Goal: Task Accomplishment & Management: Manage account settings

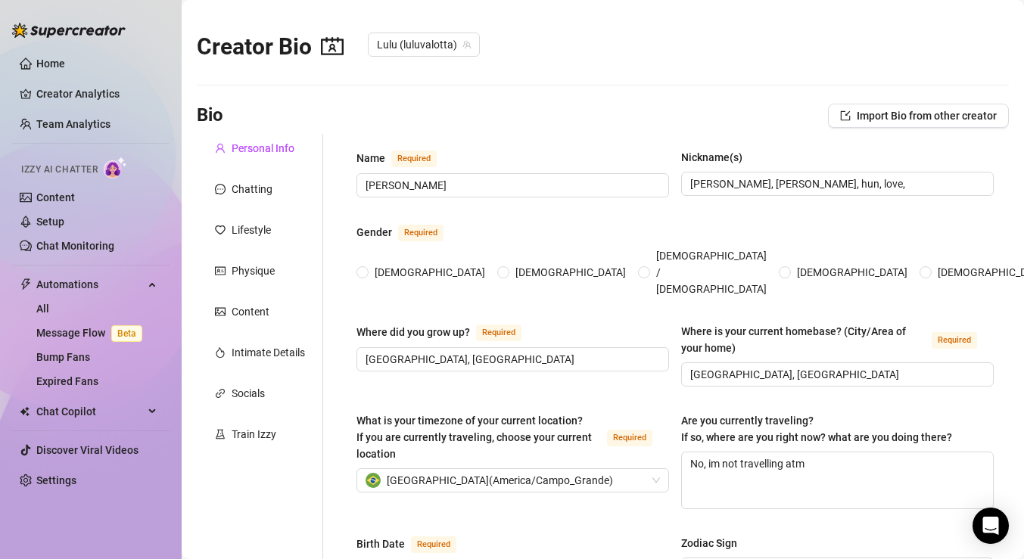
radio input "true"
type input "[DATE]"
click at [279, 349] on div "Intimate Details" at bounding box center [268, 352] width 73 height 17
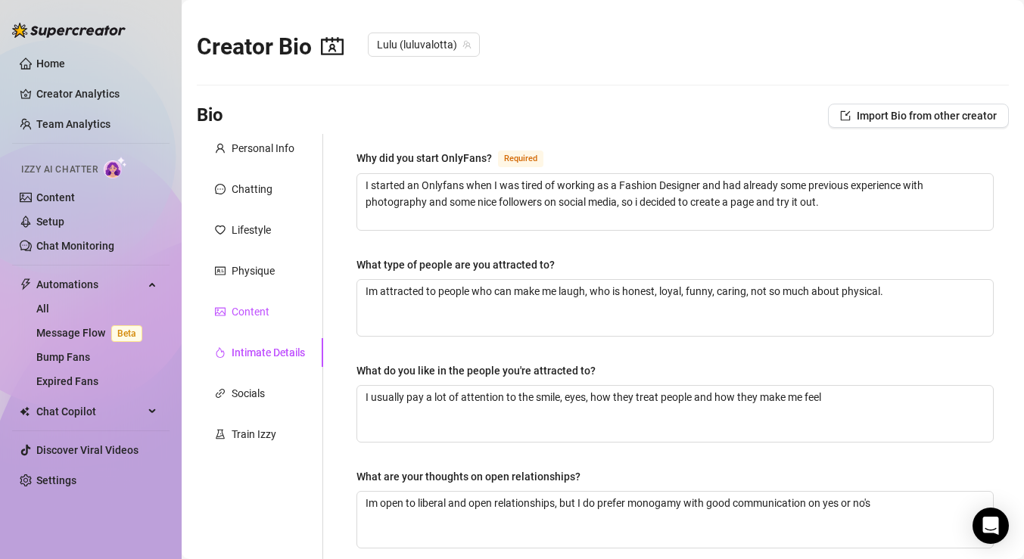
click at [261, 313] on div "Content" at bounding box center [251, 311] width 38 height 17
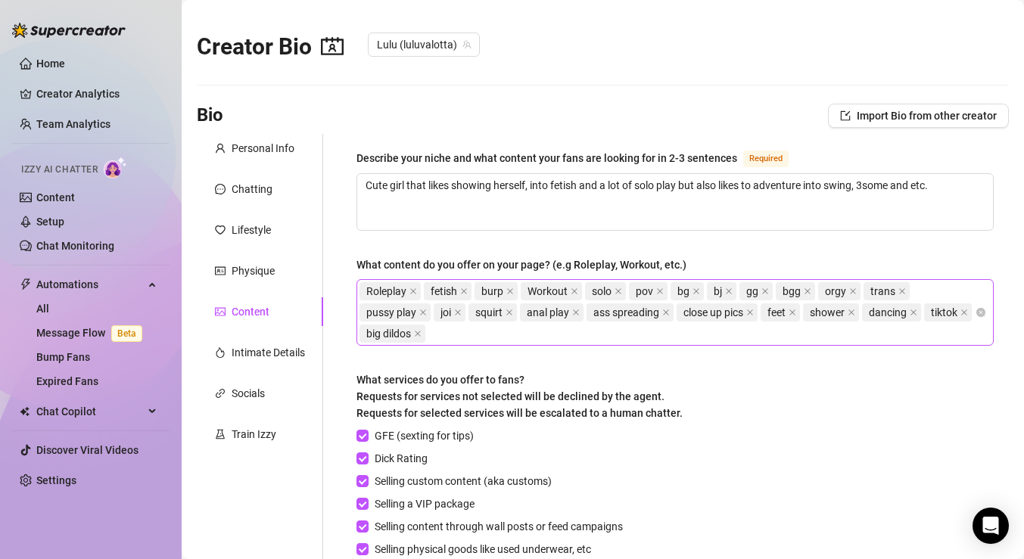
click at [669, 331] on div "Roleplay fetish burp Workout solo pov bg bj gg bgg orgy trans pussy play joi sq…" at bounding box center [666, 313] width 615 height 64
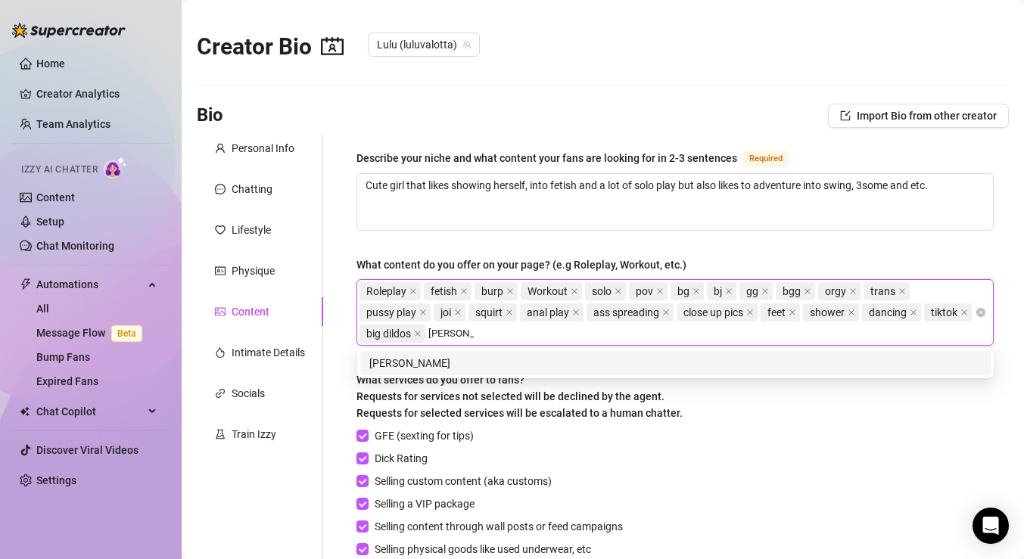
type input "dick rating"
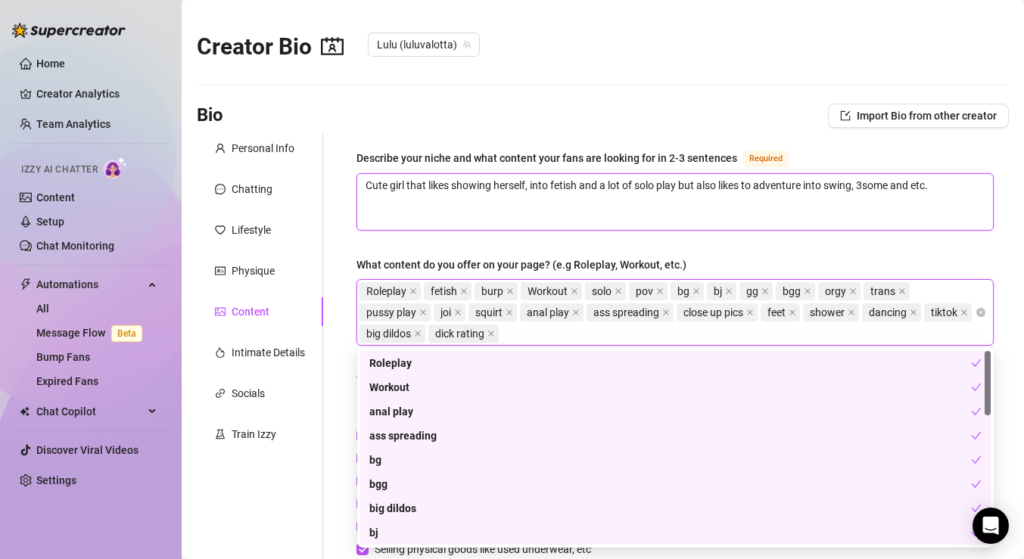
click at [943, 223] on textarea "Cute girl that likes showing herself, into fetish and a lot of solo play but al…" at bounding box center [675, 202] width 636 height 56
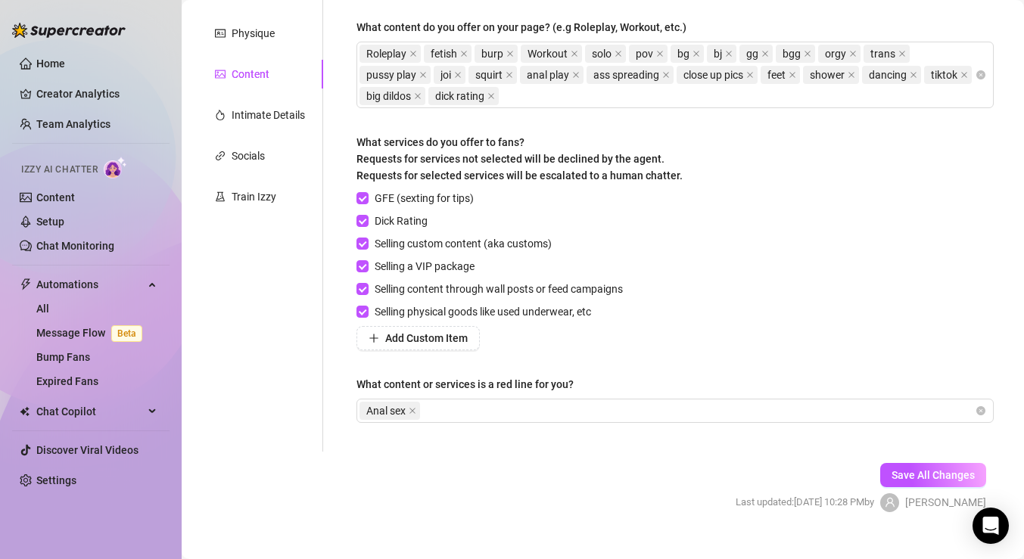
scroll to position [251, 0]
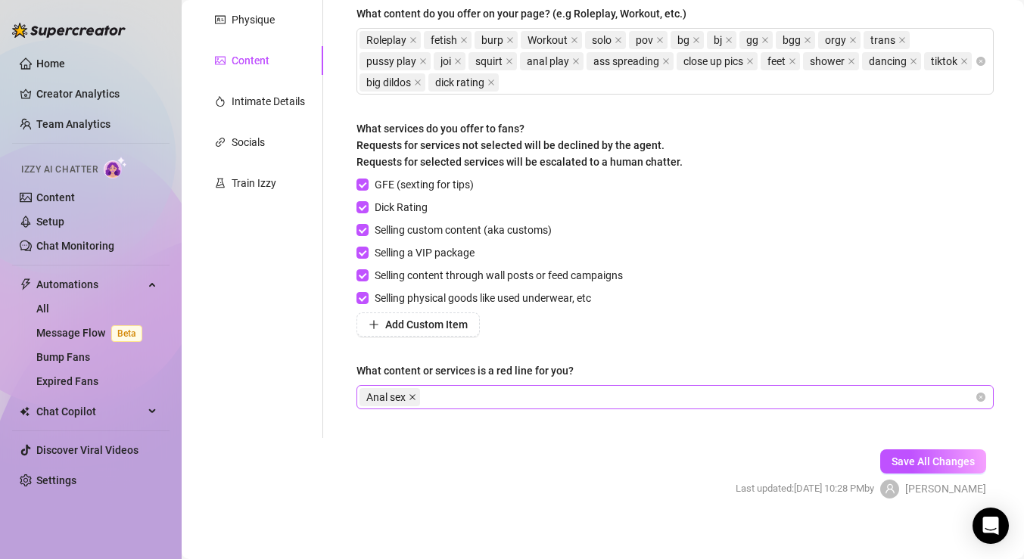
click at [415, 394] on icon "close" at bounding box center [413, 397] width 8 height 8
click at [906, 454] on button "Save All Changes" at bounding box center [933, 461] width 106 height 24
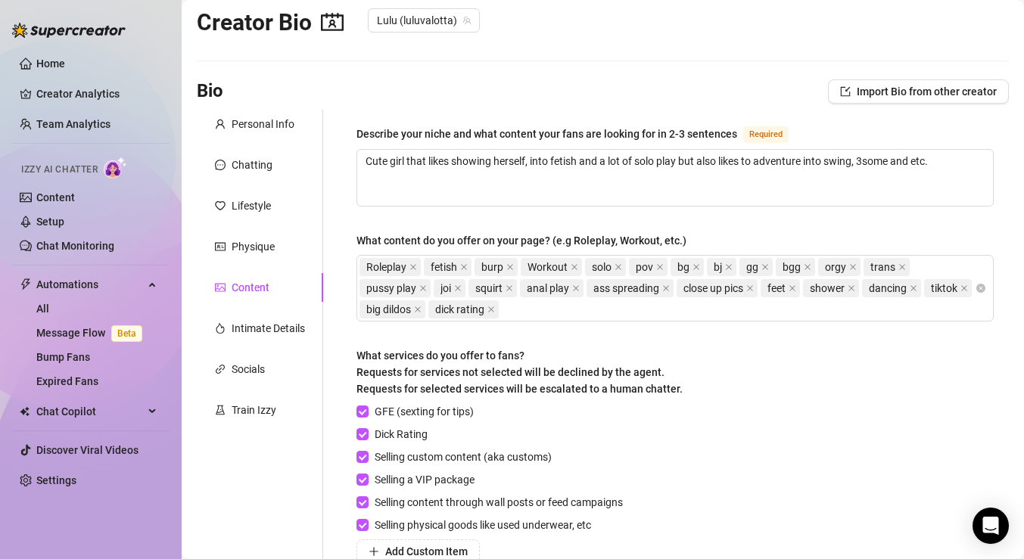
scroll to position [0, 0]
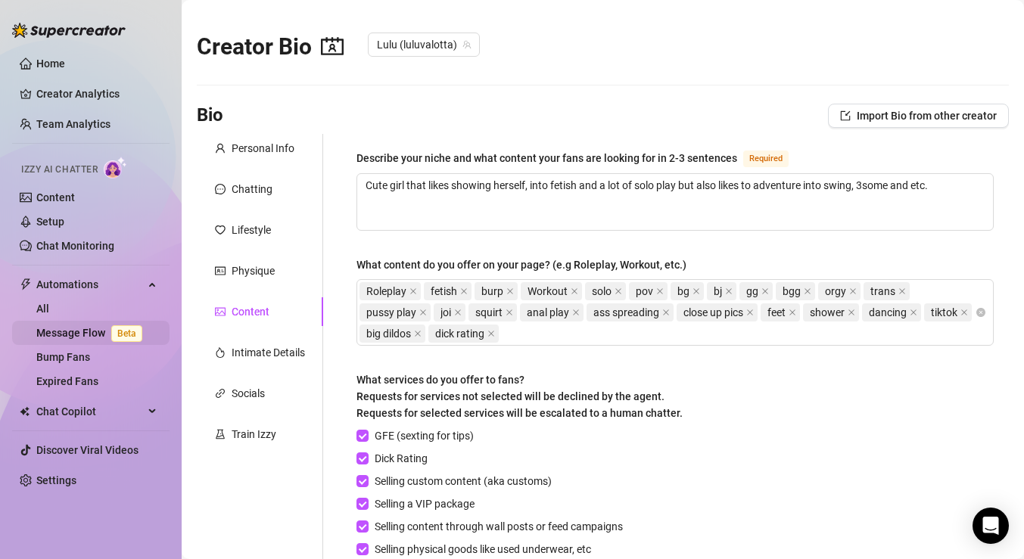
click at [76, 337] on link "Message Flow Beta" at bounding box center [92, 333] width 112 height 12
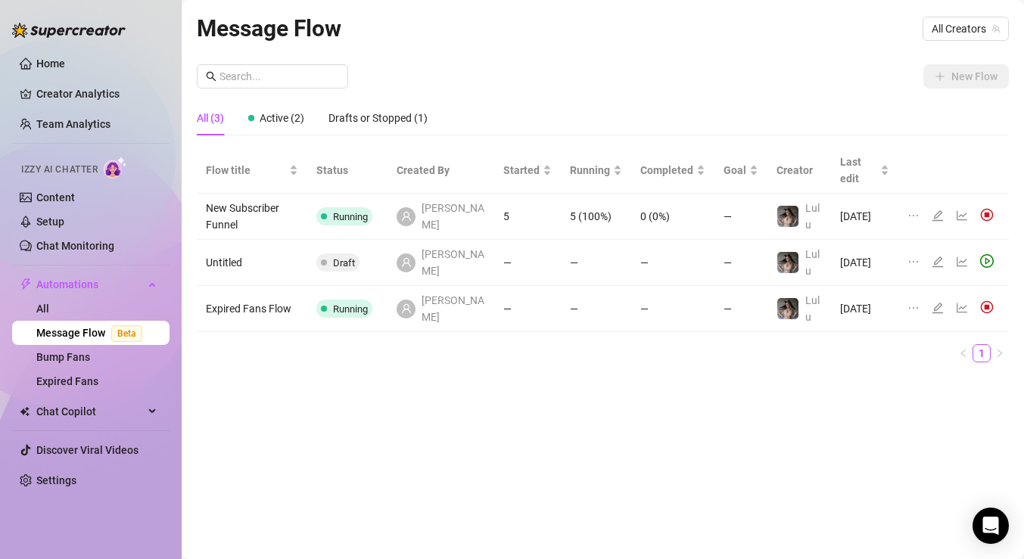
click at [938, 210] on icon "edit" at bounding box center [937, 216] width 12 height 12
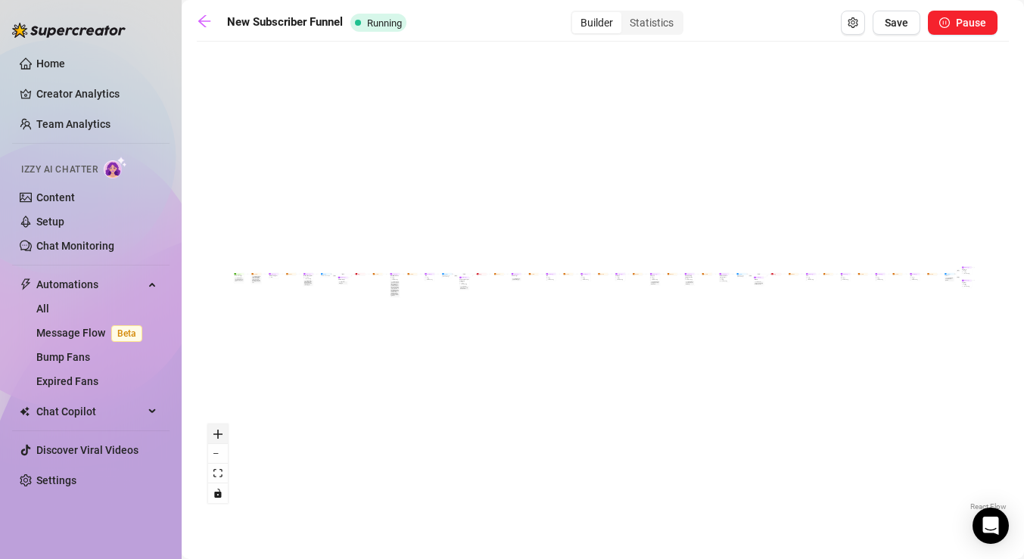
click at [222, 438] on button "zoom in" at bounding box center [218, 434] width 20 height 20
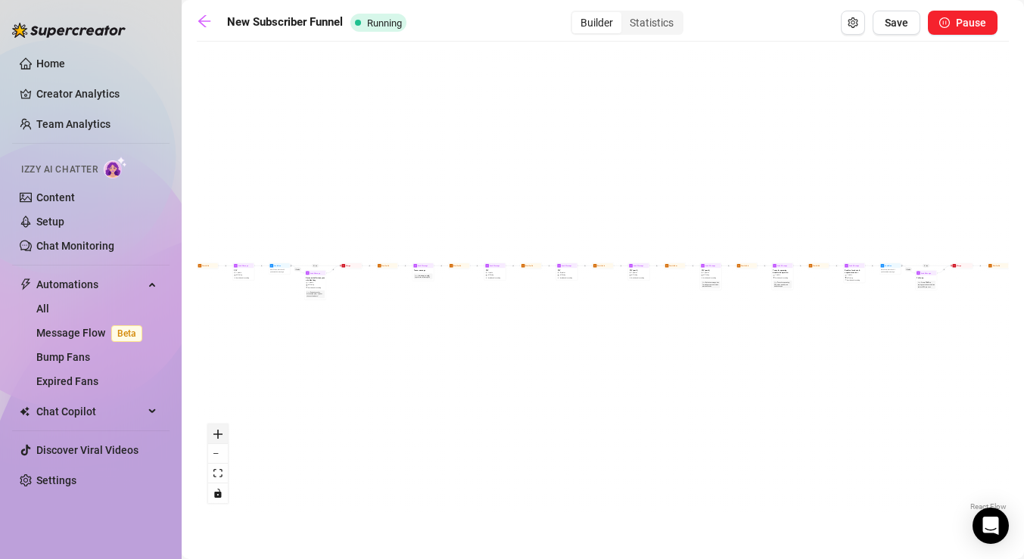
click at [222, 438] on button "zoom in" at bounding box center [218, 434] width 20 height 20
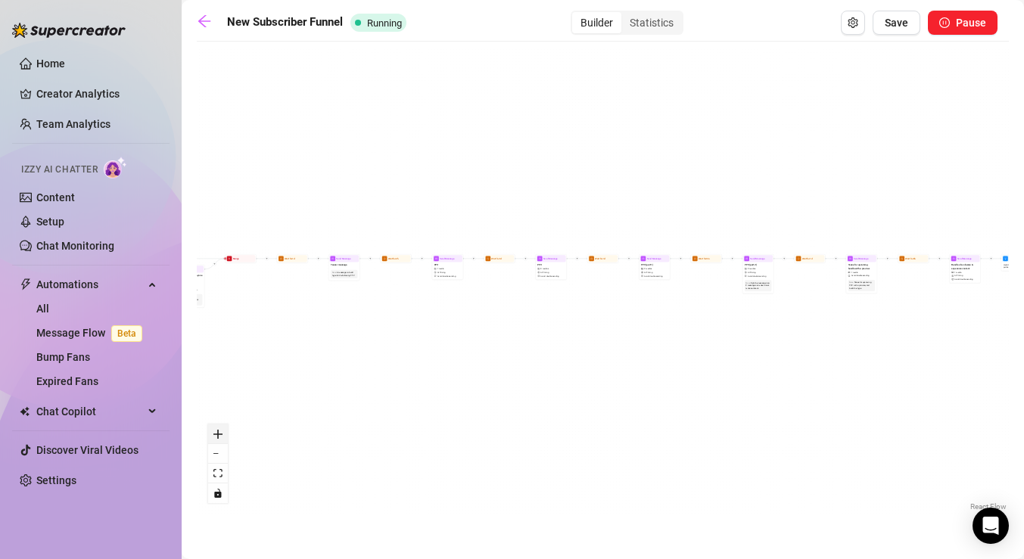
click at [222, 438] on button "zoom in" at bounding box center [218, 434] width 20 height 20
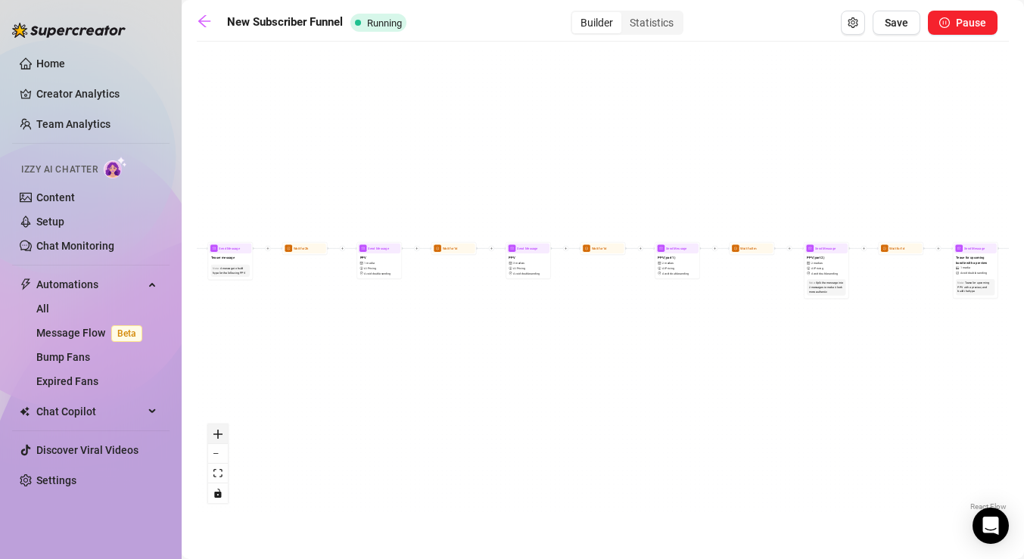
click at [222, 438] on button "zoom in" at bounding box center [218, 434] width 20 height 20
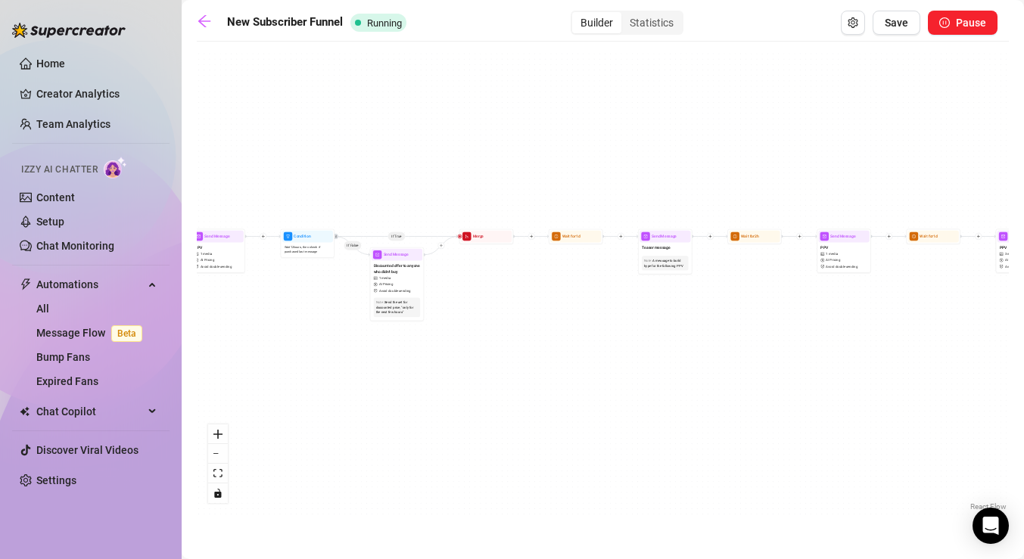
drag, startPoint x: 377, startPoint y: 375, endPoint x: 931, endPoint y: 370, distance: 553.8
click at [931, 370] on div "If True If True If True If False If False If False If True If False Wait for 1m…" at bounding box center [603, 281] width 812 height 465
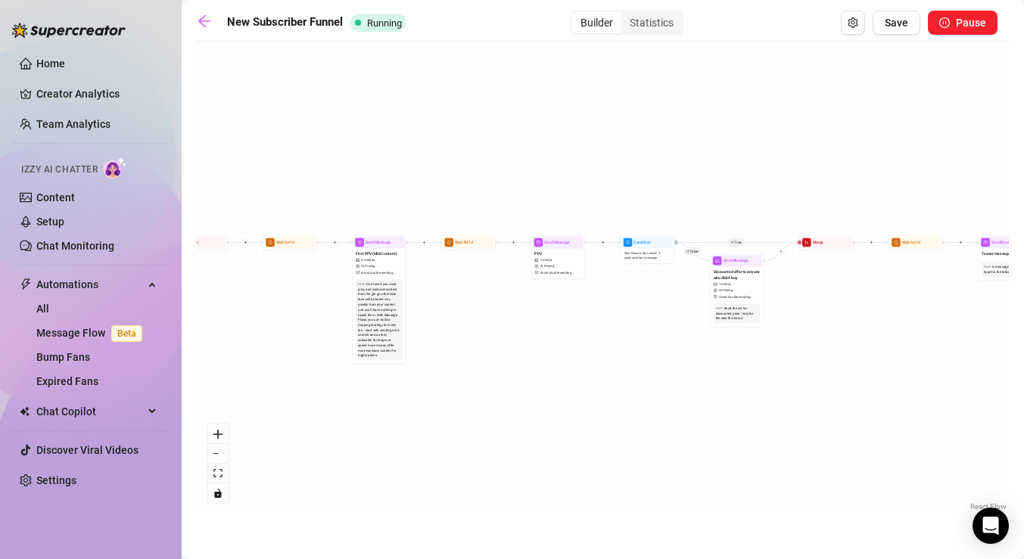
drag, startPoint x: 513, startPoint y: 340, endPoint x: 831, endPoint y: 348, distance: 318.6
click at [831, 348] on div "If True If True If True If False If False If False If True If False Wait for 1m…" at bounding box center [603, 281] width 812 height 465
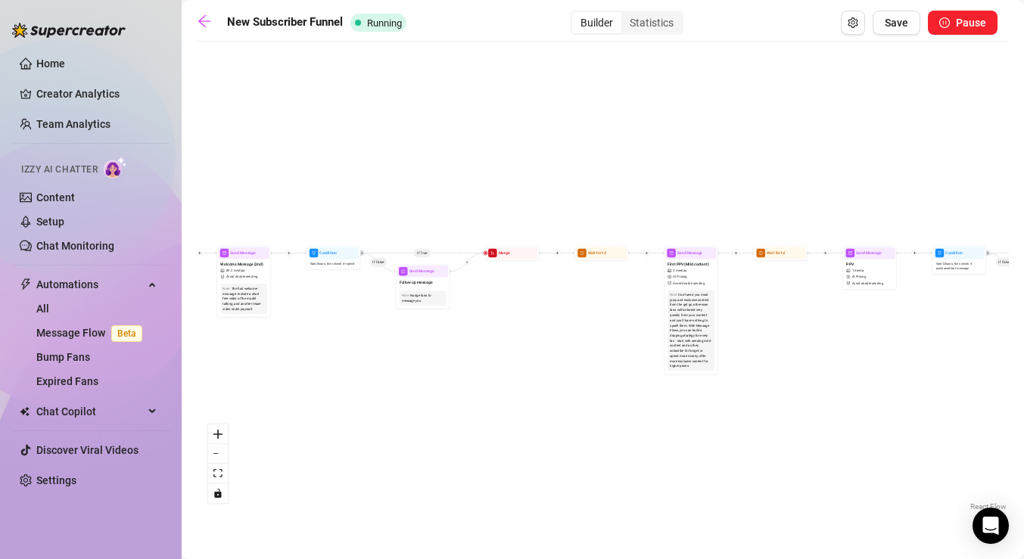
drag, startPoint x: 432, startPoint y: 323, endPoint x: 723, endPoint y: 329, distance: 290.6
click at [723, 331] on div "If True If True If True If False If False If False If True If False Wait for 1m…" at bounding box center [603, 281] width 812 height 465
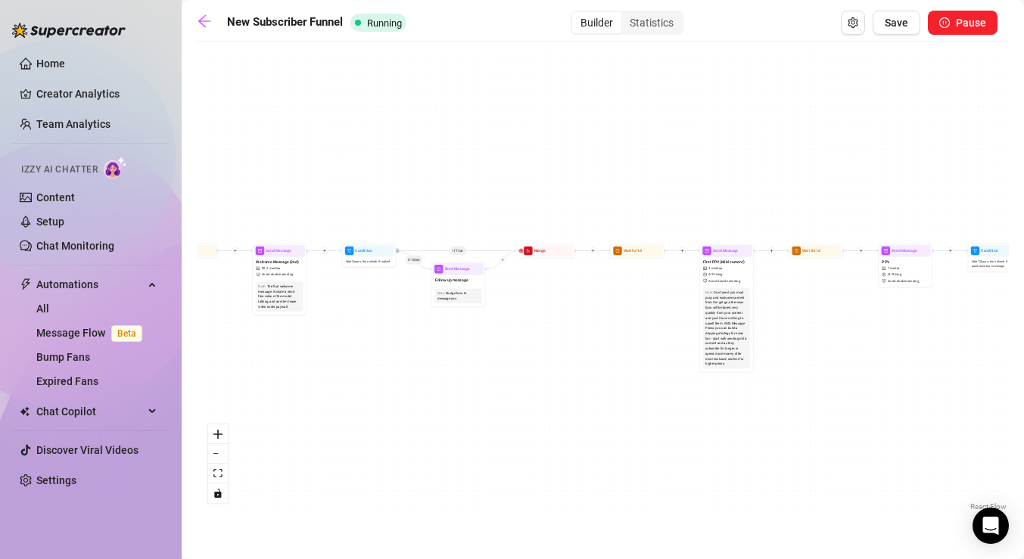
drag, startPoint x: 415, startPoint y: 338, endPoint x: 650, endPoint y: 329, distance: 234.7
click at [650, 329] on div "If True If True If True If False If False If False If True If False Wait for 1m…" at bounding box center [603, 281] width 812 height 465
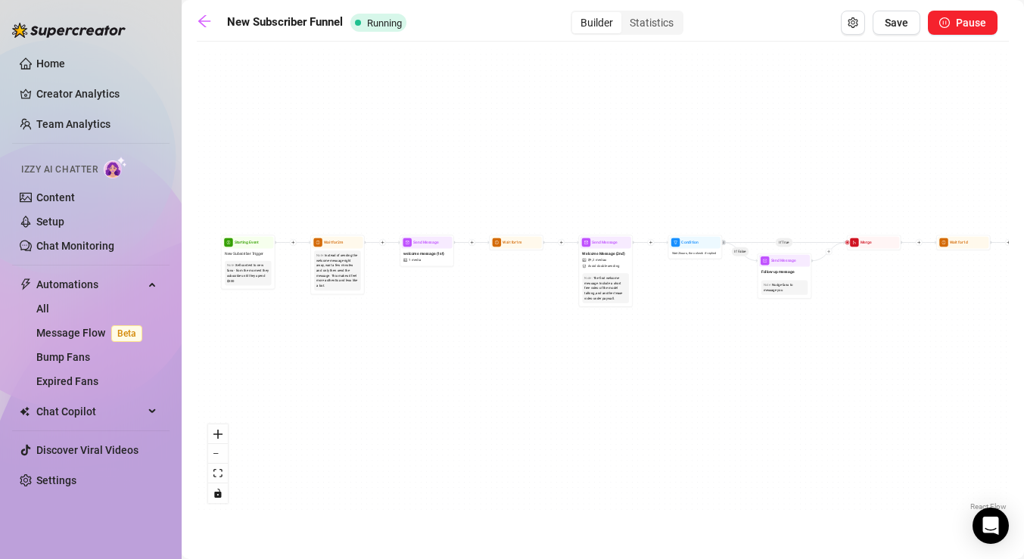
drag, startPoint x: 368, startPoint y: 328, endPoint x: 624, endPoint y: 324, distance: 255.8
click at [624, 324] on div "If True If True If True If False If False If False If True If False Wait for 1m…" at bounding box center [603, 281] width 812 height 465
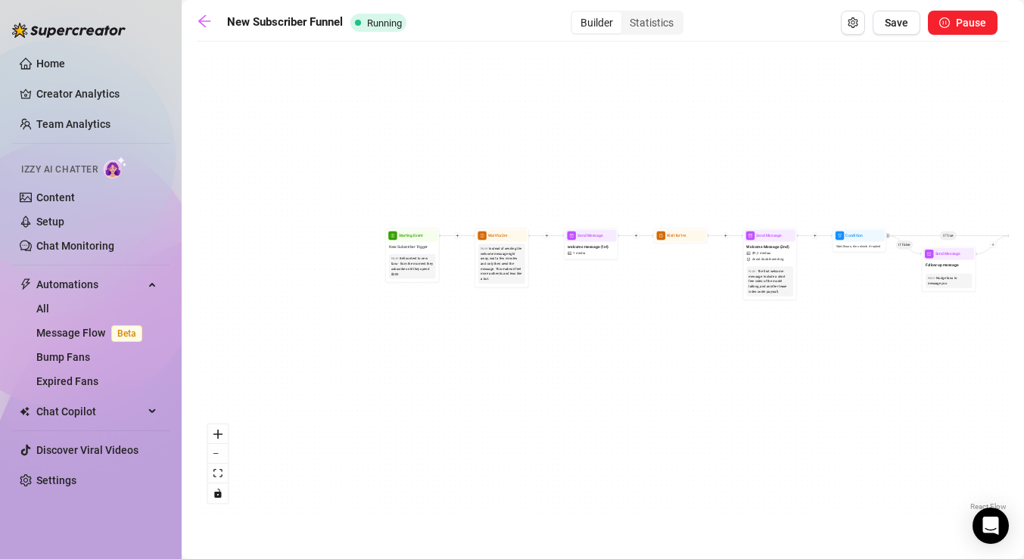
drag, startPoint x: 470, startPoint y: 315, endPoint x: 502, endPoint y: 312, distance: 32.7
click at [502, 312] on div "If True If True If True If False If False If False If True If False Wait for 1m…" at bounding box center [603, 281] width 812 height 465
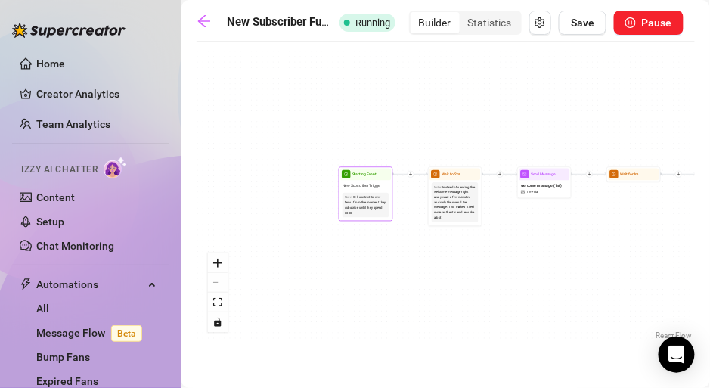
drag, startPoint x: 440, startPoint y: 275, endPoint x: 290, endPoint y: 200, distance: 168.5
click at [290, 200] on div "If True If True If True If False If False If False If True If False Wait for 1m…" at bounding box center [446, 196] width 499 height 294
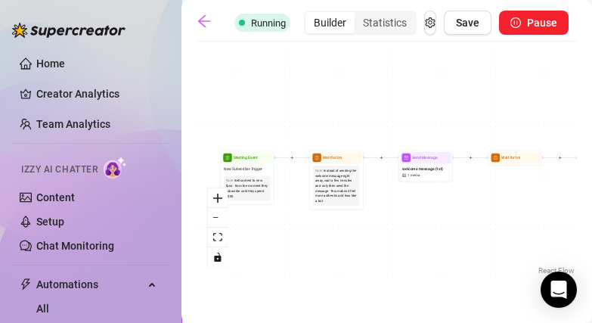
drag, startPoint x: 399, startPoint y: 242, endPoint x: 349, endPoint y: 232, distance: 51.6
click at [349, 232] on div "If True If True If True If False If False If False If True If False Wait for 1m…" at bounding box center [387, 163] width 381 height 229
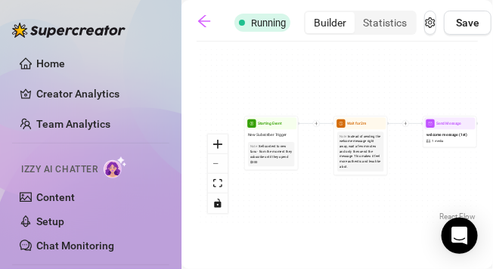
drag, startPoint x: 262, startPoint y: 174, endPoint x: 322, endPoint y: 147, distance: 66.4
click at [322, 147] on div "If True If True If True If False If False If False If True If False Wait for 1m…" at bounding box center [337, 137] width 281 height 176
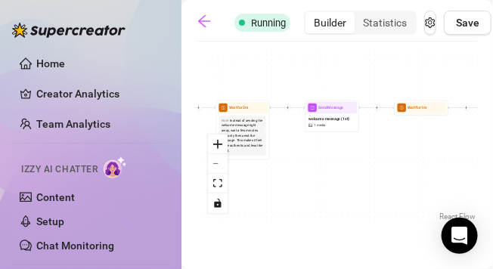
drag, startPoint x: 412, startPoint y: 166, endPoint x: 294, endPoint y: 151, distance: 119.7
click at [294, 151] on div "If True If True If True If False If False If False If True If False Wait for 1m…" at bounding box center [337, 137] width 281 height 176
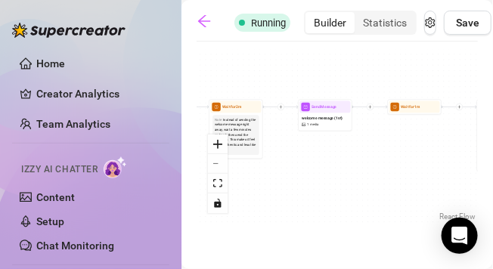
drag, startPoint x: 305, startPoint y: 154, endPoint x: 283, endPoint y: 153, distance: 22.0
click at [284, 153] on div "If True If True If True If False If False If False If True If False Wait for 1m…" at bounding box center [337, 137] width 281 height 176
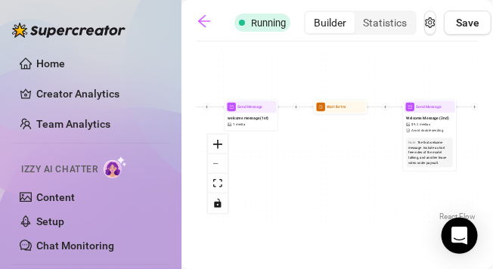
drag, startPoint x: 407, startPoint y: 151, endPoint x: 351, endPoint y: 152, distance: 56.0
click at [351, 152] on div "If True If True If True If False If False If False If True If False Wait for 1m…" at bounding box center [337, 137] width 281 height 176
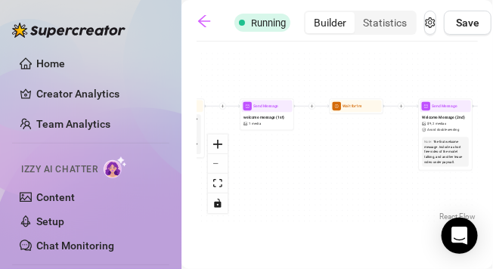
drag, startPoint x: 372, startPoint y: 150, endPoint x: 440, endPoint y: 143, distance: 67.7
click at [440, 143] on div "If True If True If True If False If False If False If True If False Wait for 1m…" at bounding box center [337, 137] width 281 height 176
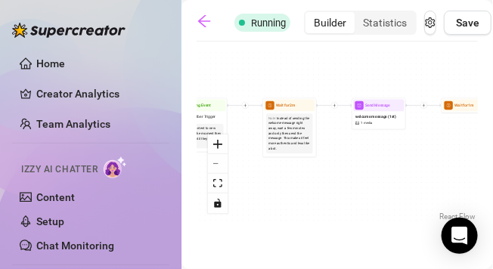
drag, startPoint x: 340, startPoint y: 160, endPoint x: 400, endPoint y: 164, distance: 60.7
click at [400, 164] on div "If True If True If True If False If False If False If True If False Wait for 1m…" at bounding box center [337, 137] width 281 height 176
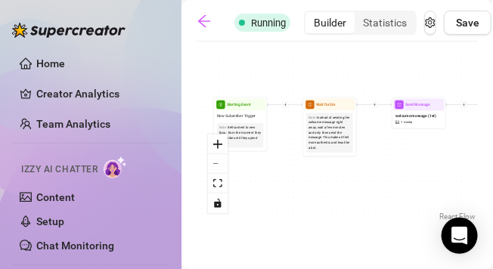
drag, startPoint x: 360, startPoint y: 166, endPoint x: 401, endPoint y: 166, distance: 40.9
click at [401, 166] on div "If True If True If True If False If False If False If True If False Wait for 1m…" at bounding box center [337, 137] width 281 height 176
click at [415, 120] on div "welcome message (1st) 1 media" at bounding box center [419, 118] width 51 height 17
type textarea "Hii babe, welcome 💕 thanks for subbing!! Im so glad ur here.."
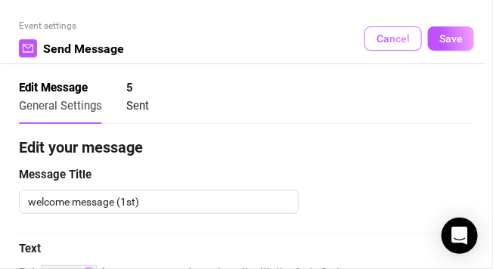
click at [386, 39] on span "Cancel" at bounding box center [393, 39] width 33 height 12
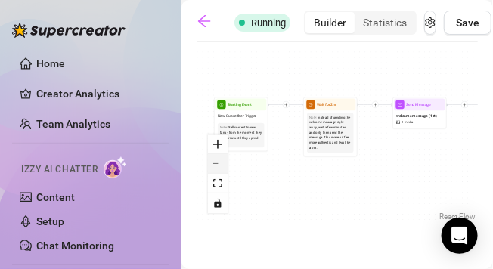
click at [219, 166] on button "zoom out" at bounding box center [218, 164] width 20 height 20
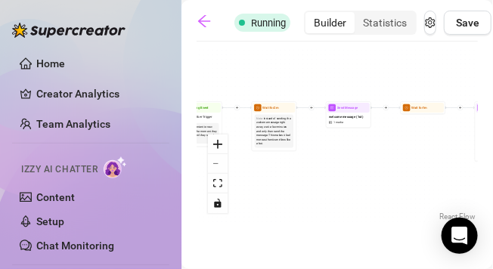
drag, startPoint x: 391, startPoint y: 170, endPoint x: 334, endPoint y: 168, distance: 57.5
click at [334, 168] on div "If True If True If True If False If False If False If True If False Wait for 1m…" at bounding box center [337, 137] width 281 height 176
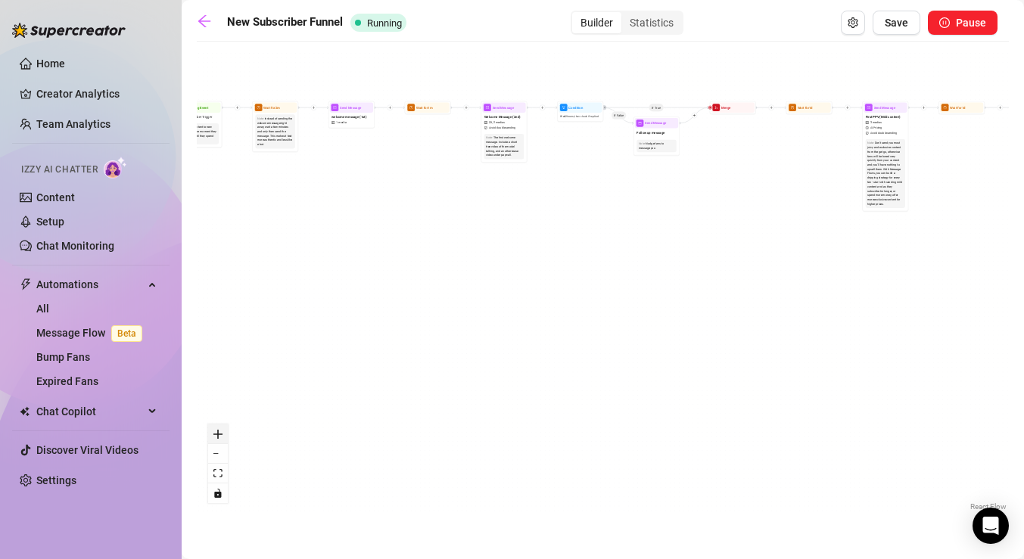
click at [216, 435] on icon "zoom in" at bounding box center [217, 434] width 9 height 9
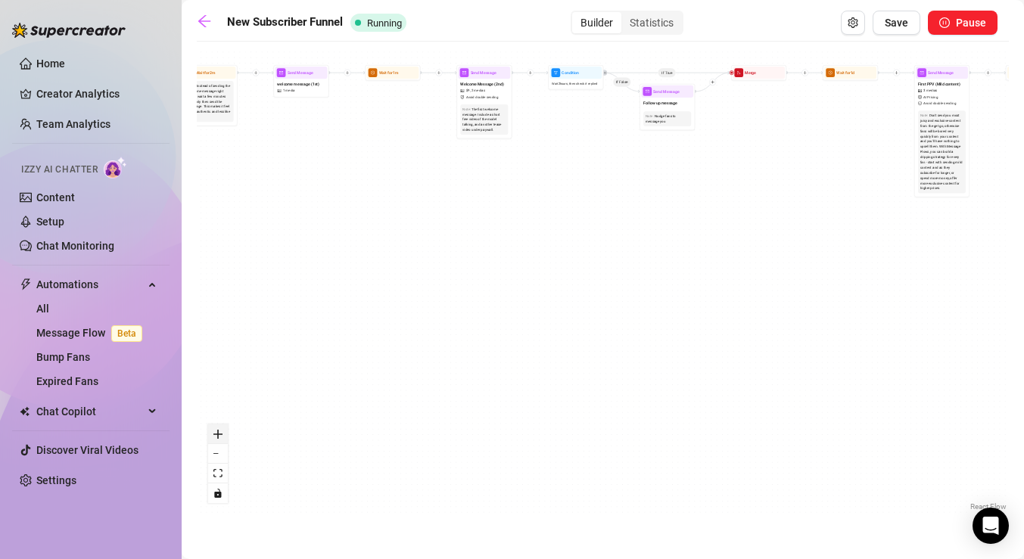
click at [216, 435] on icon "zoom in" at bounding box center [217, 434] width 9 height 9
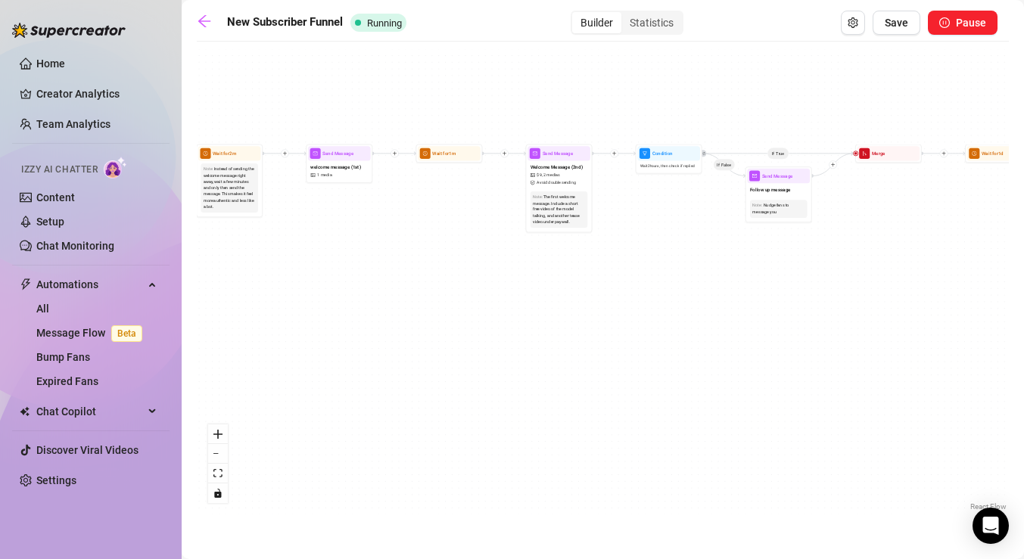
drag, startPoint x: 406, startPoint y: 169, endPoint x: 524, endPoint y: 313, distance: 186.5
click at [524, 313] on div "If True If True If True If False If False If False If True If False Wait for 1m…" at bounding box center [603, 281] width 812 height 465
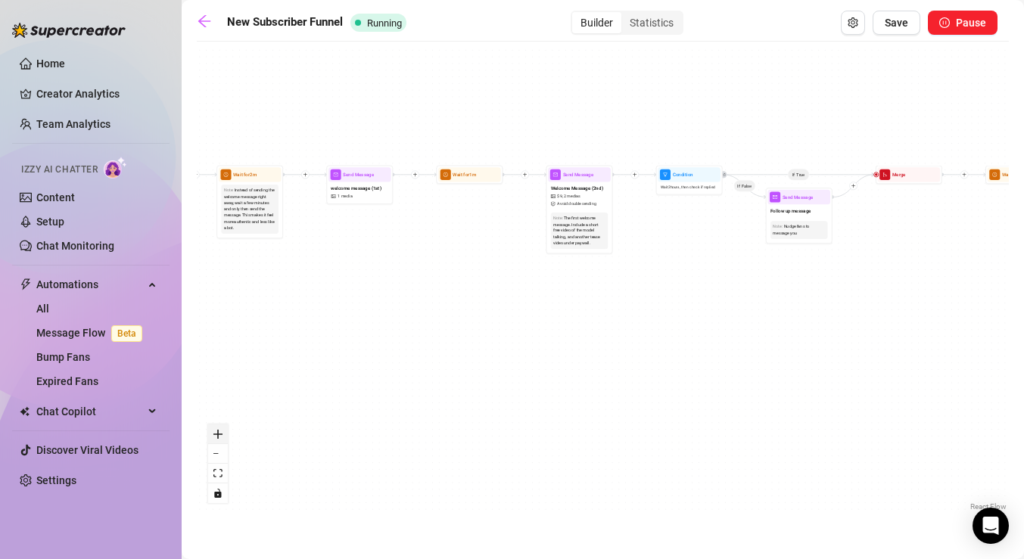
click at [213, 434] on button "zoom in" at bounding box center [218, 434] width 20 height 20
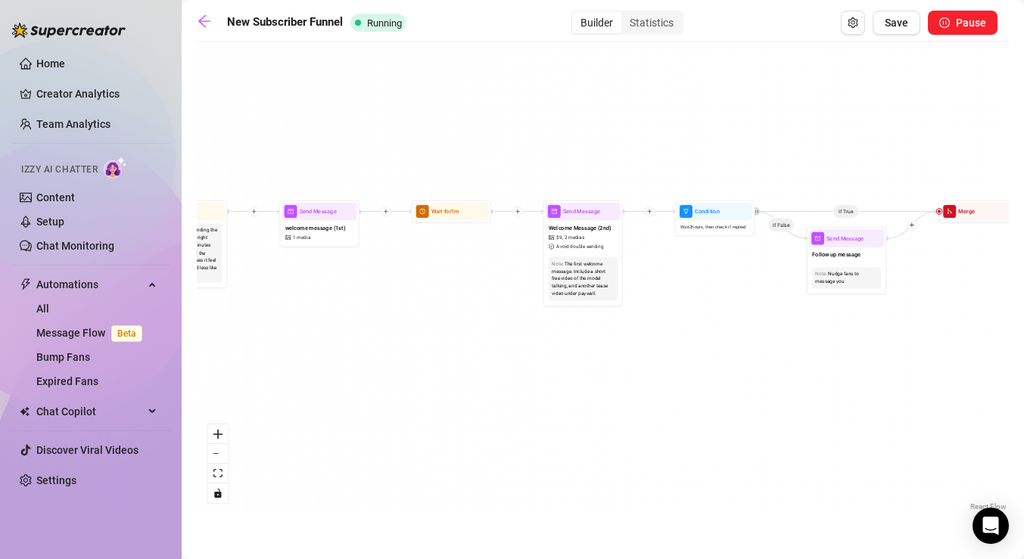
drag, startPoint x: 451, startPoint y: 334, endPoint x: 458, endPoint y: 390, distance: 55.7
click at [458, 390] on div "If True If True If True If False If False If False If True If False Wait for 1m…" at bounding box center [603, 281] width 812 height 465
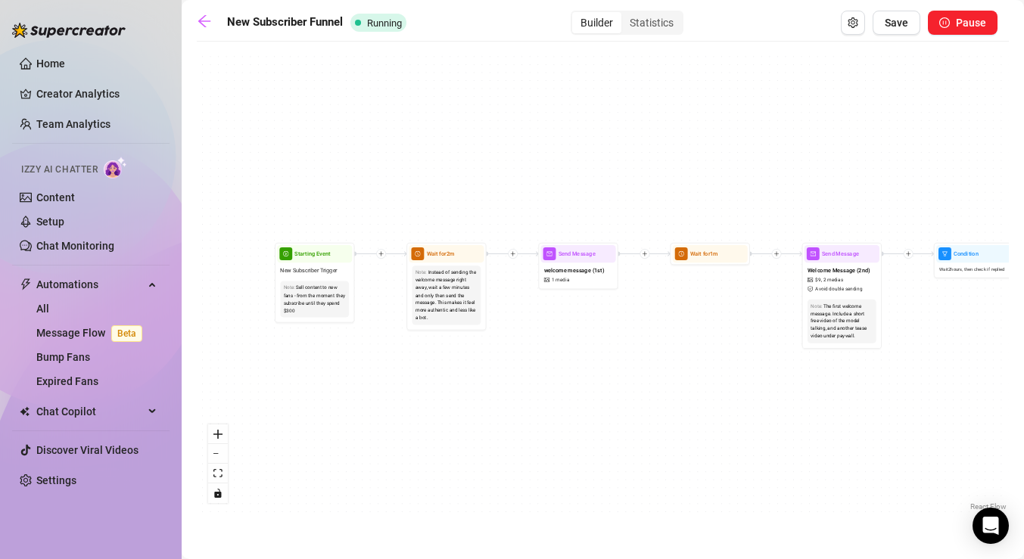
drag, startPoint x: 387, startPoint y: 345, endPoint x: 654, endPoint y: 389, distance: 269.9
click at [654, 389] on div "If True If True If True If False If False If False If True If False Wait for 1m…" at bounding box center [603, 281] width 812 height 465
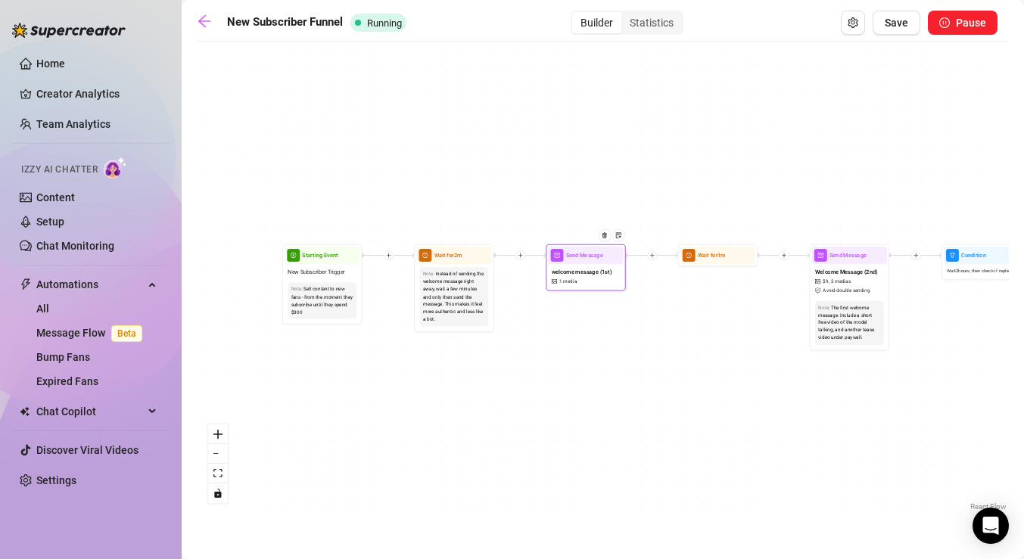
click at [602, 281] on div "welcome message (1st) 1 media" at bounding box center [585, 276] width 75 height 24
type textarea "Hii babe, welcome 💕 thanks for subbing!! Im so glad ur here.."
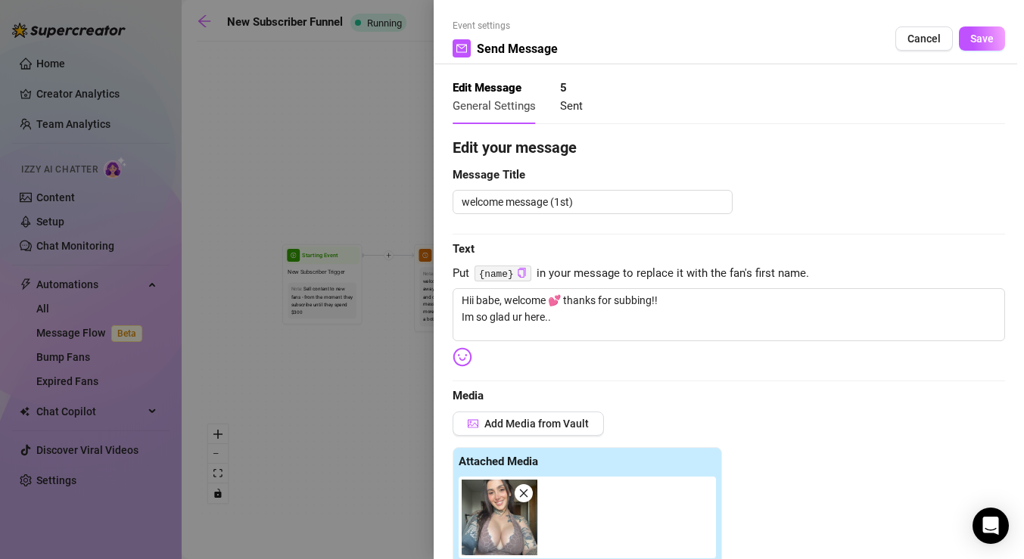
click at [522, 492] on icon "close" at bounding box center [524, 494] width 8 height 8
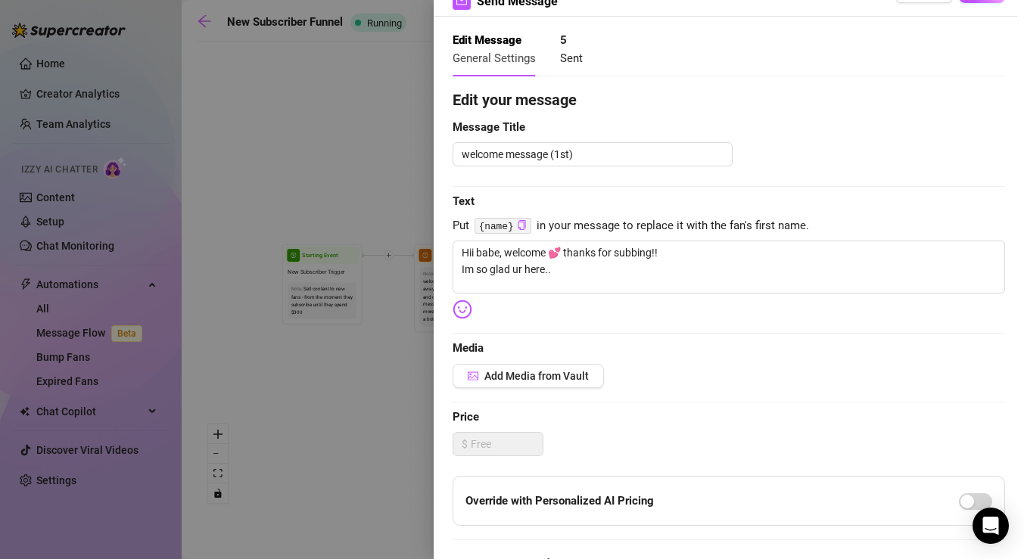
scroll to position [70, 0]
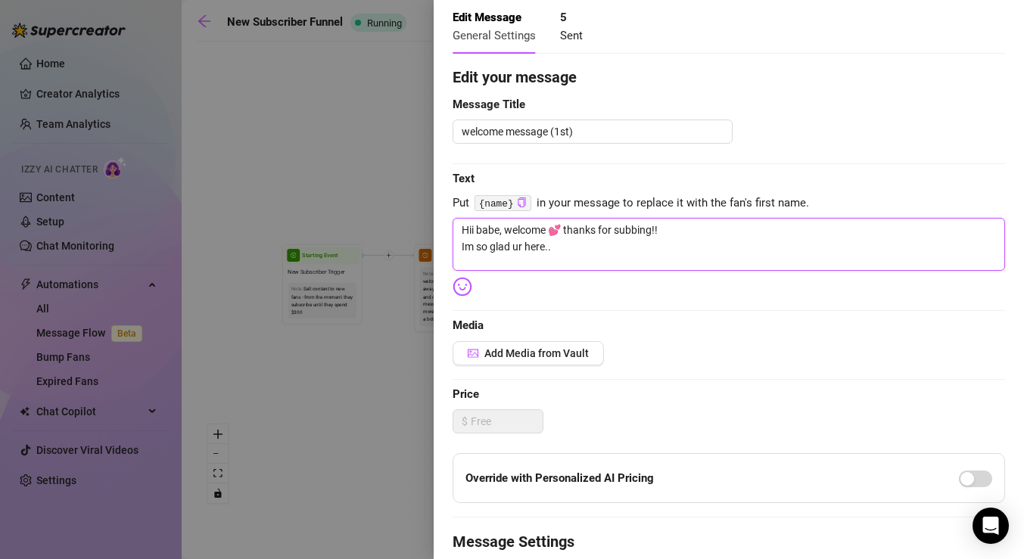
click at [588, 253] on textarea "Hii babe, welcome 💕 thanks for subbing!! Im so glad ur here.." at bounding box center [728, 244] width 552 height 53
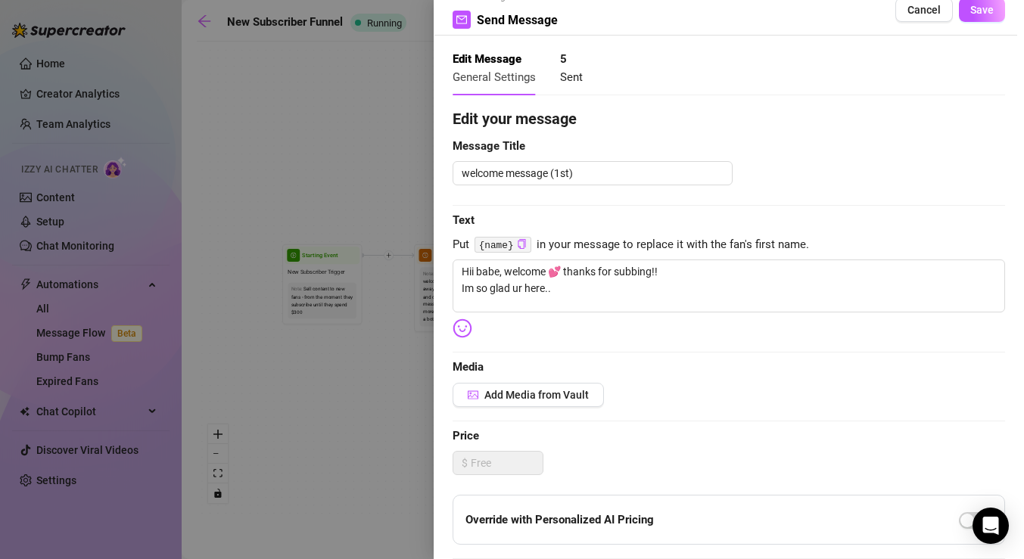
scroll to position [0, 0]
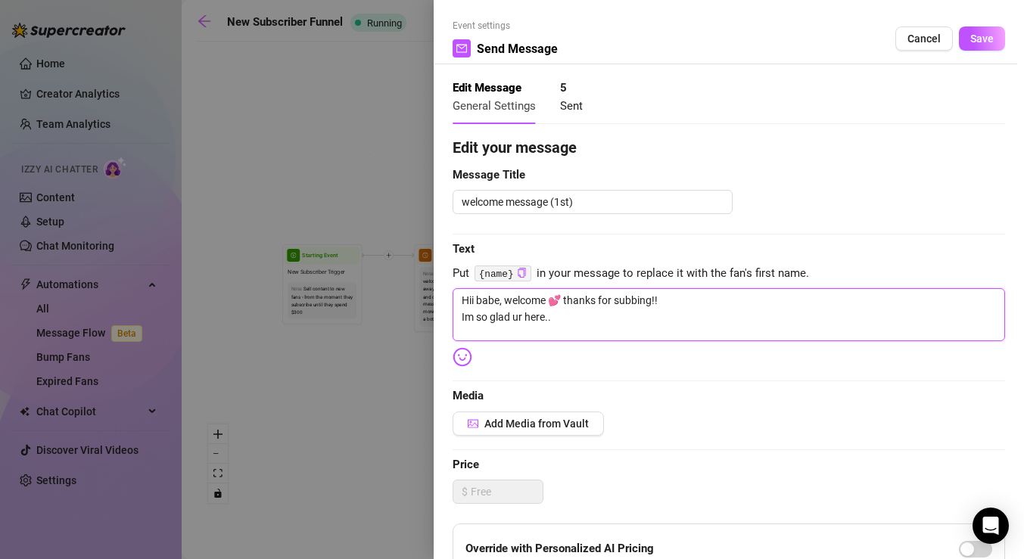
click at [568, 319] on textarea "Hii babe, welcome 💕 thanks for subbing!! Im so glad ur here.." at bounding box center [728, 314] width 552 height 53
click at [912, 42] on span "Cancel" at bounding box center [923, 39] width 33 height 12
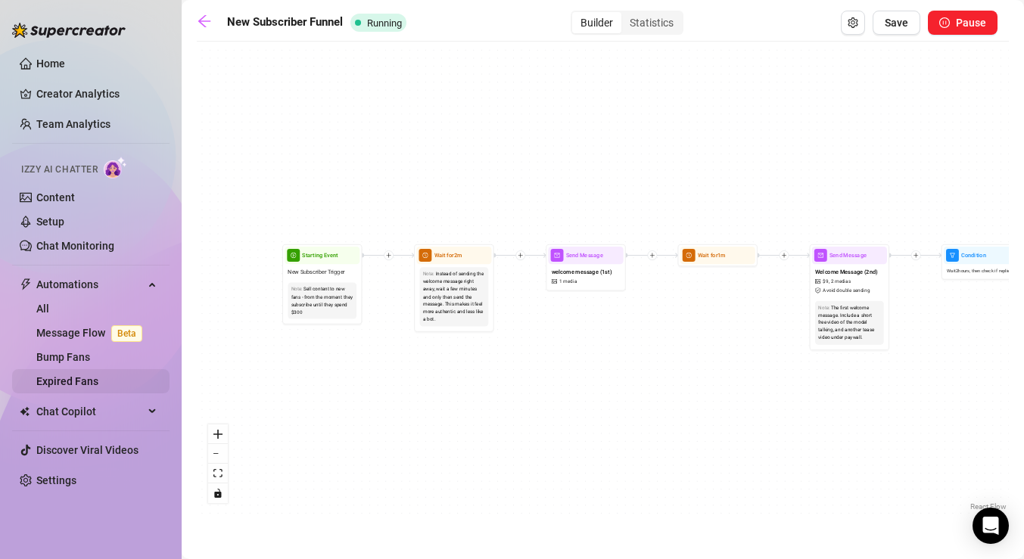
click at [98, 387] on link "Expired Fans" at bounding box center [67, 381] width 62 height 12
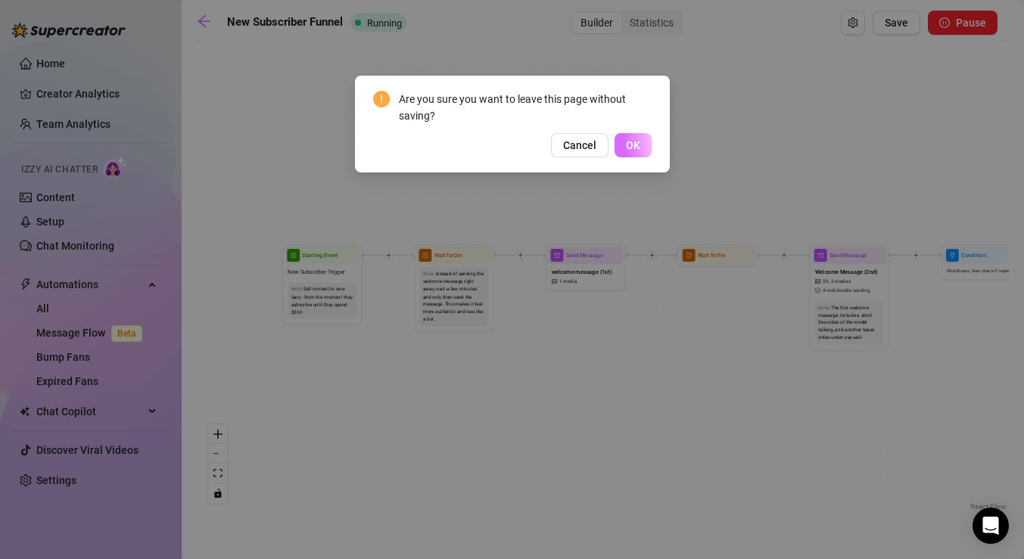
click at [635, 151] on span "OK" at bounding box center [633, 145] width 14 height 12
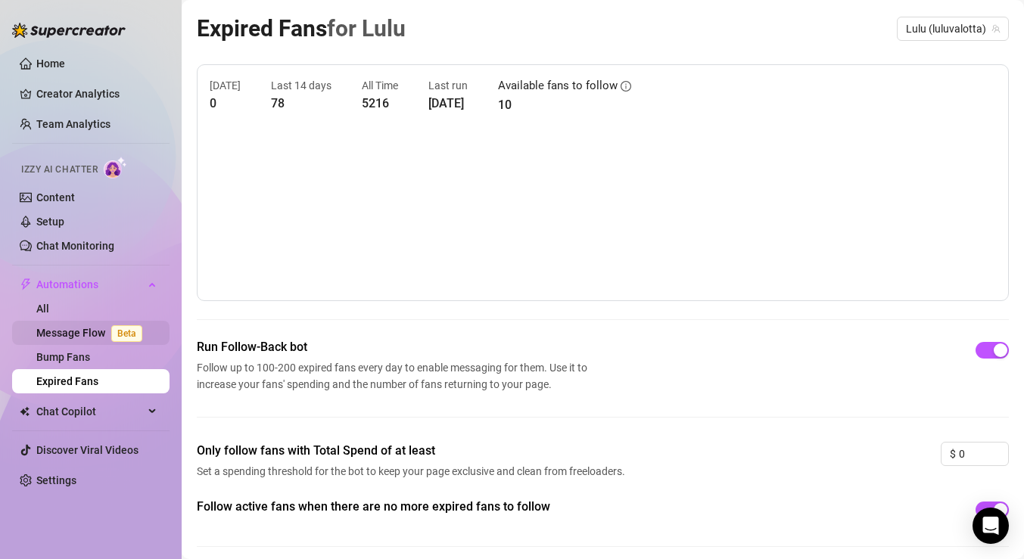
click at [90, 331] on link "Message Flow Beta" at bounding box center [92, 333] width 112 height 12
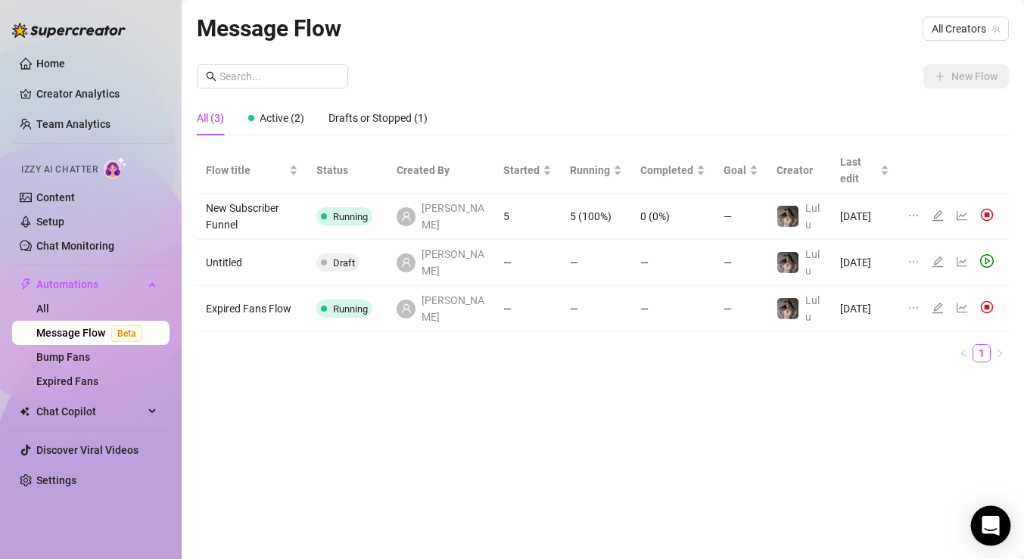
click at [990, 513] on div "Open Intercom Messenger" at bounding box center [991, 526] width 40 height 40
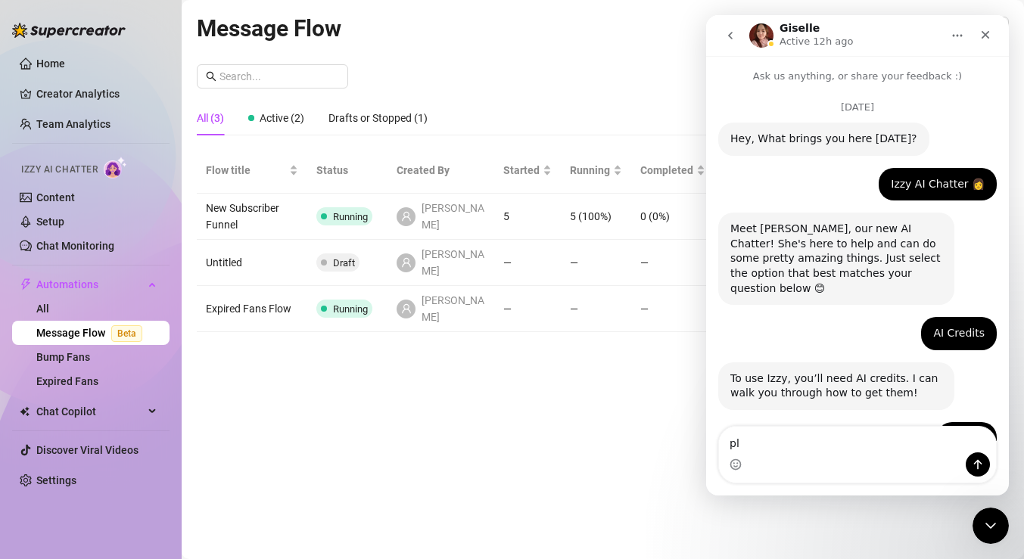
type textarea "p"
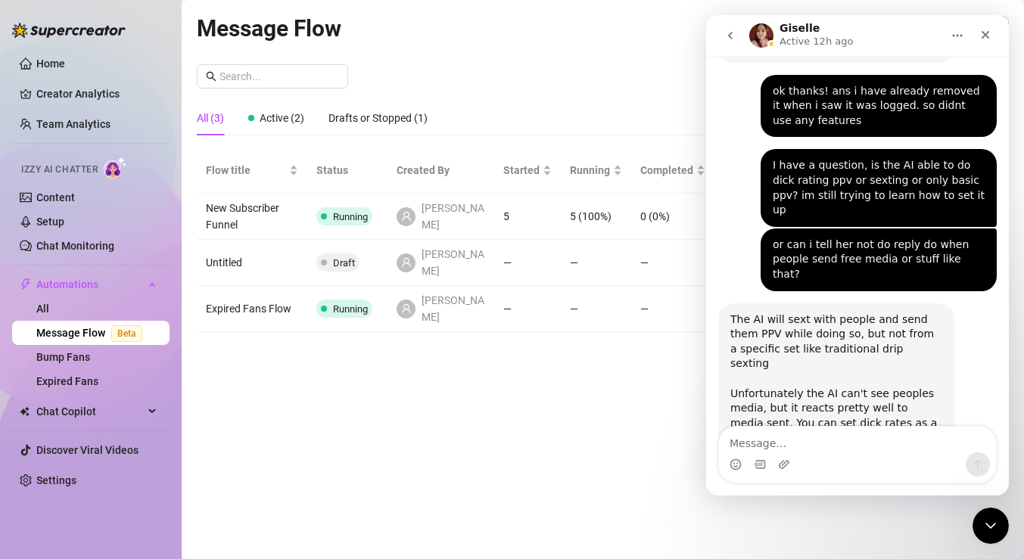
scroll to position [2473, 0]
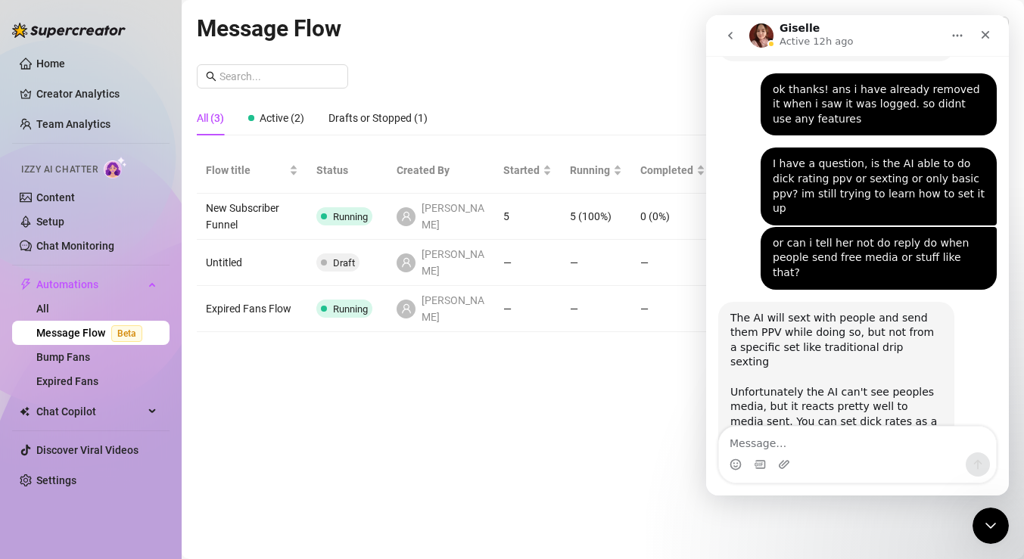
click at [841, 440] on textarea "Message…" at bounding box center [857, 440] width 277 height 26
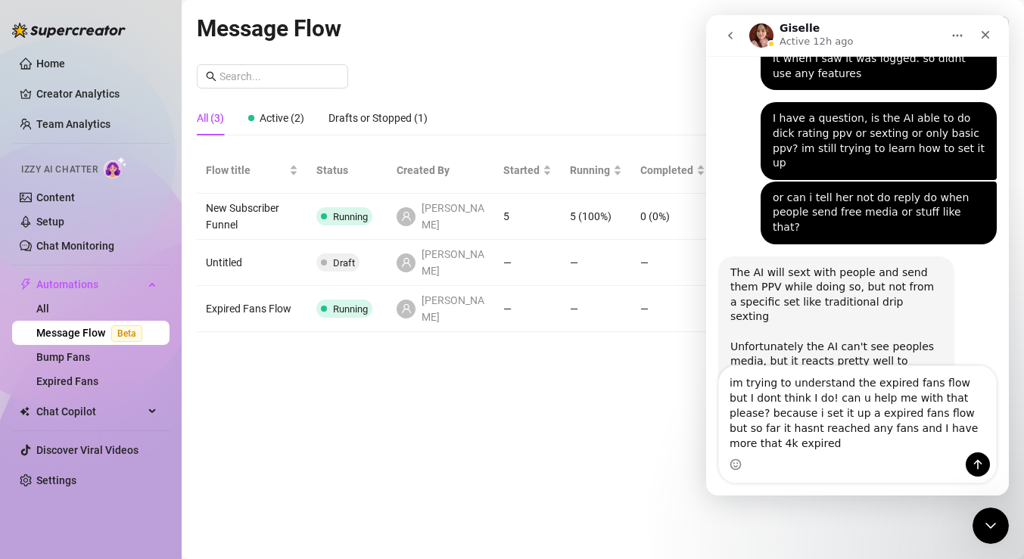
scroll to position [2534, 0]
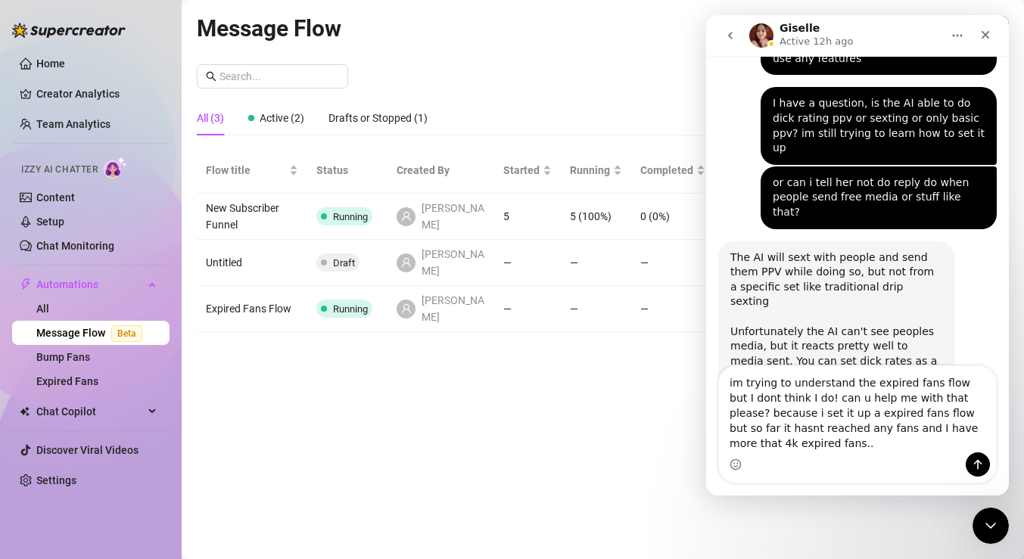
type textarea "im trying to understand the expired fans flow but I dont think I do! can u help…"
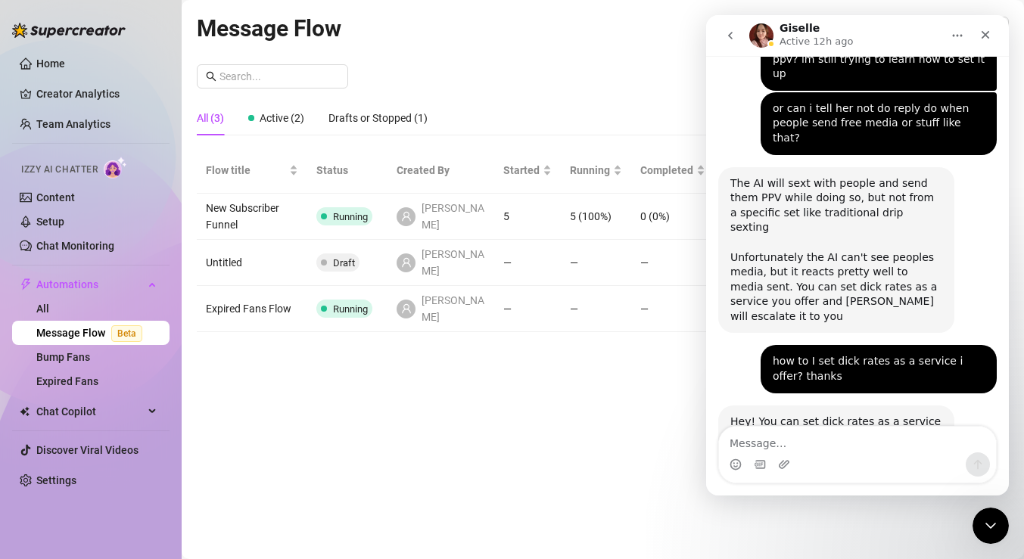
scroll to position [2613, 0]
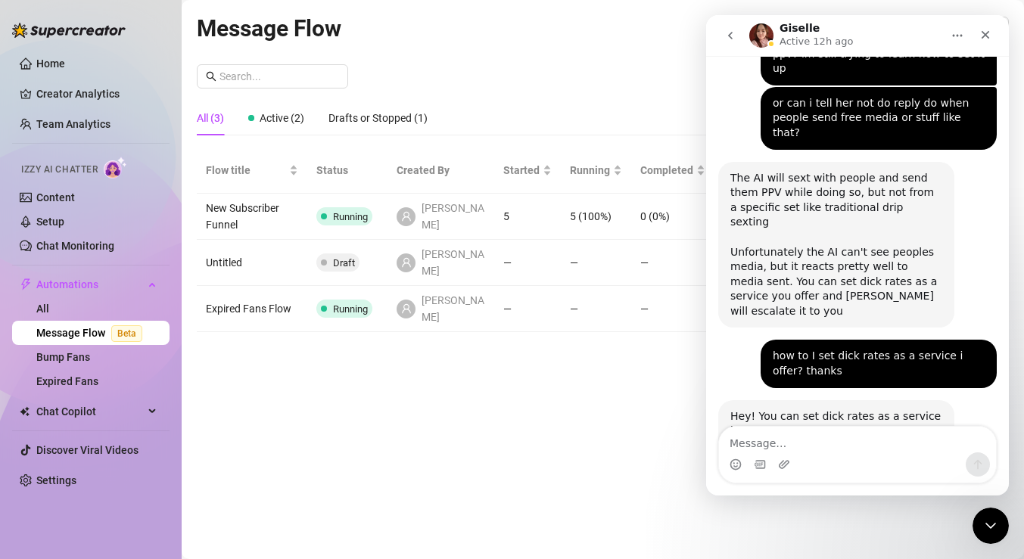
click at [546, 342] on div "Message Flow All Creators New Flow All (3) Active (2) Drafts or Stopped (1) Flo…" at bounding box center [603, 262] width 812 height 503
click at [983, 33] on icon "Close" at bounding box center [985, 35] width 8 height 8
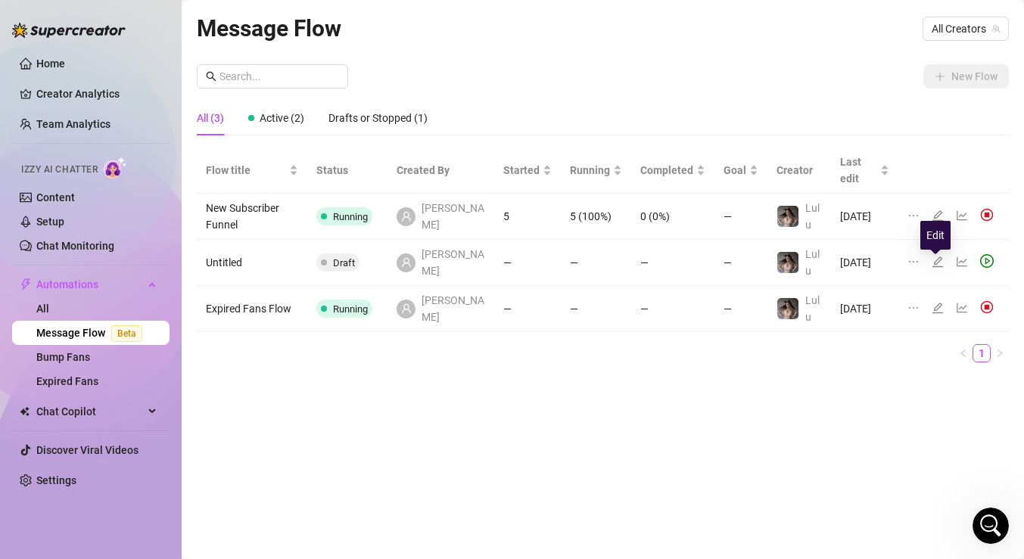
click at [936, 303] on icon "edit" at bounding box center [937, 308] width 11 height 11
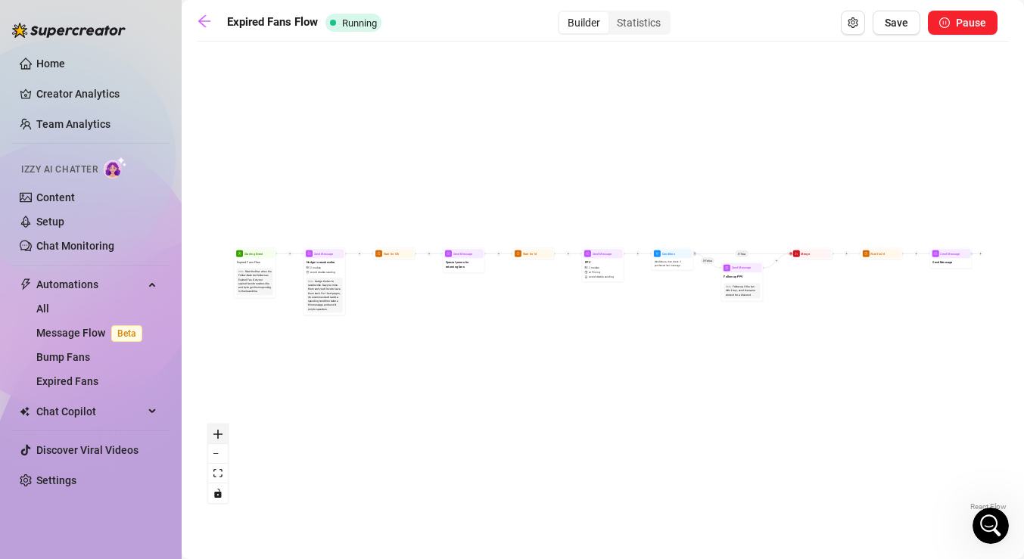
click at [219, 434] on icon "zoom in" at bounding box center [217, 434] width 9 height 9
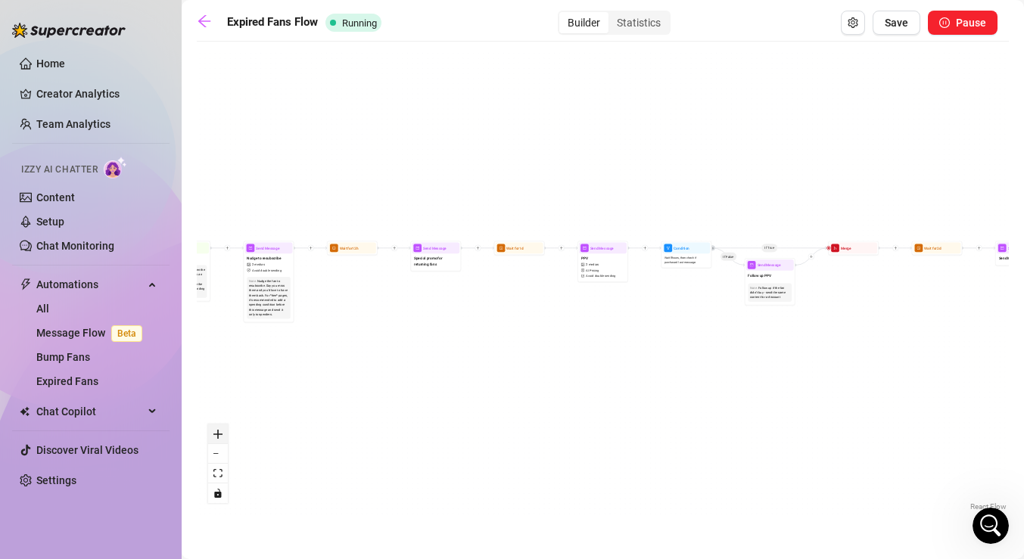
click at [219, 434] on icon "zoom in" at bounding box center [217, 434] width 9 height 9
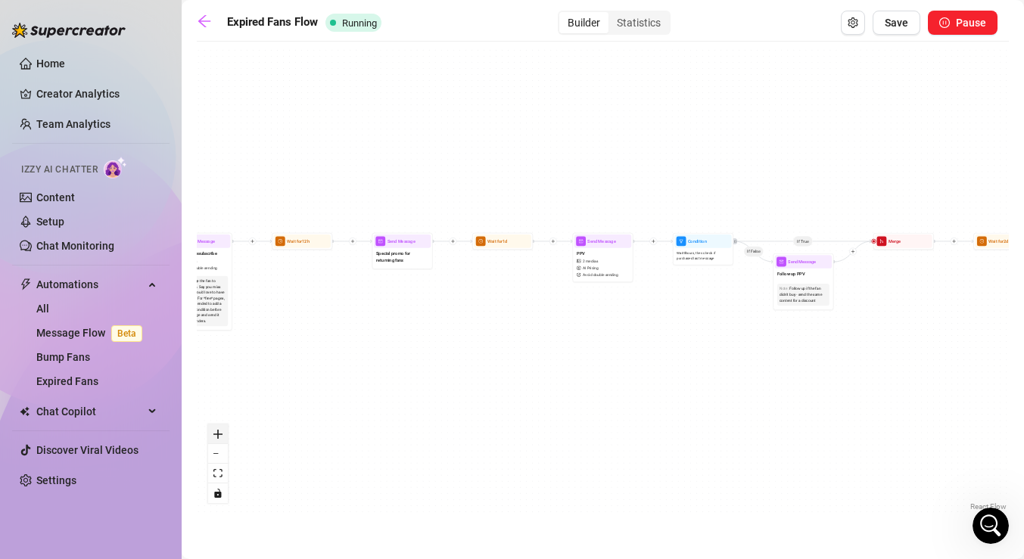
click at [219, 434] on icon "zoom in" at bounding box center [217, 434] width 9 height 9
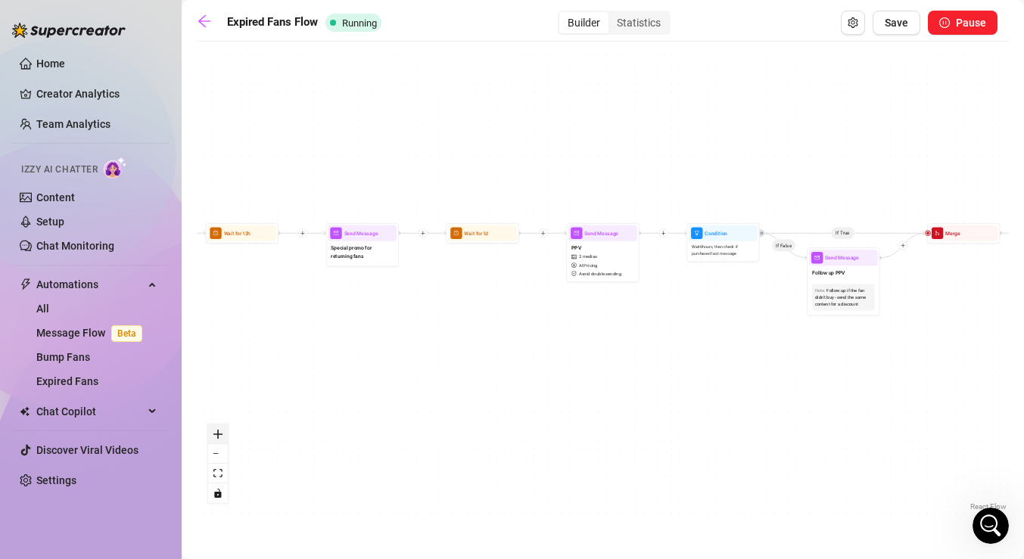
click at [219, 434] on icon "zoom in" at bounding box center [217, 434] width 9 height 9
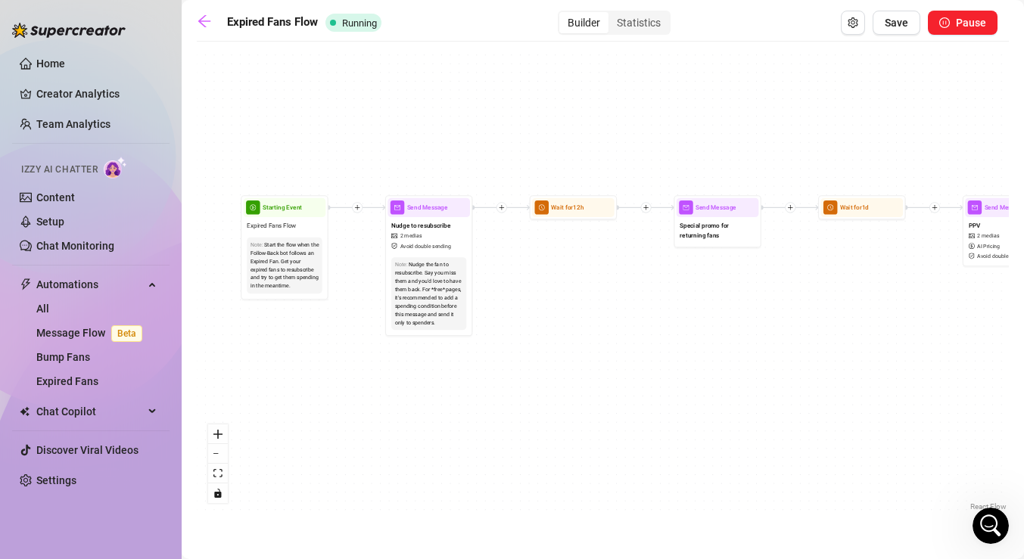
drag, startPoint x: 339, startPoint y: 350, endPoint x: 732, endPoint y: 334, distance: 393.7
click at [732, 334] on div "If True If False Send Message Send Message Wait for 2d Merge Send Message Follo…" at bounding box center [603, 281] width 812 height 465
click at [219, 434] on icon "zoom in" at bounding box center [217, 434] width 9 height 9
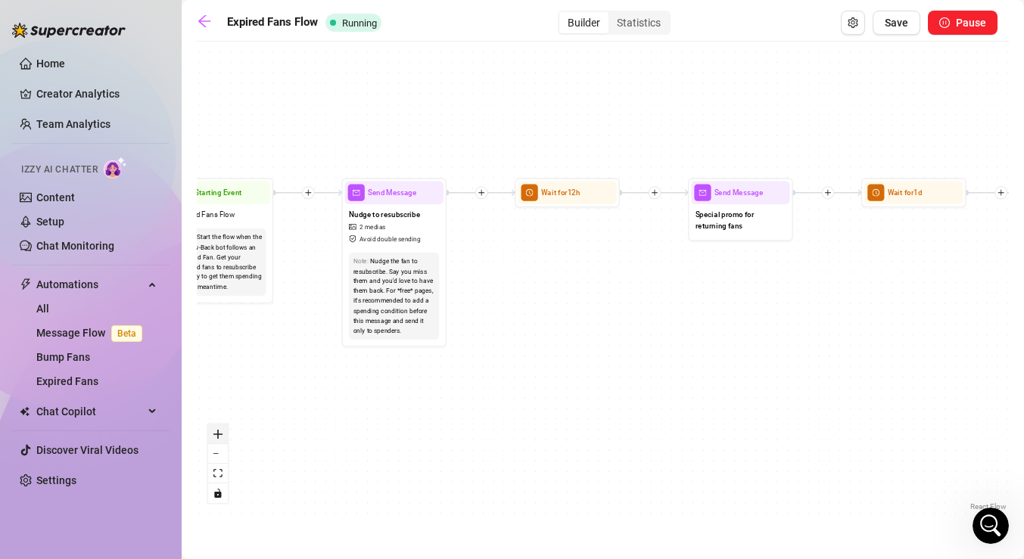
click at [219, 434] on icon "zoom in" at bounding box center [217, 434] width 9 height 9
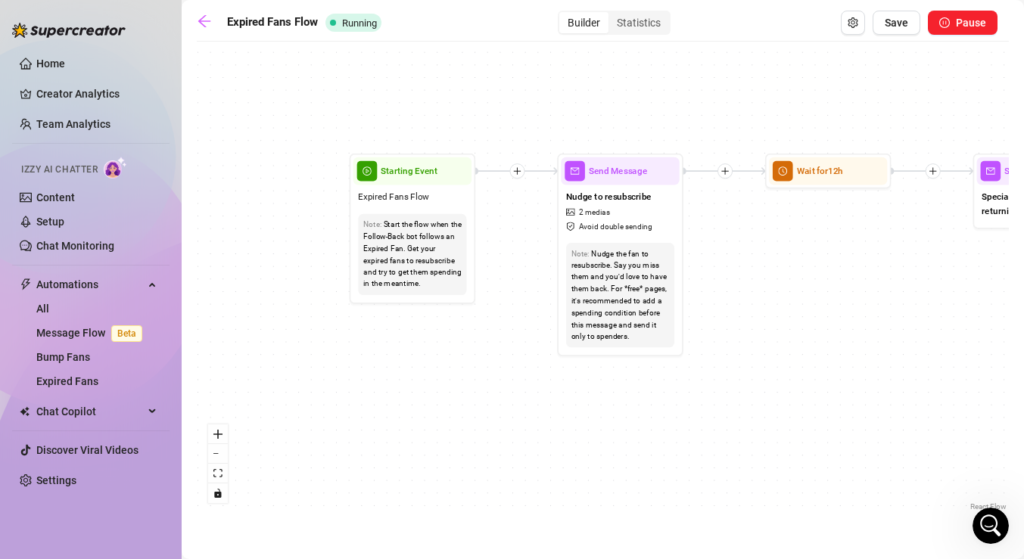
drag, startPoint x: 237, startPoint y: 345, endPoint x: 512, endPoint y: 341, distance: 275.4
click at [512, 341] on div "If True If False Send Message Send Message Wait for 2d Merge Send Message Follo…" at bounding box center [603, 281] width 812 height 465
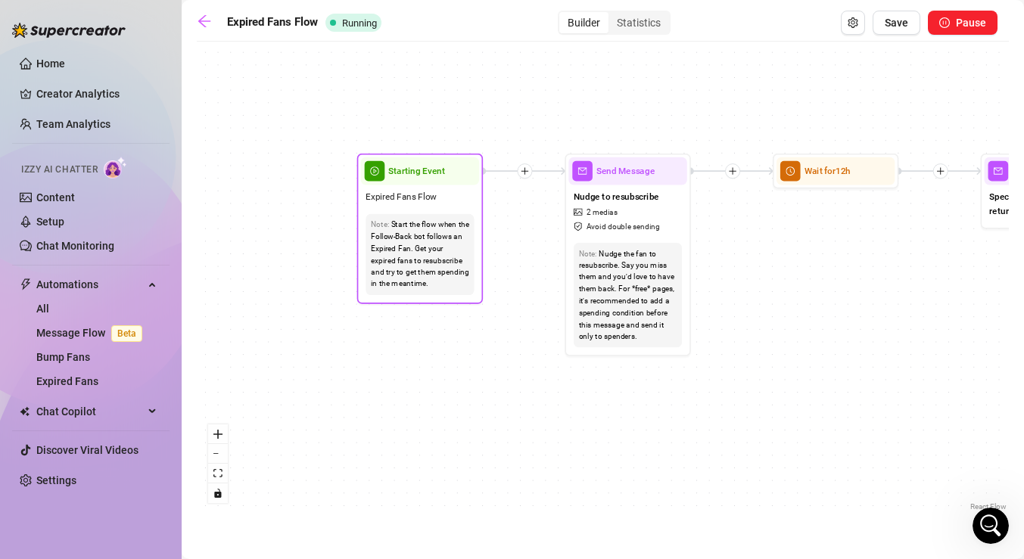
click at [430, 207] on div "Expired Fans Flow" at bounding box center [420, 197] width 118 height 24
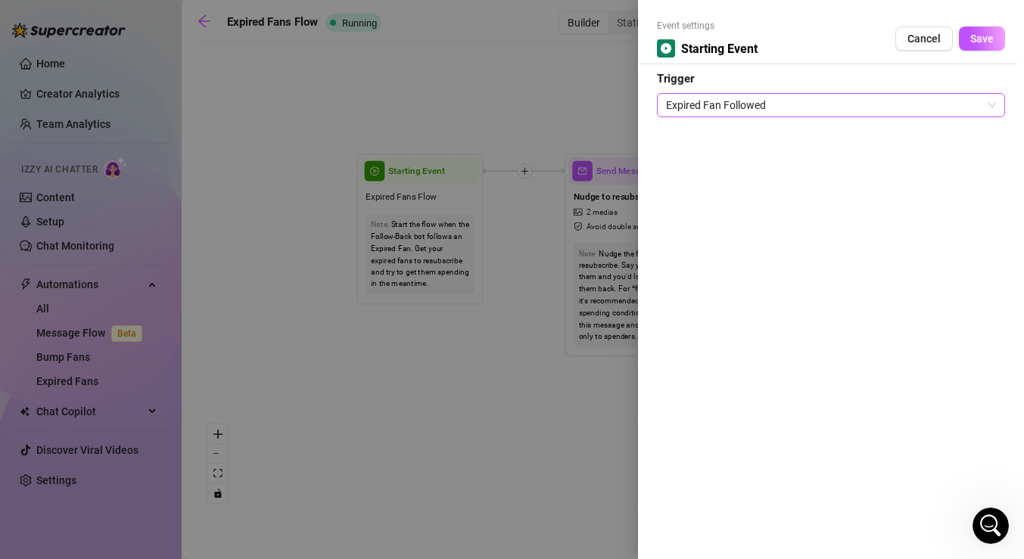
click at [813, 107] on span "Expired Fan Followed" at bounding box center [831, 105] width 330 height 23
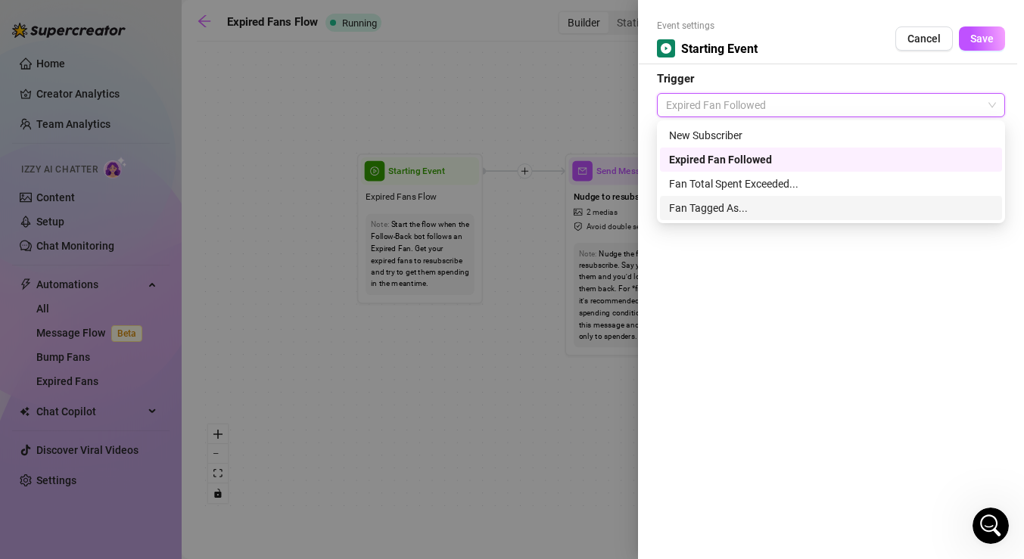
click at [717, 206] on div "Fan Tagged As..." at bounding box center [831, 208] width 324 height 17
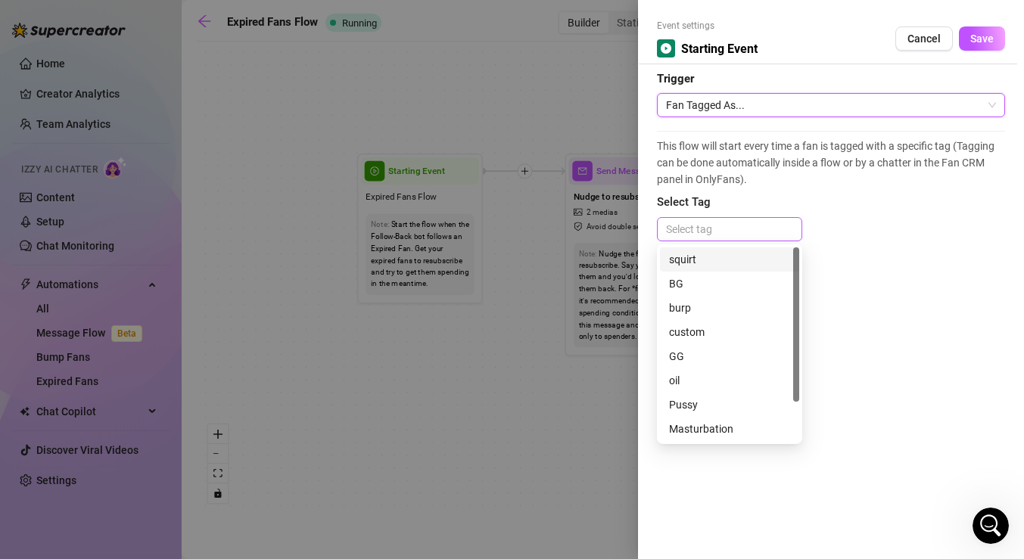
click at [717, 225] on div at bounding box center [729, 229] width 139 height 21
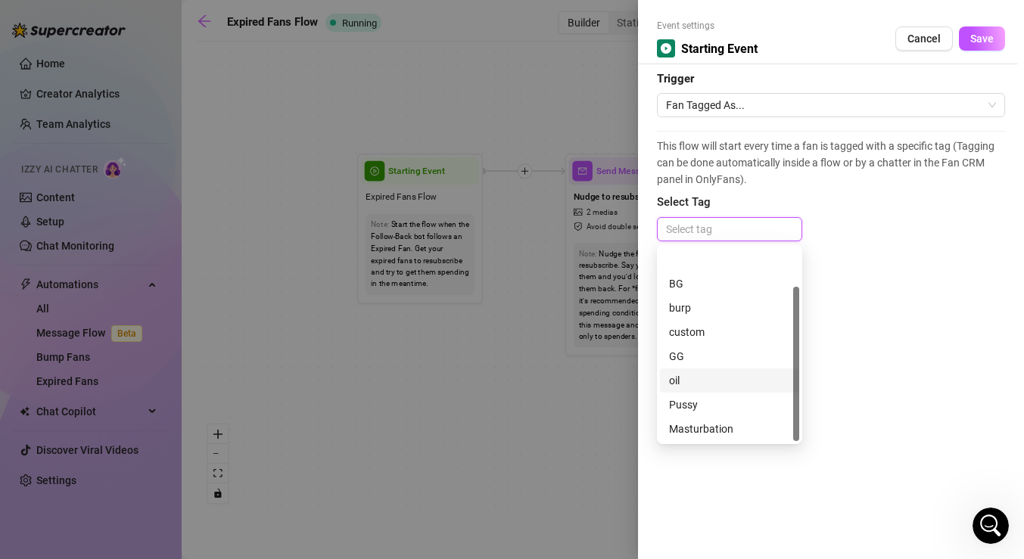
scroll to position [48, 0]
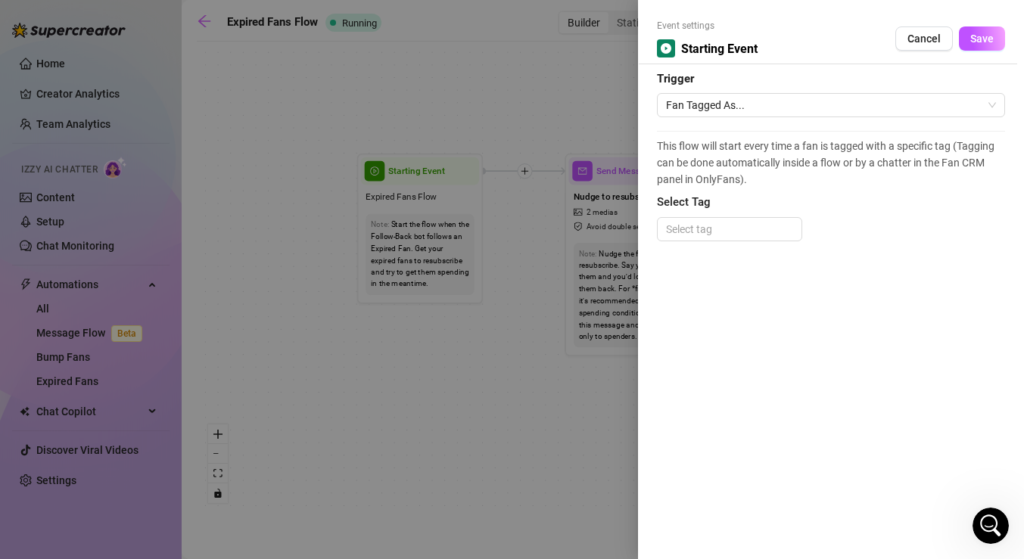
click at [906, 299] on div "Event settings Starting Event Cancel Save Trigger Fan Tagged As... This flow wi…" at bounding box center [831, 279] width 386 height 559
click at [930, 45] on button "Cancel" at bounding box center [923, 38] width 57 height 24
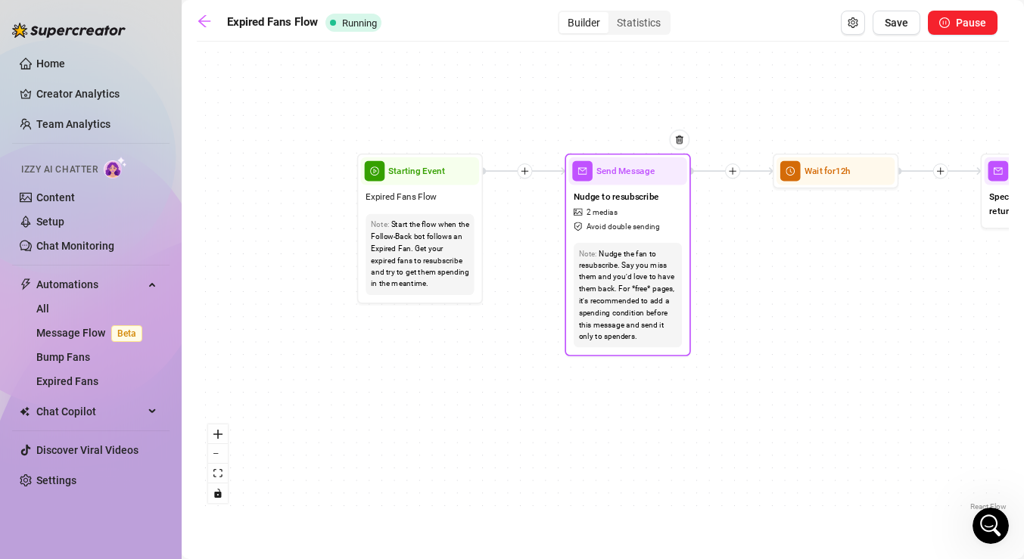
click at [639, 242] on div "Note: Nudge the fan to resubscribe. Say you miss them and you'd love to have th…" at bounding box center [627, 295] width 118 height 115
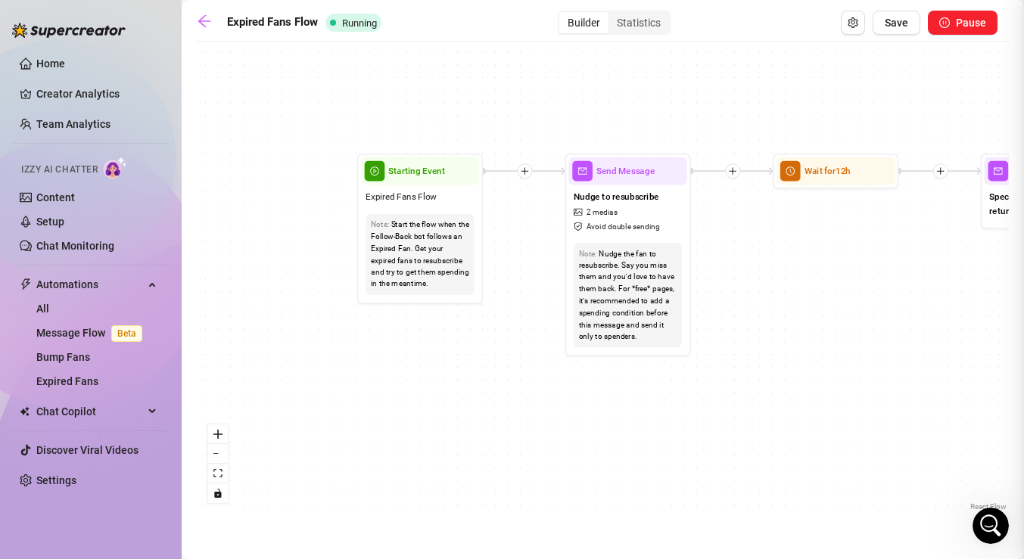
type textarea "Hey babee 💘 listen and LMK okay?"
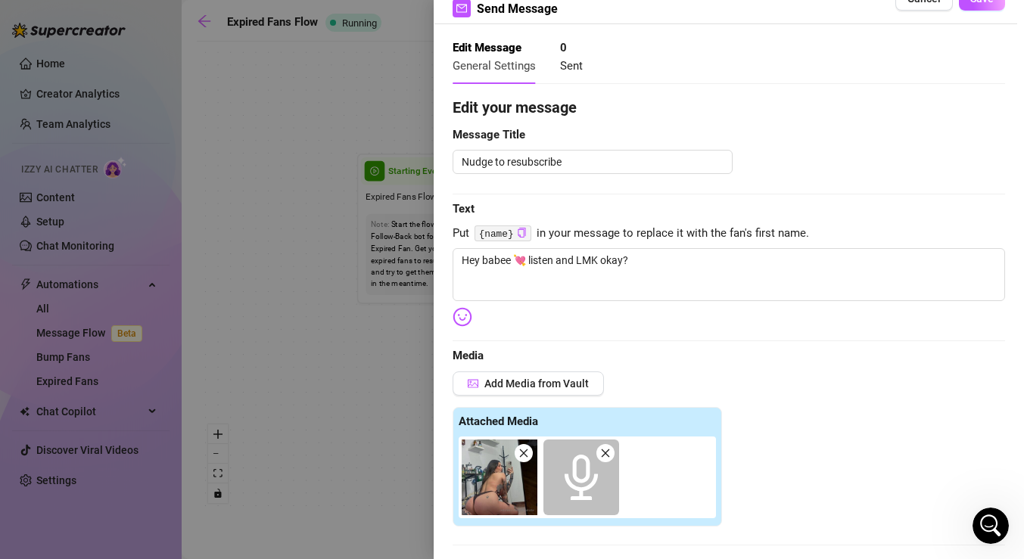
scroll to position [0, 0]
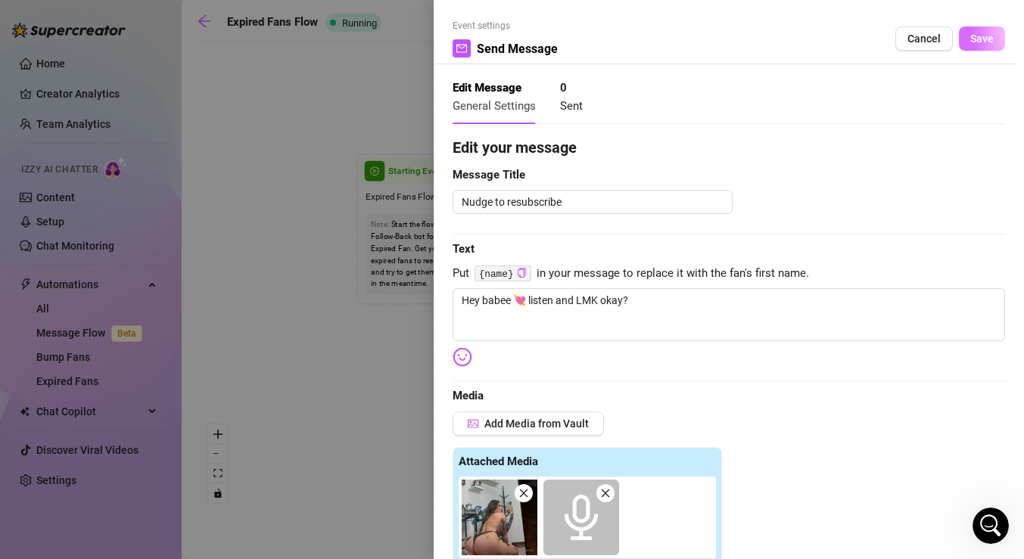
click at [978, 37] on span "Save" at bounding box center [981, 39] width 23 height 12
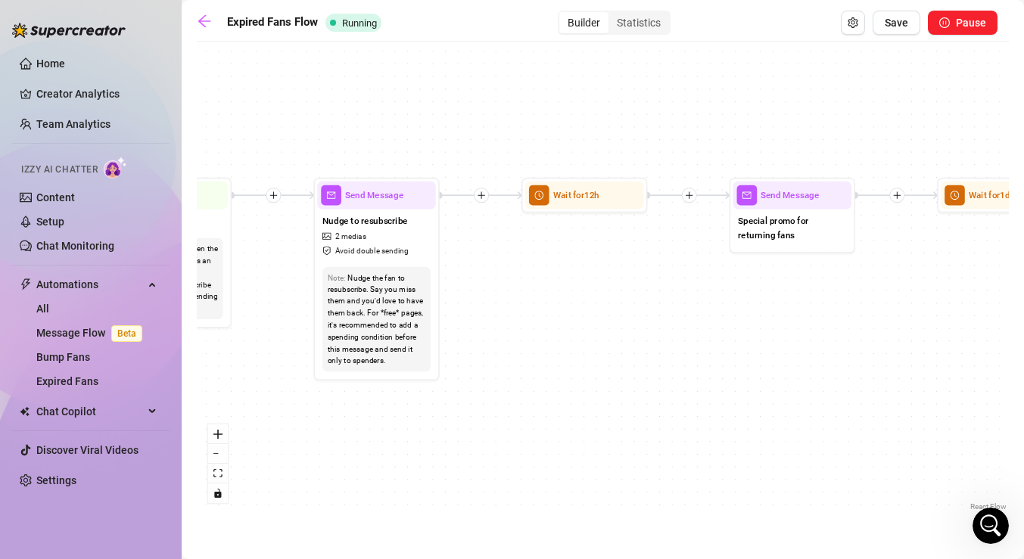
drag, startPoint x: 862, startPoint y: 232, endPoint x: 463, endPoint y: 243, distance: 398.9
click at [463, 243] on div "If True If False Send Message Send Message Wait for 2d Merge Send Message Follo…" at bounding box center [603, 281] width 812 height 465
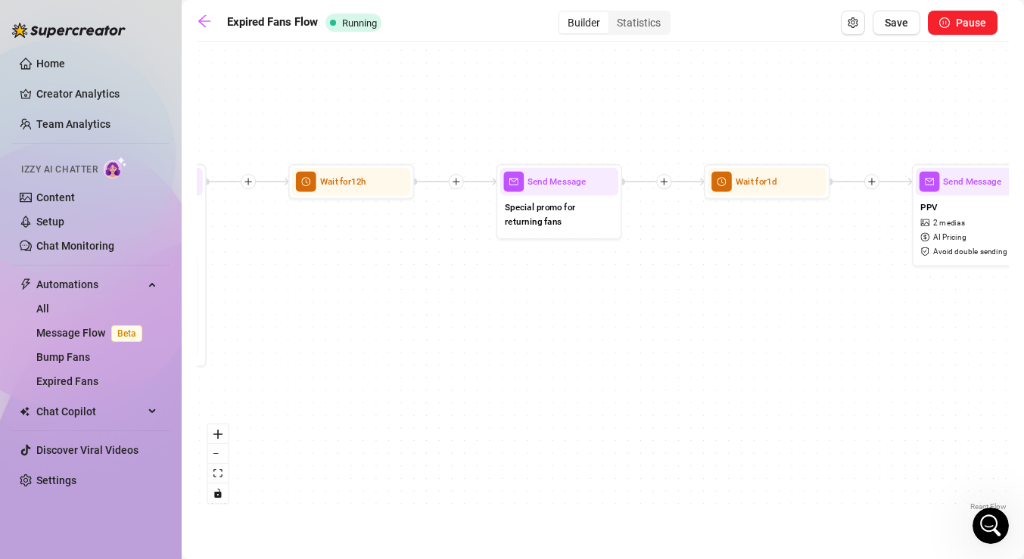
drag, startPoint x: 611, startPoint y: 272, endPoint x: 514, endPoint y: 271, distance: 96.8
click at [514, 271] on div "If True If False Send Message Send Message Wait for 2d Merge Send Message Follo…" at bounding box center [603, 281] width 812 height 465
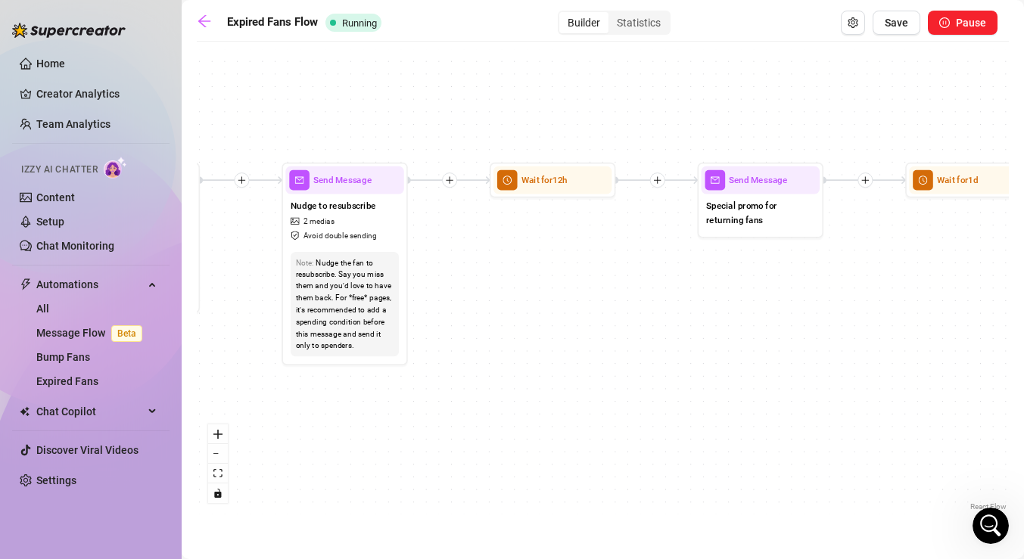
drag, startPoint x: 417, startPoint y: 279, endPoint x: 629, endPoint y: 278, distance: 212.6
click at [629, 278] on div "If True If False Send Message Send Message Wait for 2d Merge Send Message Follo…" at bounding box center [603, 281] width 812 height 465
click at [736, 220] on span "Special promo for returning fans" at bounding box center [760, 213] width 108 height 28
type textarea "I have a special deal but its ending soon and just for u I'll add a little extr…"
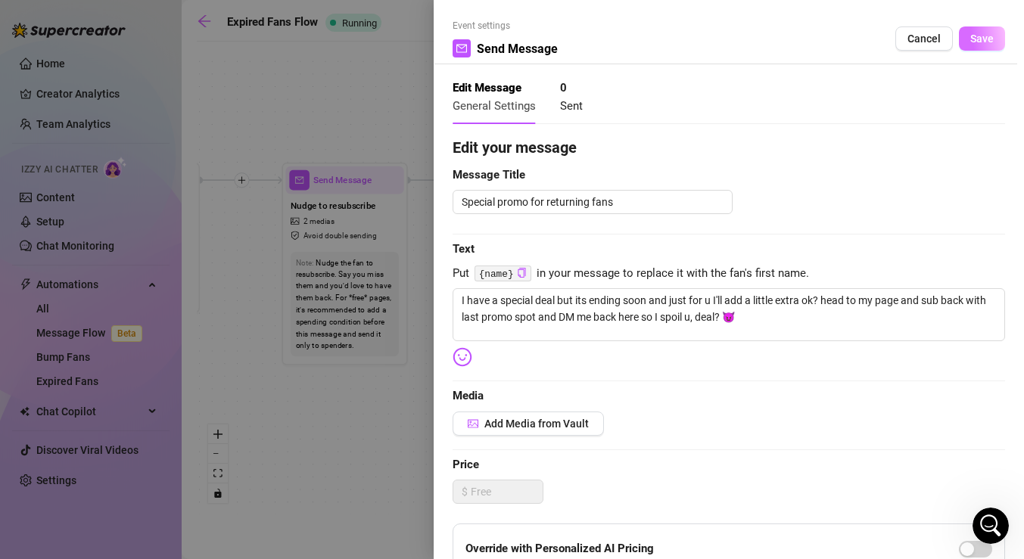
click at [980, 45] on button "Save" at bounding box center [982, 38] width 46 height 24
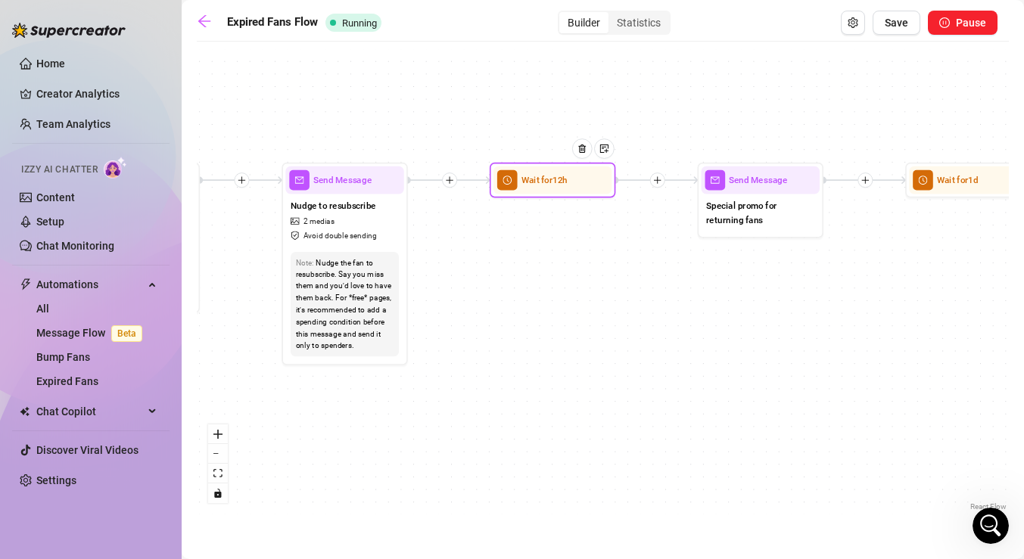
click at [580, 186] on div at bounding box center [586, 158] width 54 height 64
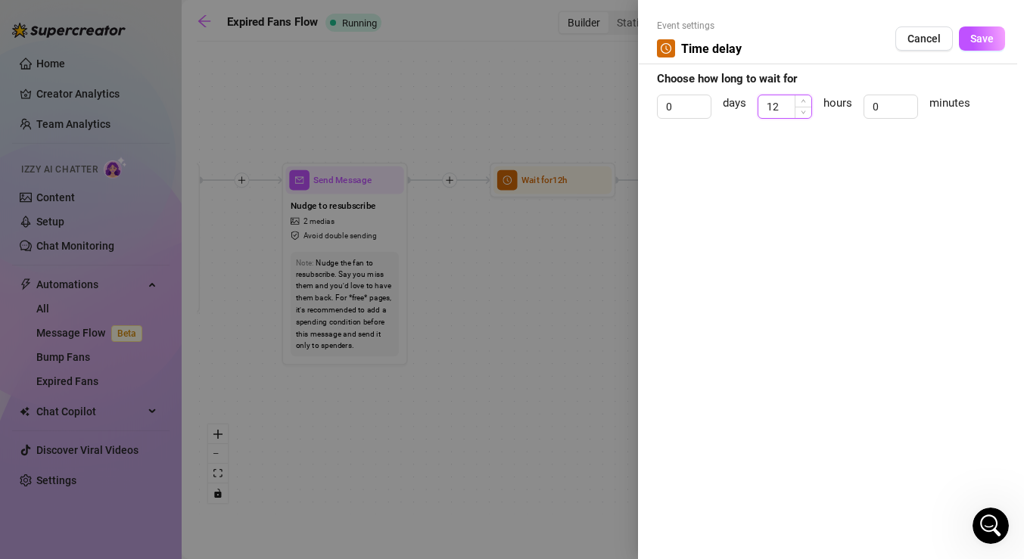
click at [785, 106] on input "12" at bounding box center [784, 106] width 53 height 23
type input "1"
type input "6"
click at [999, 37] on button "Save" at bounding box center [982, 38] width 46 height 24
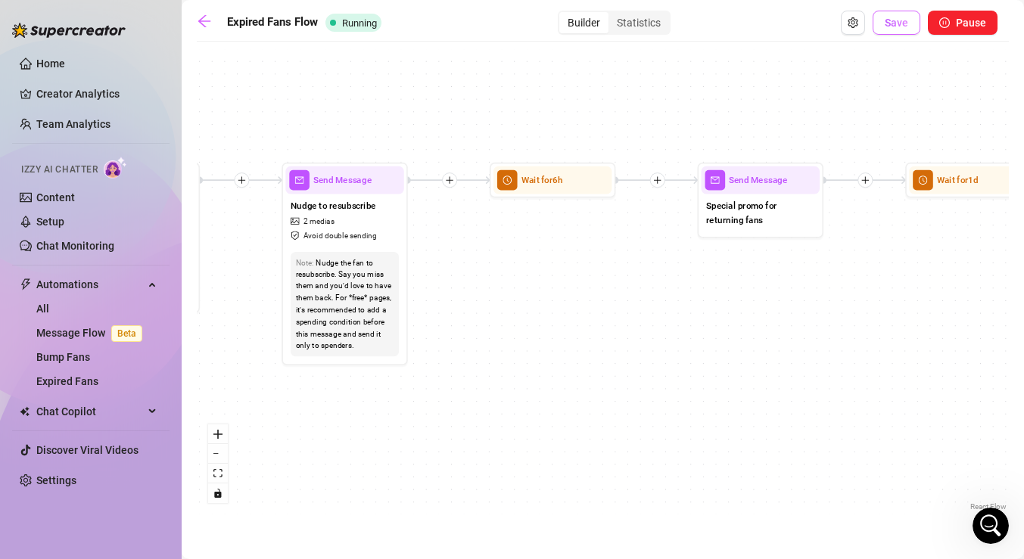
click at [894, 32] on button "Save" at bounding box center [896, 23] width 48 height 24
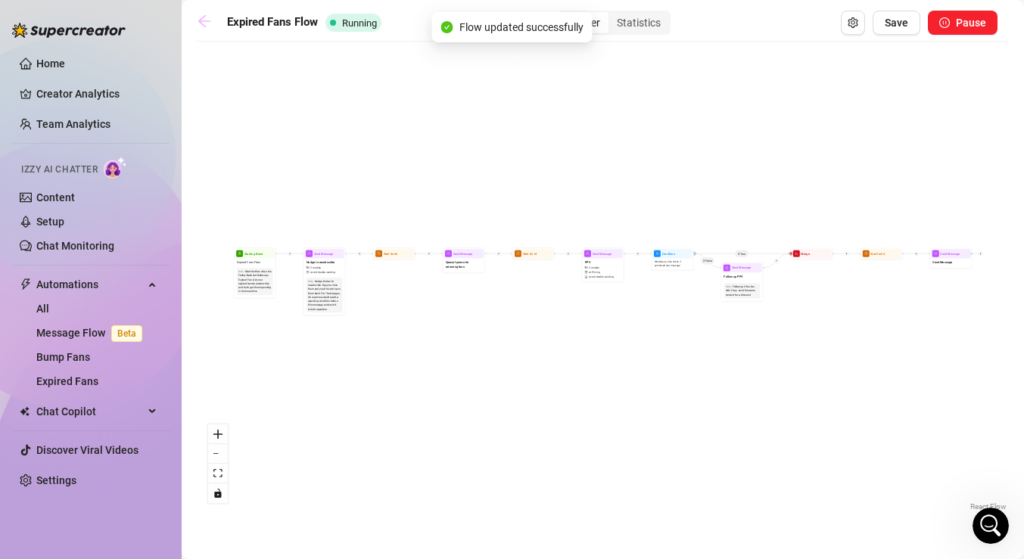
click at [207, 23] on icon "arrow-left" at bounding box center [204, 21] width 15 height 15
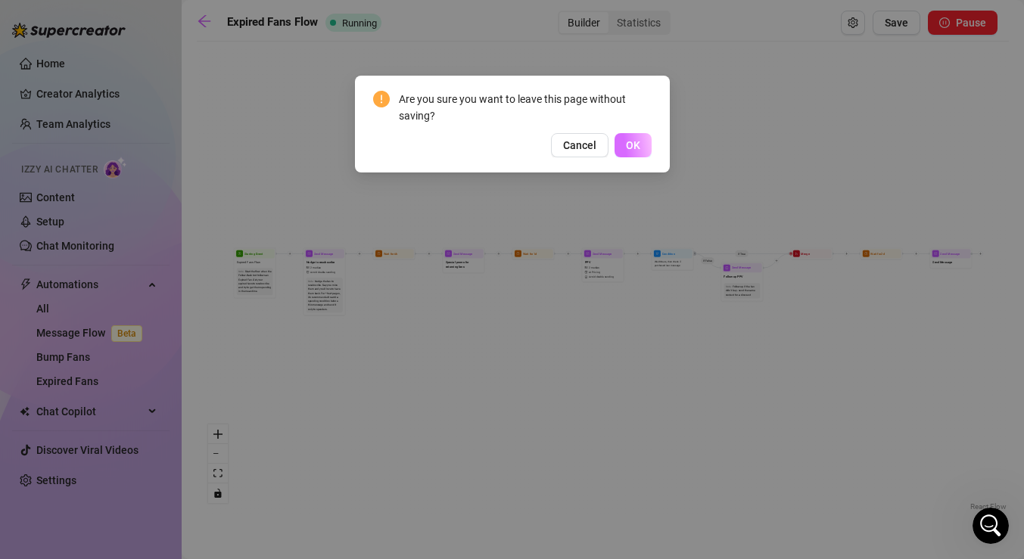
click at [637, 135] on button "OK" at bounding box center [632, 145] width 37 height 24
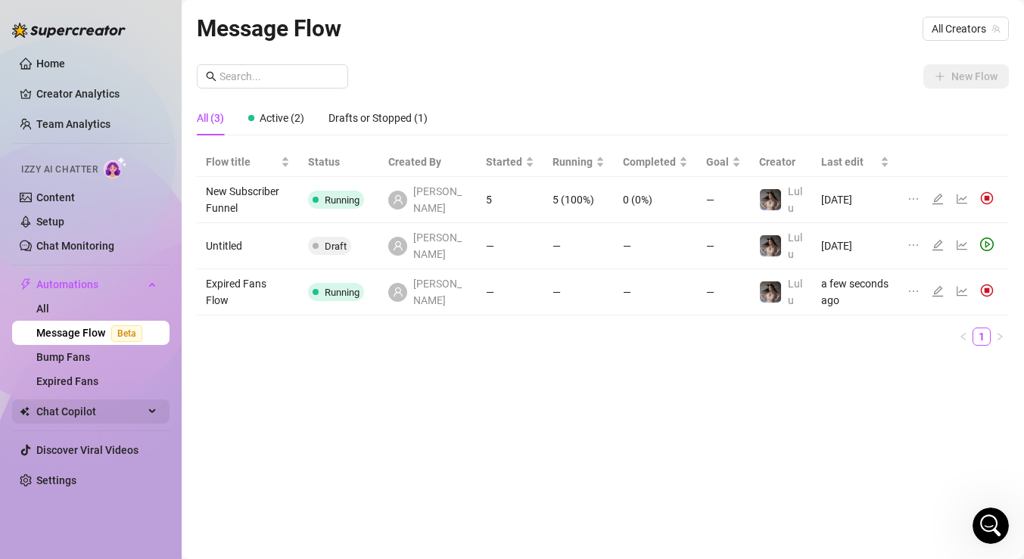
click at [141, 415] on span "Chat Copilot" at bounding box center [89, 411] width 107 height 24
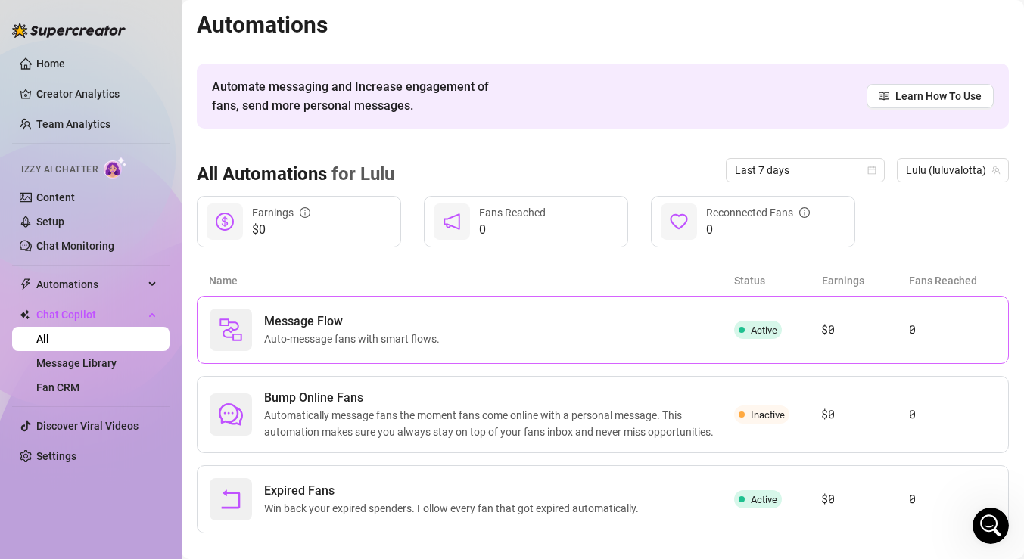
click at [675, 339] on div "Message Flow Auto-message fans with smart flows." at bounding box center [472, 330] width 524 height 42
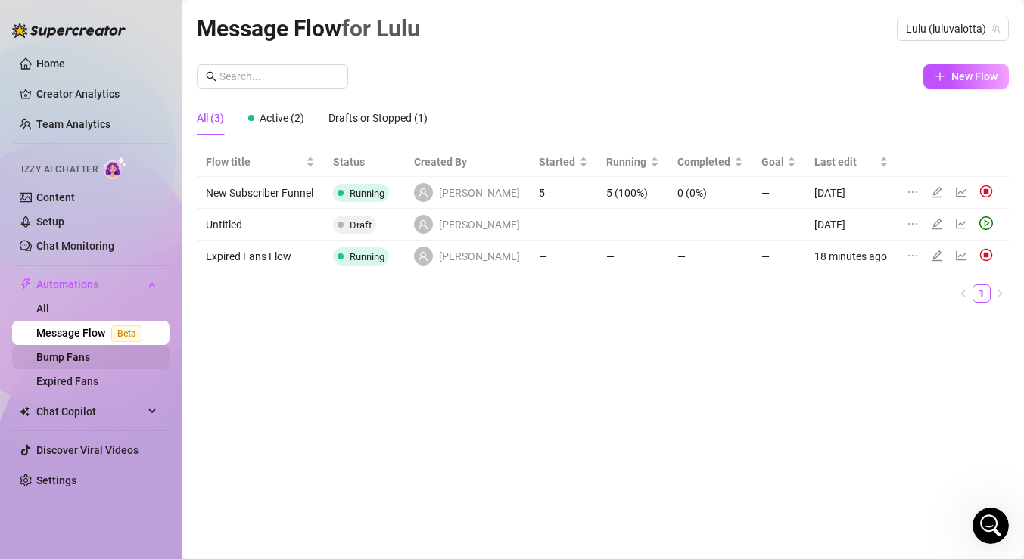
click at [90, 362] on link "Bump Fans" at bounding box center [63, 357] width 54 height 12
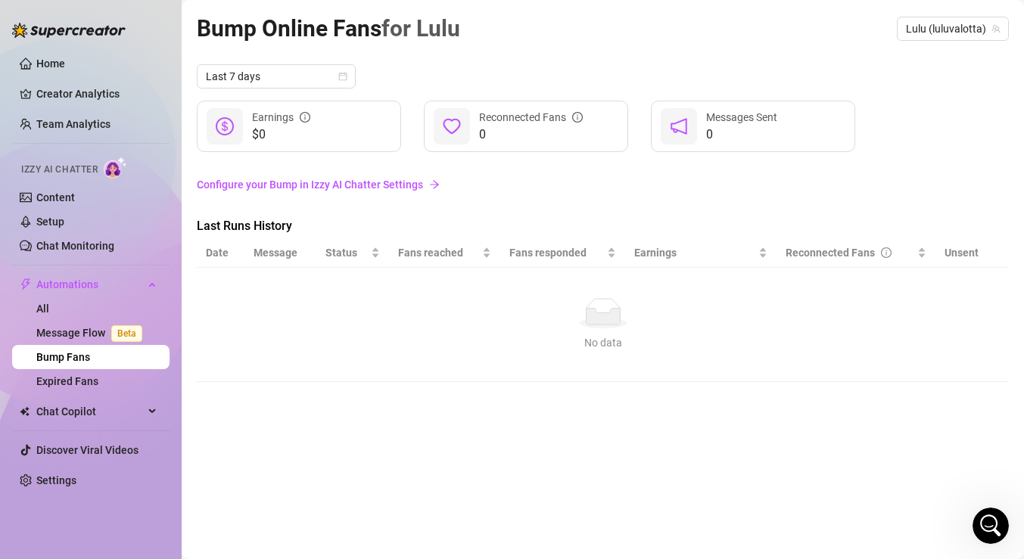
click at [413, 184] on link "Configure your Bump in Izzy AI Chatter Settings" at bounding box center [603, 184] width 812 height 17
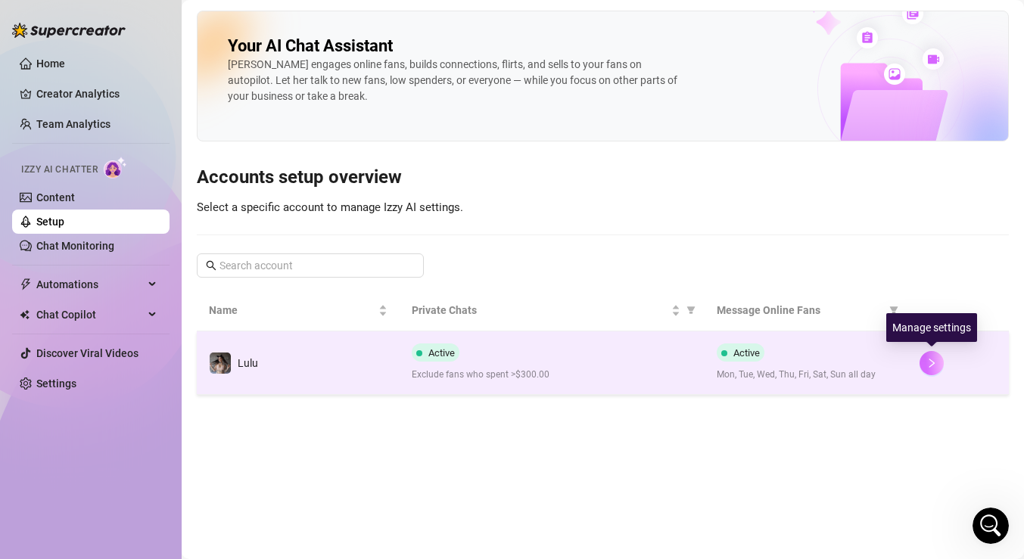
click at [939, 360] on button "button" at bounding box center [931, 363] width 24 height 24
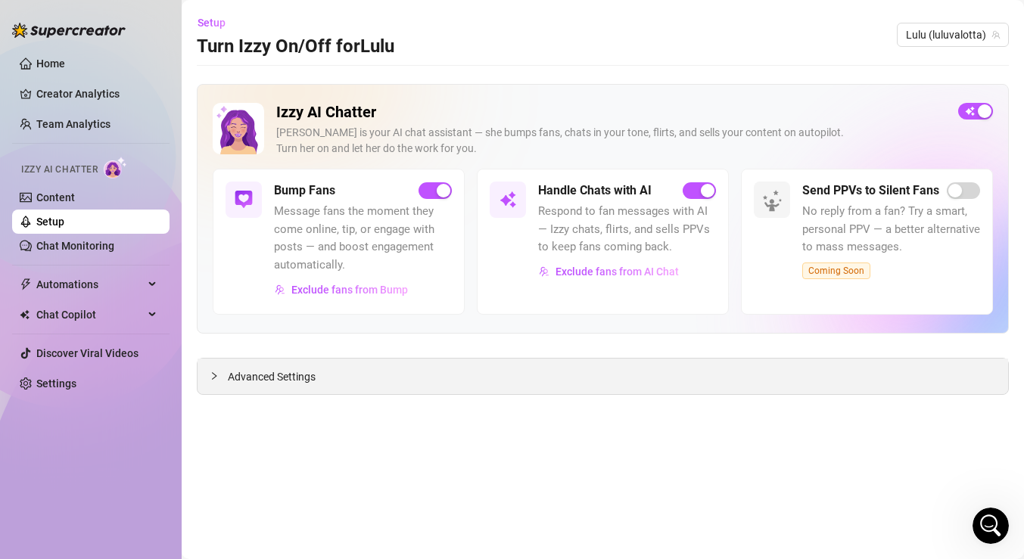
click at [227, 378] on div "Advanced Settings" at bounding box center [602, 377] width 810 height 36
click at [212, 373] on icon "collapsed" at bounding box center [214, 375] width 9 height 9
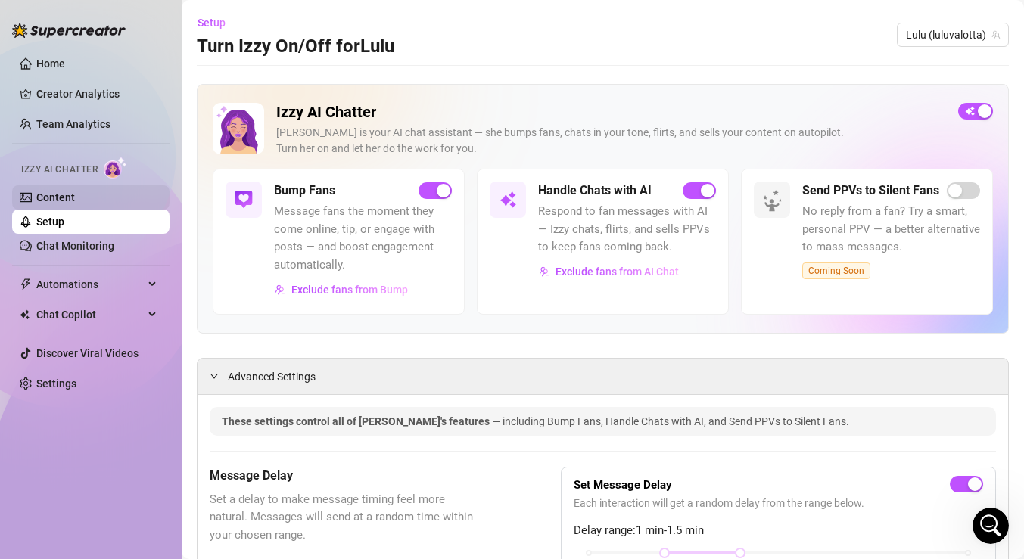
click at [75, 202] on link "Content" at bounding box center [55, 197] width 39 height 12
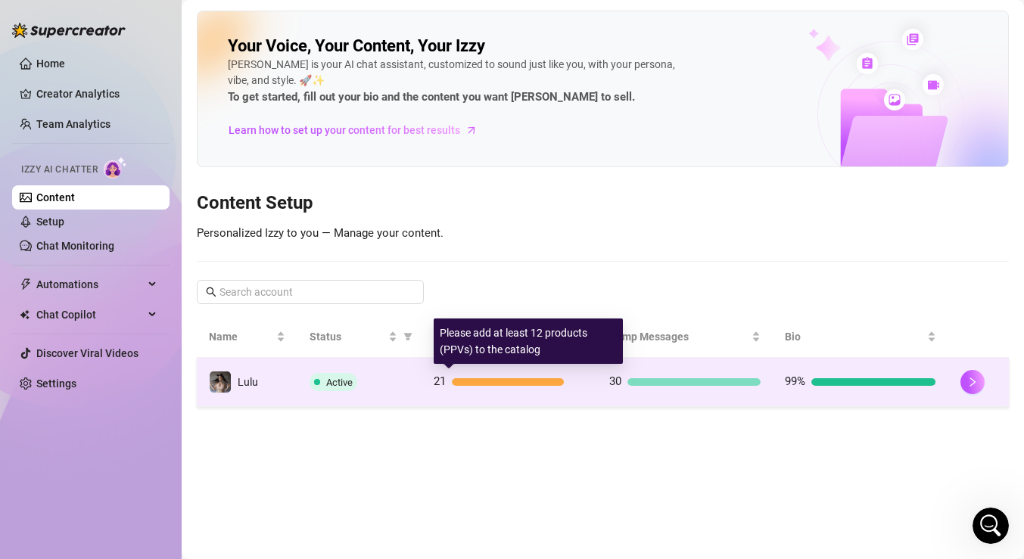
click at [543, 381] on div at bounding box center [508, 382] width 112 height 8
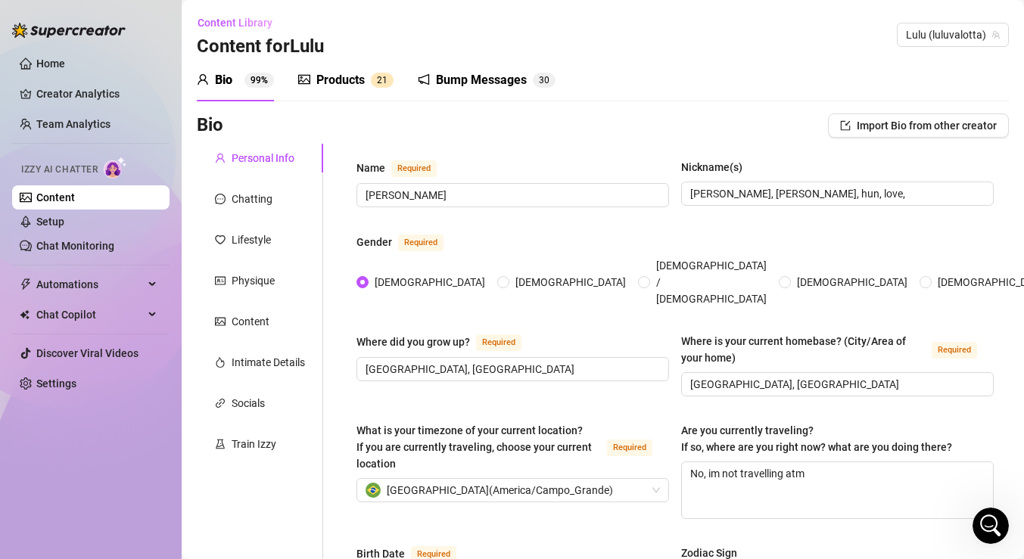
click at [468, 84] on div "Bump Messages" at bounding box center [481, 80] width 91 height 18
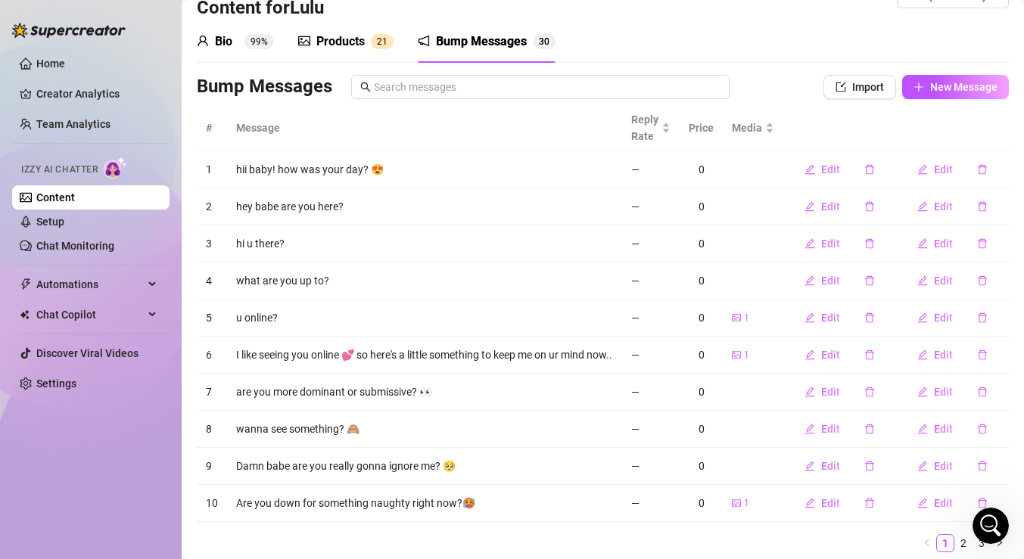
scroll to position [98, 0]
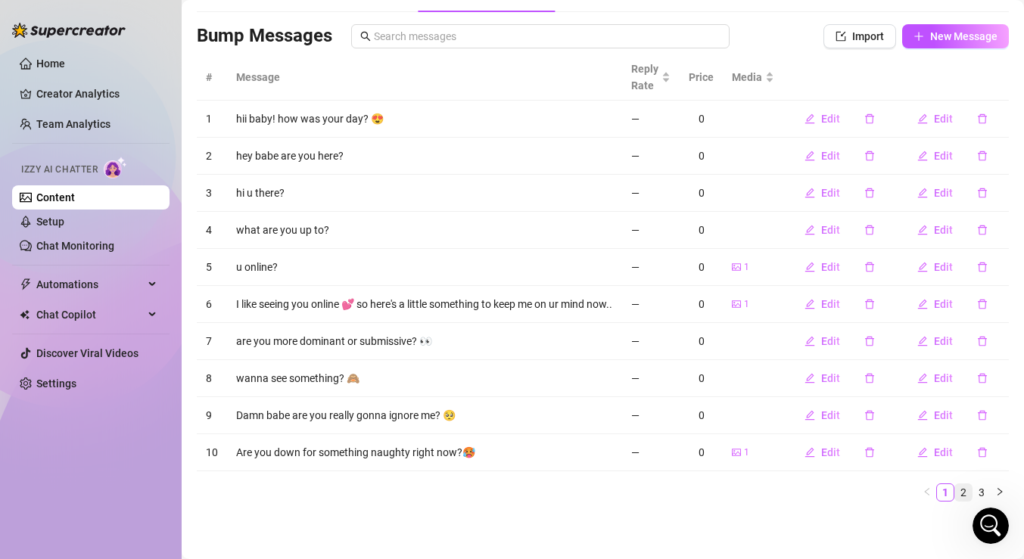
click at [964, 491] on link "2" at bounding box center [963, 492] width 17 height 17
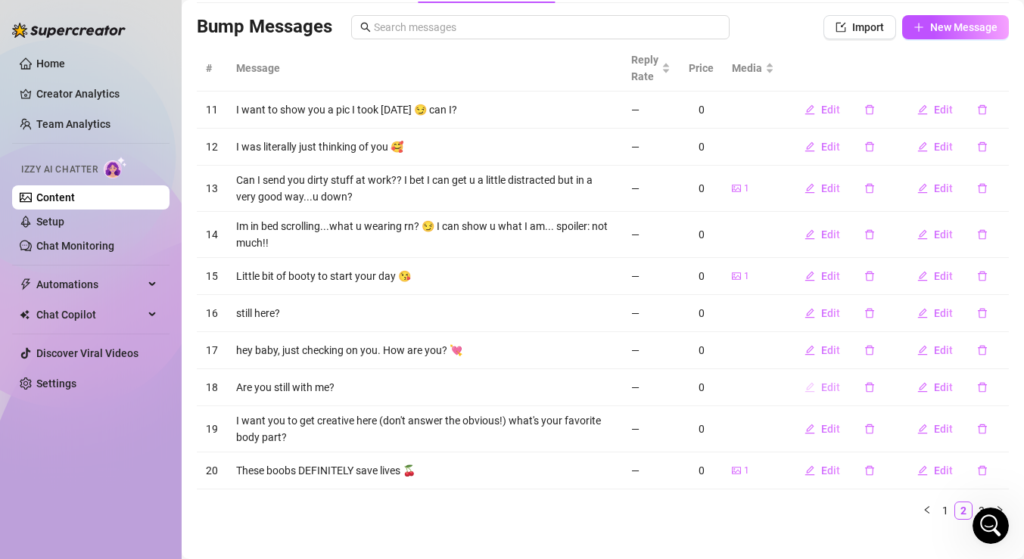
click at [820, 385] on button "Edit" at bounding box center [822, 387] width 60 height 24
type textarea "Are you still with me?"
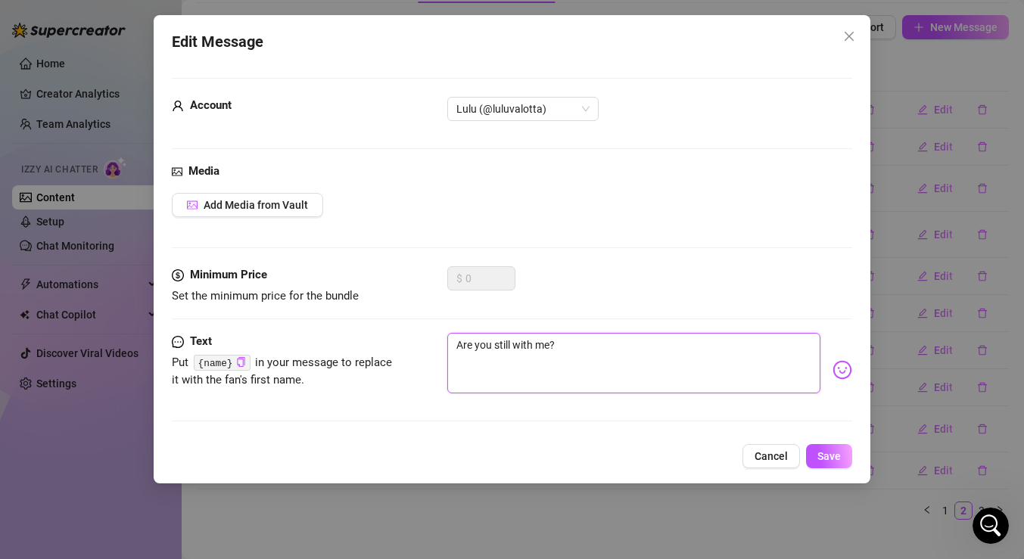
click at [514, 347] on textarea "Are you still with me?" at bounding box center [633, 363] width 373 height 61
type textarea "Are you stillwith me?"
type textarea "Are you stilwith me?"
type textarea "Are you stiwith me?"
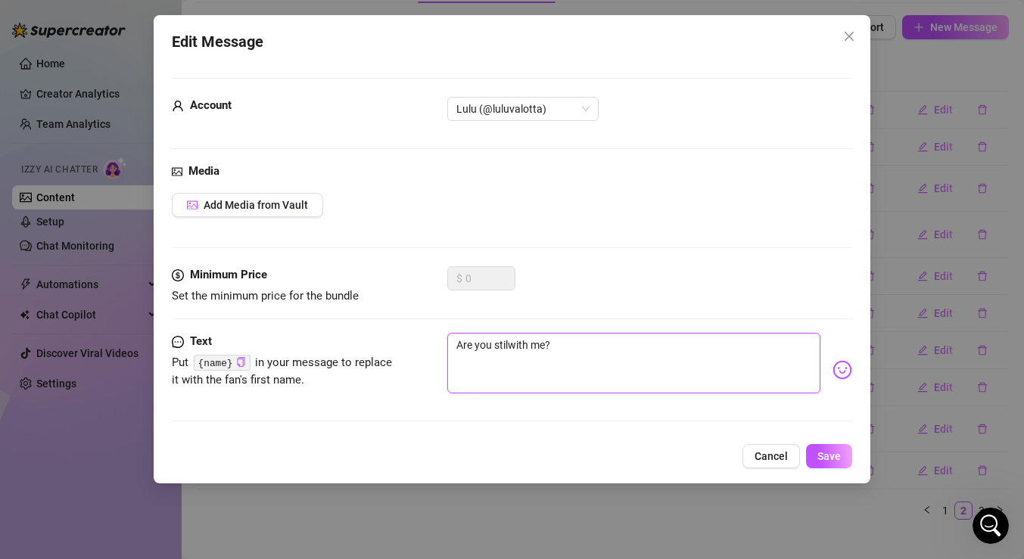
type textarea "Are you stiwith me?"
type textarea "Are you stwith me?"
type textarea "Are you swith me?"
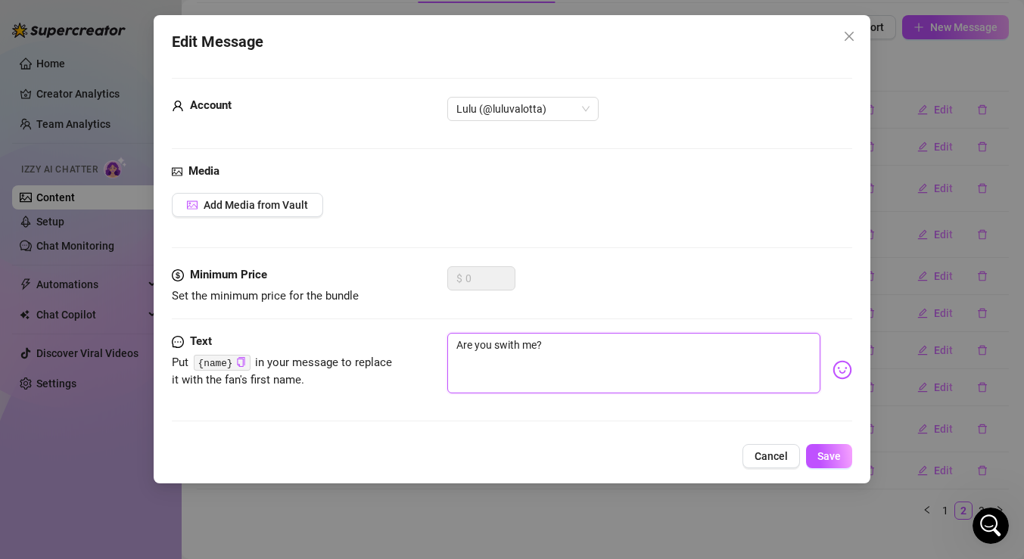
type textarea "Are you with me?"
click at [515, 343] on textarea "Are you with me?" at bounding box center [633, 363] width 373 height 61
type textarea "Are you withme?"
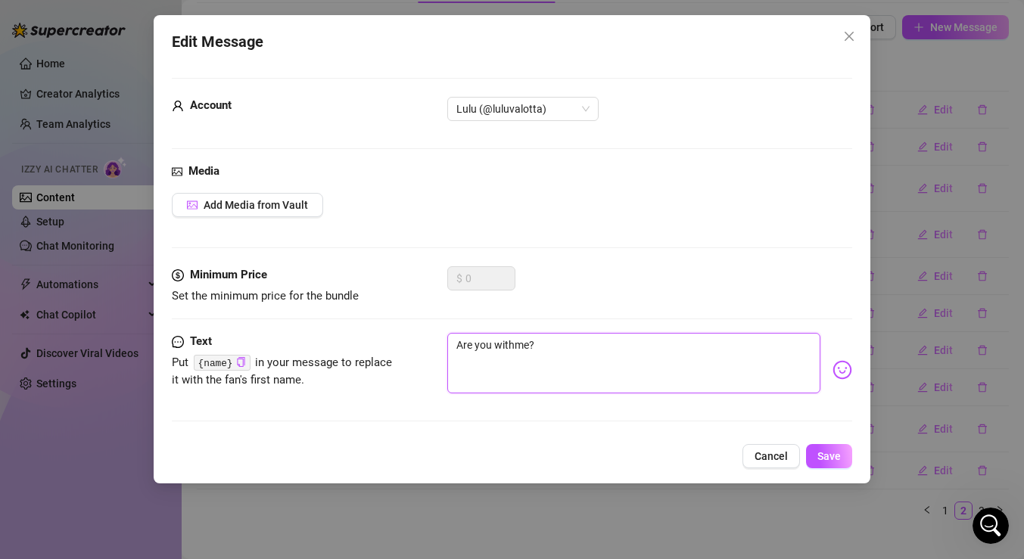
type textarea "Are you witme?"
type textarea "Are you wime?"
type textarea "Are you wme?"
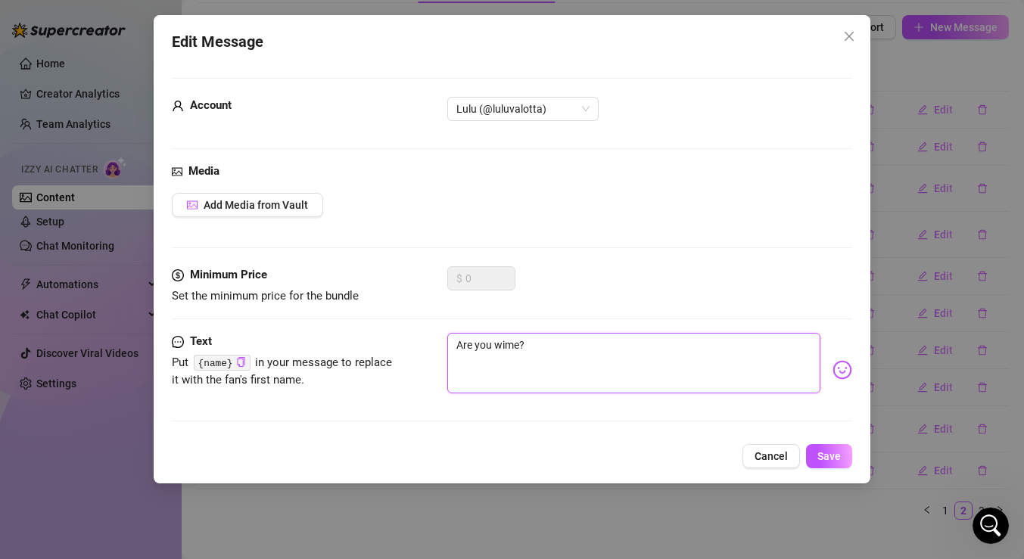
type textarea "Are you wme?"
type textarea "Are you me?"
type textarea "Are you hme?"
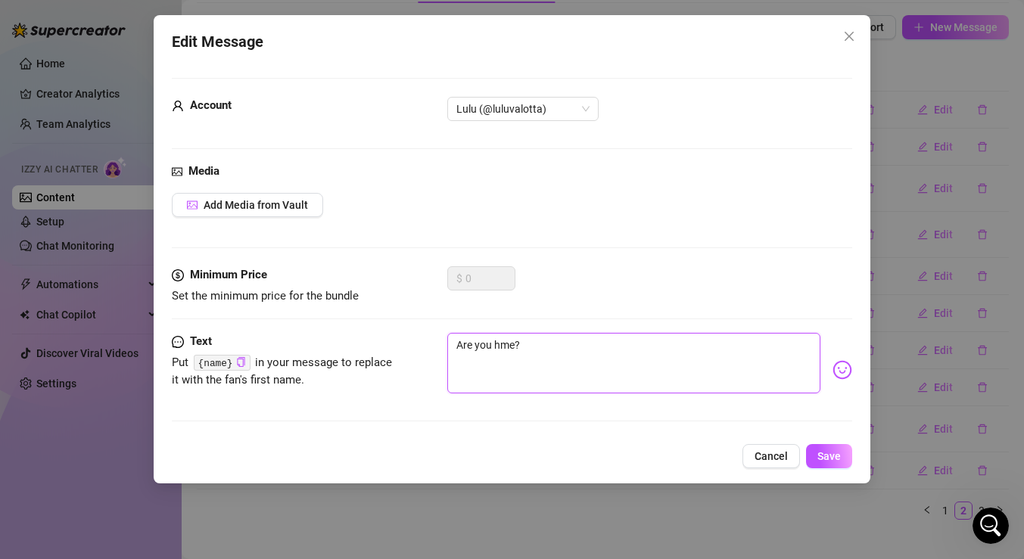
type textarea "Are you heme?"
type textarea "Are you herme?"
type textarea "Are you [DEMOGRAPHIC_DATA]?"
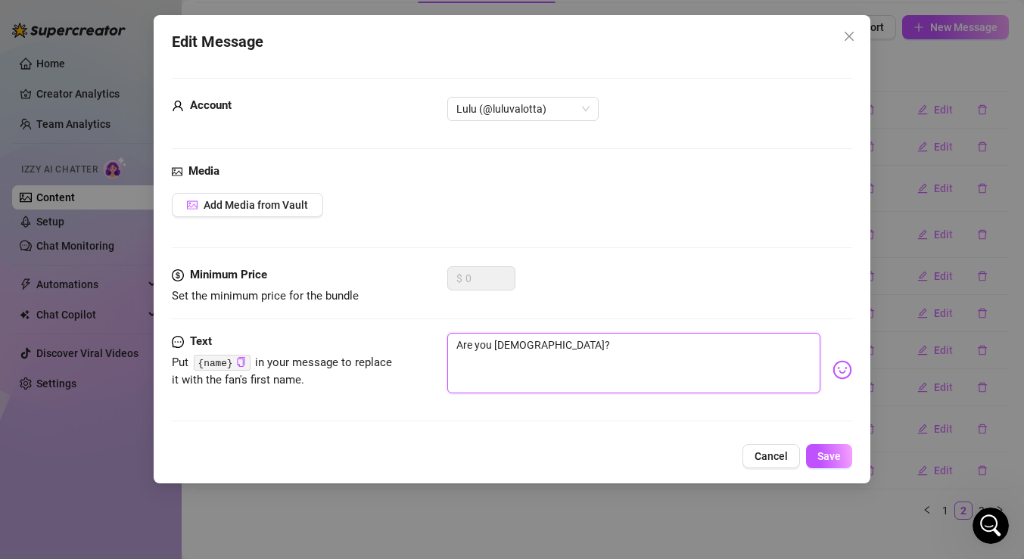
type textarea "Are you here me?"
type textarea "Are you here wme?"
type textarea "Are you here wime?"
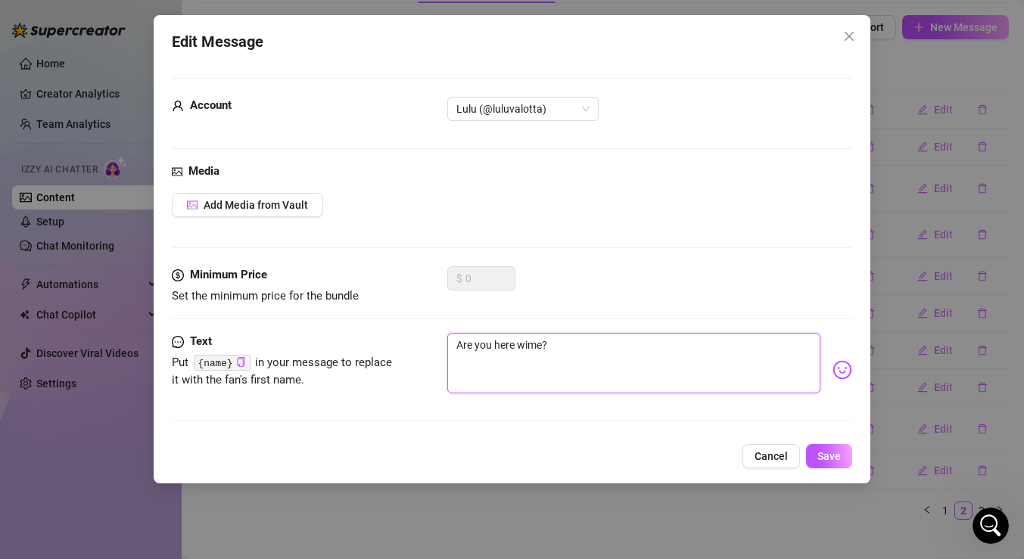
type textarea "Are you here witme?"
type textarea "Are you here withme?"
type textarea "Are you here with me?"
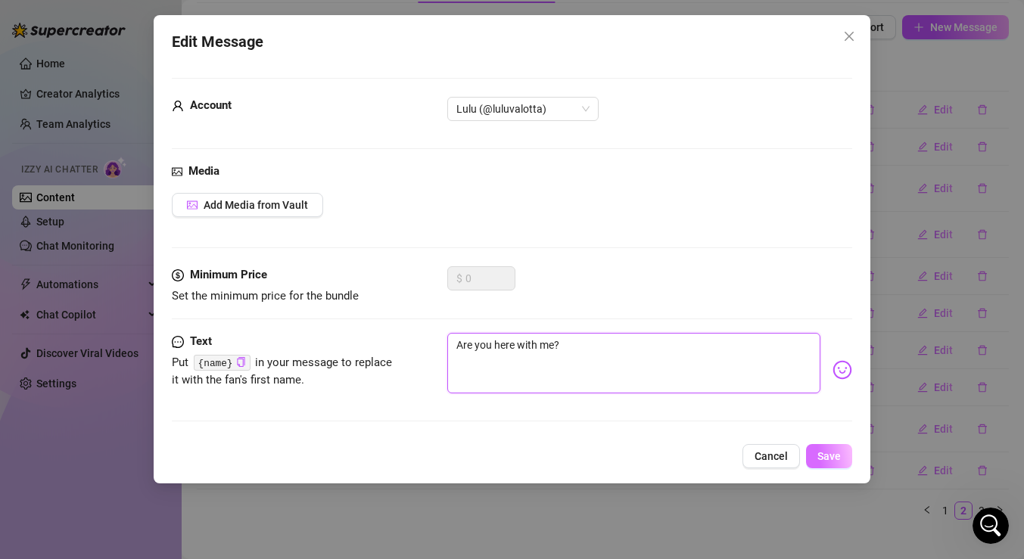
type textarea "Are you here with me?"
click at [832, 458] on span "Save" at bounding box center [828, 456] width 23 height 12
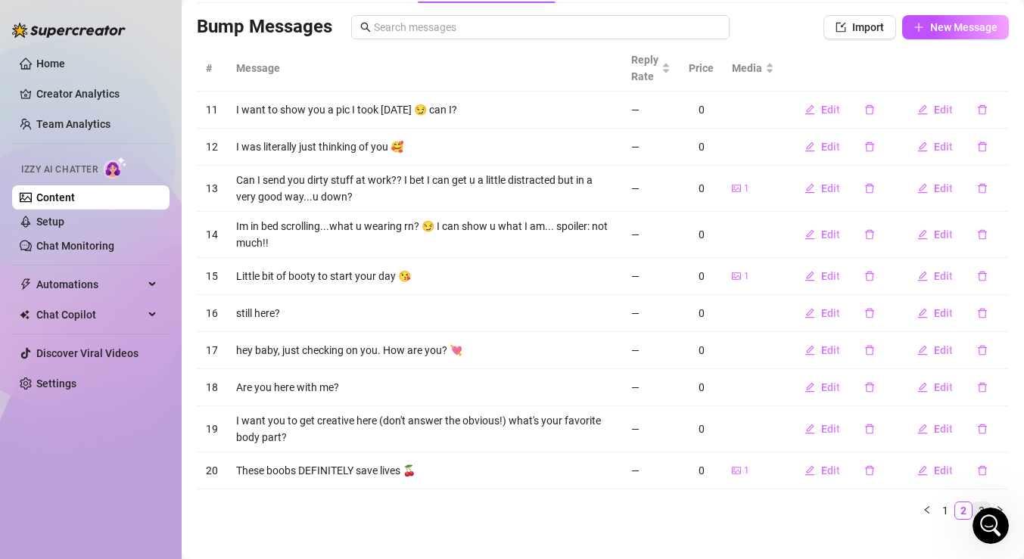
click at [979, 504] on link "3" at bounding box center [981, 510] width 17 height 17
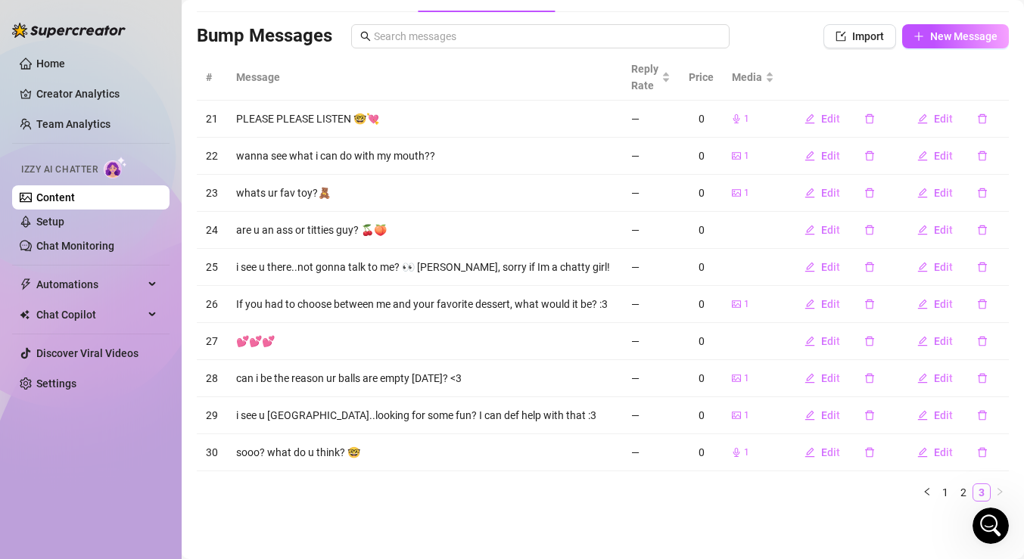
scroll to position [89, 0]
click at [941, 489] on link "1" at bounding box center [945, 492] width 17 height 17
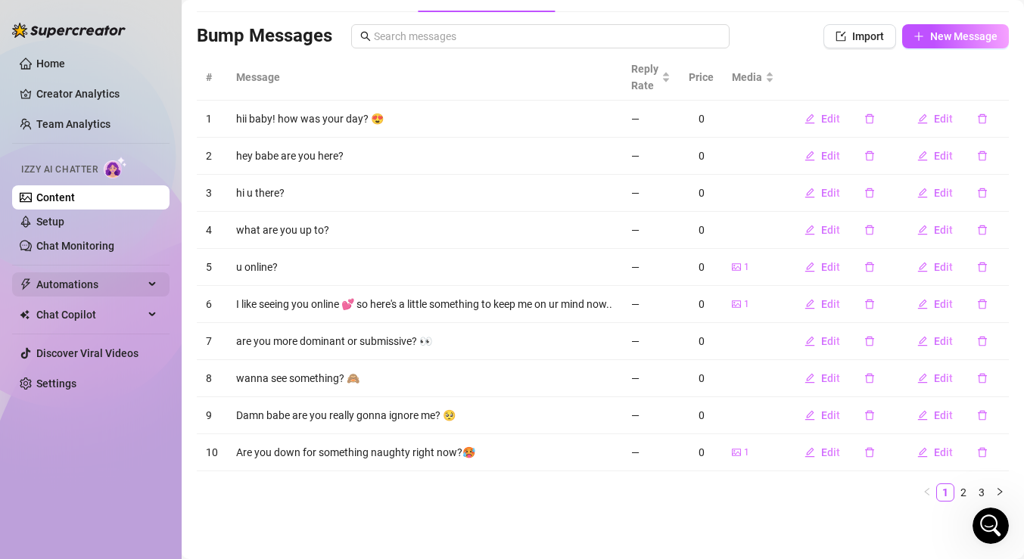
click at [82, 284] on span "Automations" at bounding box center [89, 284] width 107 height 24
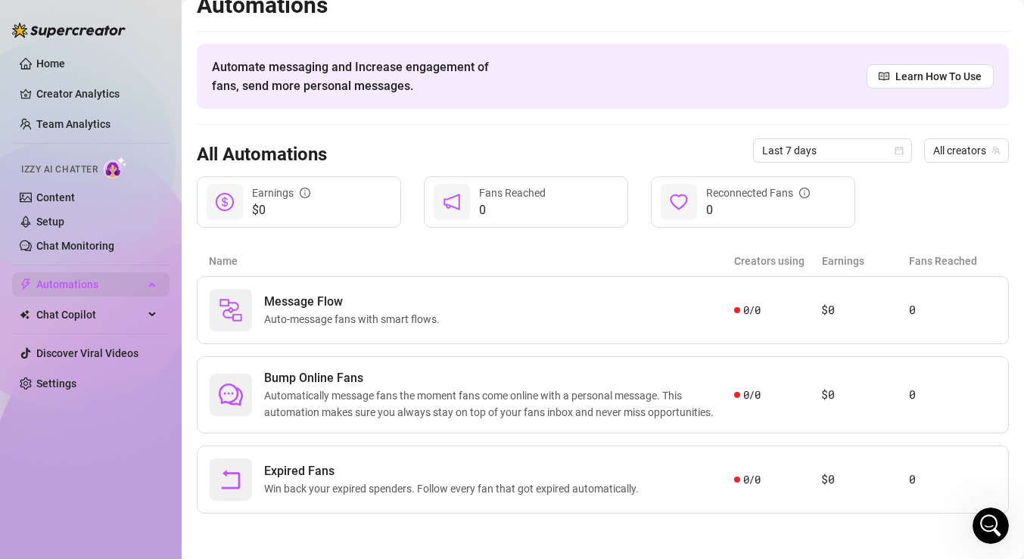
scroll to position [20, 0]
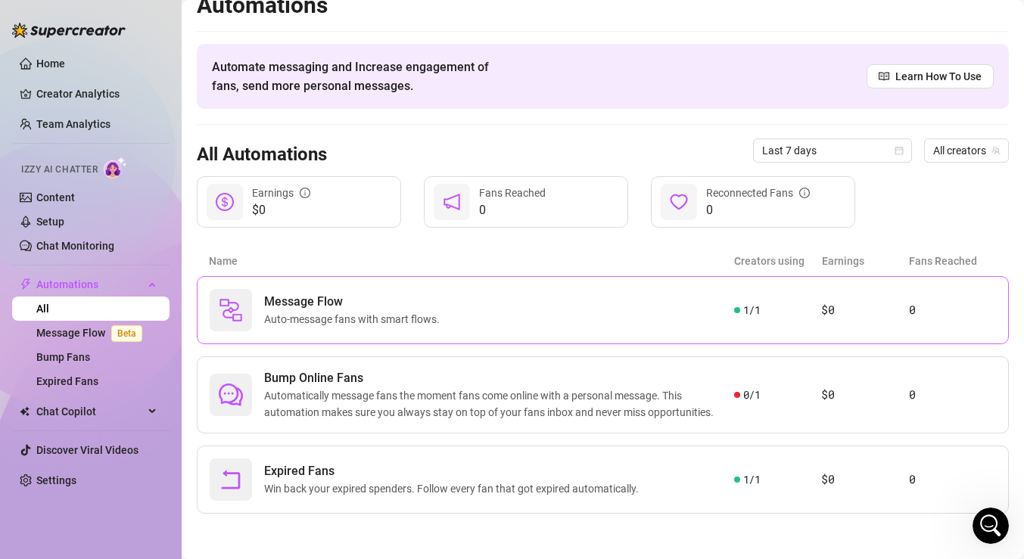
click at [777, 315] on div "1 / 1" at bounding box center [777, 310] width 87 height 17
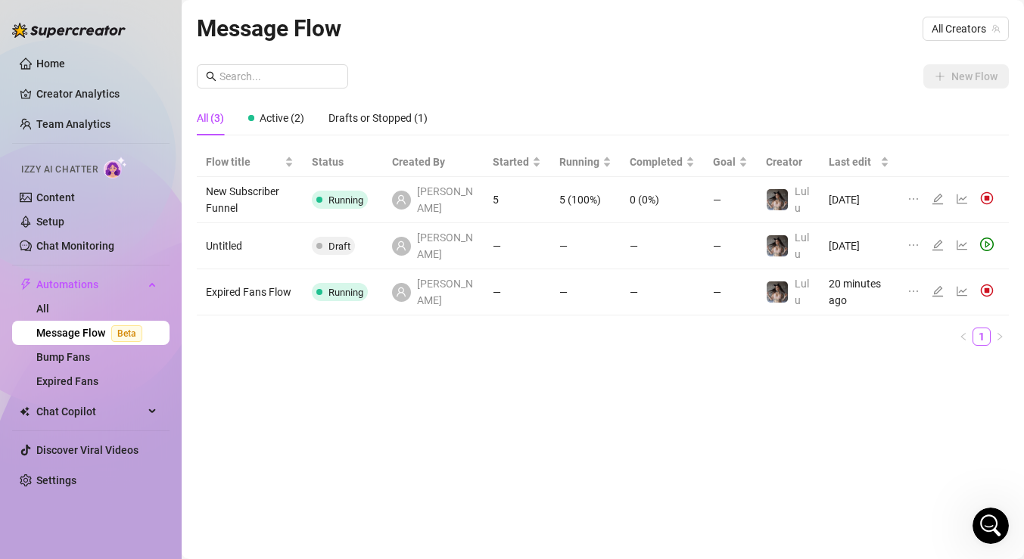
click at [940, 205] on icon "edit" at bounding box center [937, 199] width 12 height 12
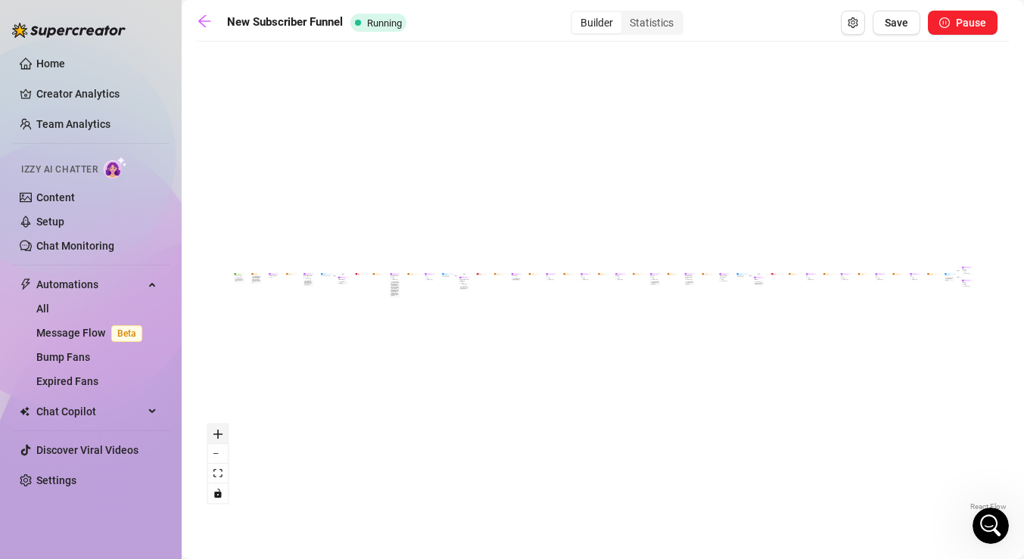
click at [222, 430] on icon "zoom in" at bounding box center [217, 434] width 9 height 9
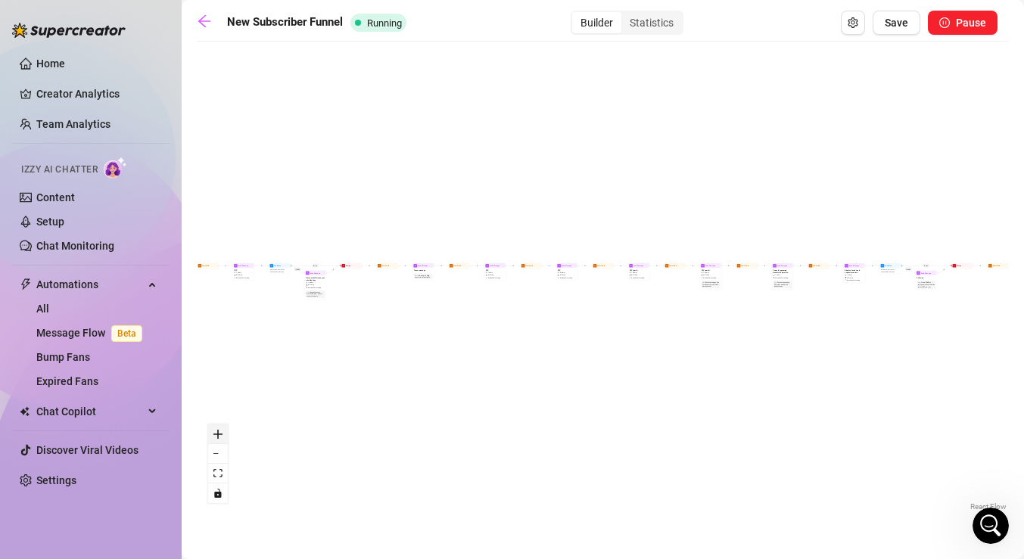
click at [222, 430] on icon "zoom in" at bounding box center [217, 434] width 9 height 9
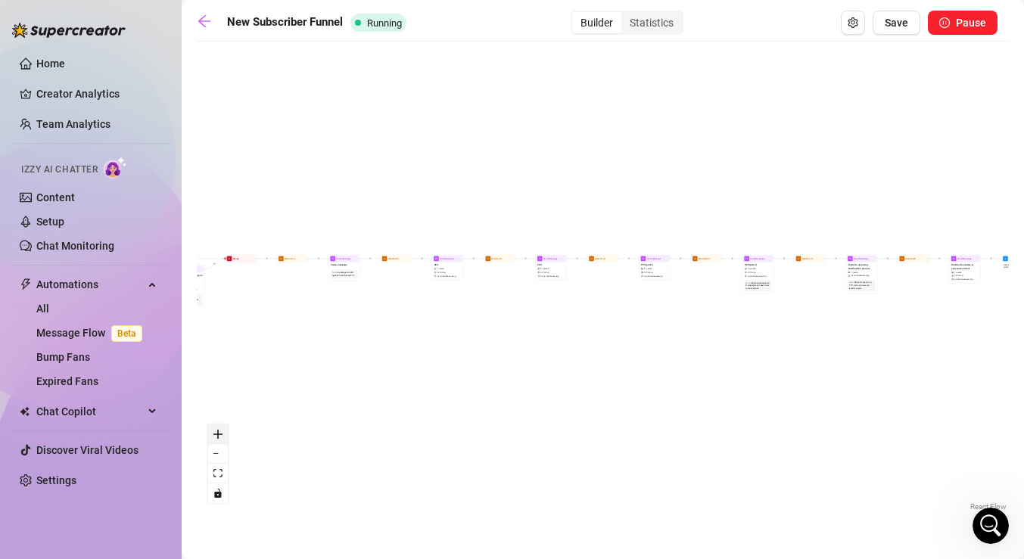
click at [222, 430] on icon "zoom in" at bounding box center [217, 434] width 9 height 9
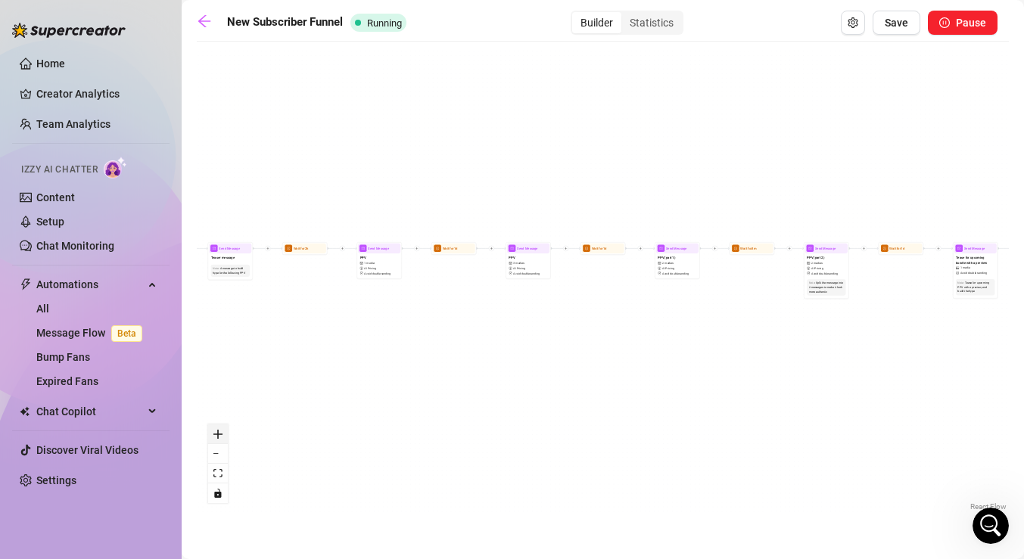
click at [222, 430] on icon "zoom in" at bounding box center [217, 434] width 9 height 9
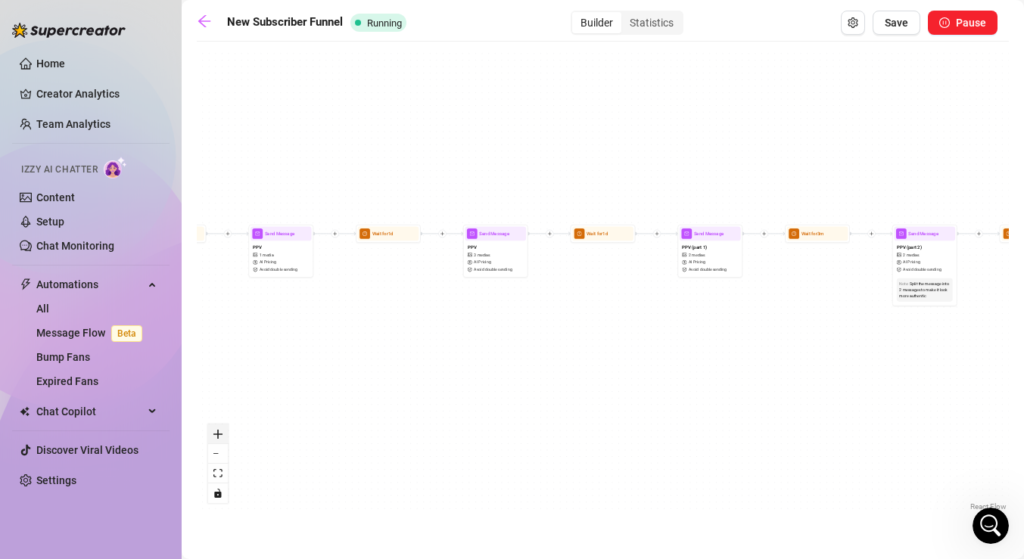
click at [222, 430] on icon "zoom in" at bounding box center [217, 434] width 9 height 9
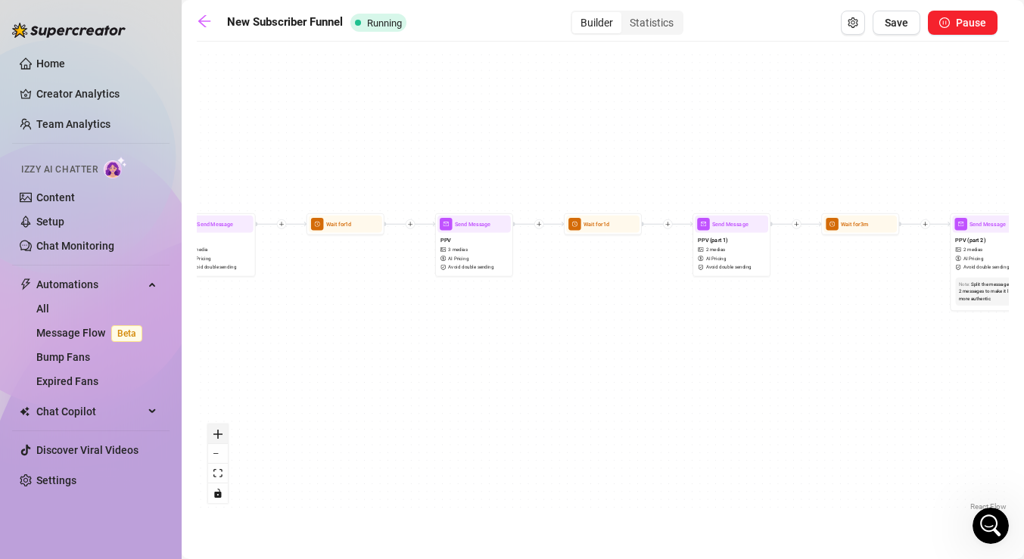
click at [222, 430] on icon "zoom in" at bounding box center [217, 434] width 9 height 9
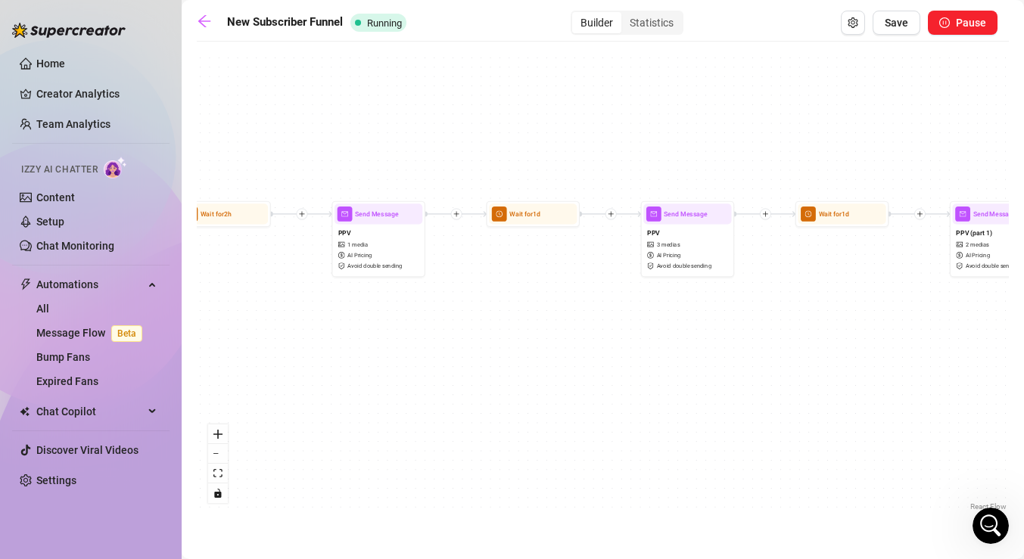
drag, startPoint x: 379, startPoint y: 321, endPoint x: 912, endPoint y: 322, distance: 532.6
click at [912, 322] on div "If True If True If True If False If False If False If True If False Wait for 1m…" at bounding box center [603, 281] width 812 height 465
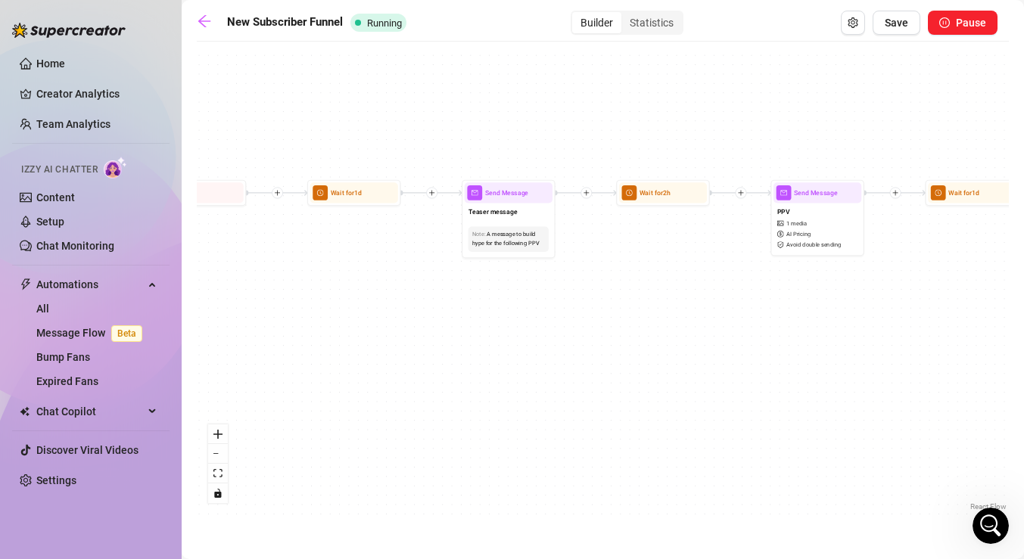
drag, startPoint x: 505, startPoint y: 335, endPoint x: 886, endPoint y: 304, distance: 381.8
click at [886, 304] on div "If True If True If True If False If False If False If True If False Wait for 1m…" at bounding box center [603, 281] width 812 height 465
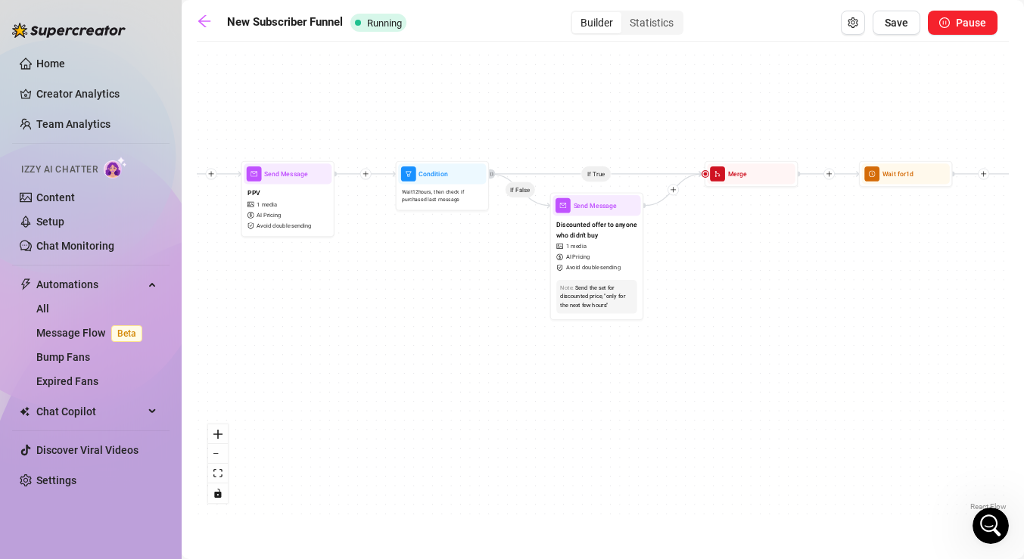
drag, startPoint x: 511, startPoint y: 304, endPoint x: 840, endPoint y: 292, distance: 328.6
click at [840, 292] on div "If True If True If True If False If False If False If True If False Wait for 1m…" at bounding box center [603, 281] width 812 height 465
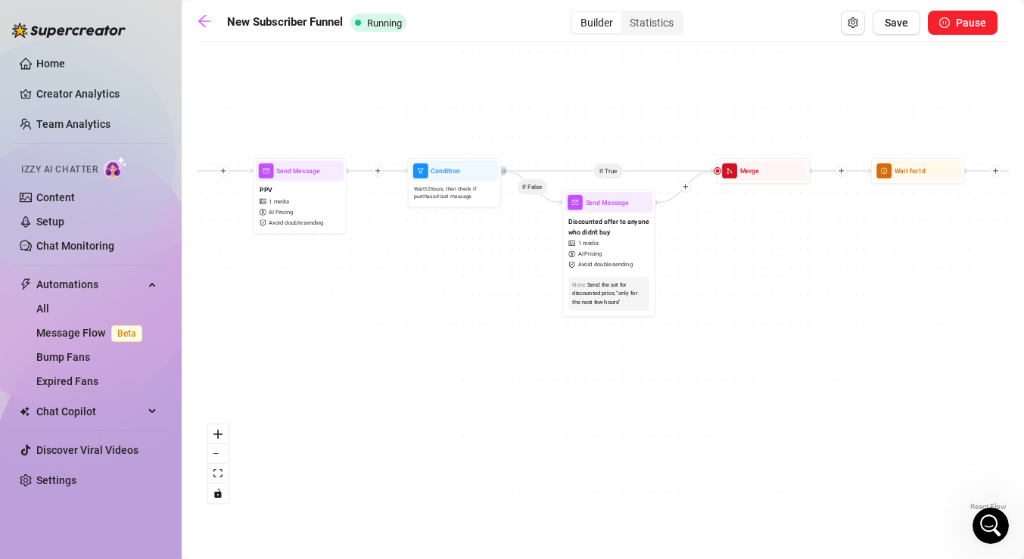
drag, startPoint x: 424, startPoint y: 325, endPoint x: 717, endPoint y: 322, distance: 292.8
click at [713, 322] on div "If True If True If True If False If False If False If True If False Wait for 1m…" at bounding box center [603, 281] width 812 height 465
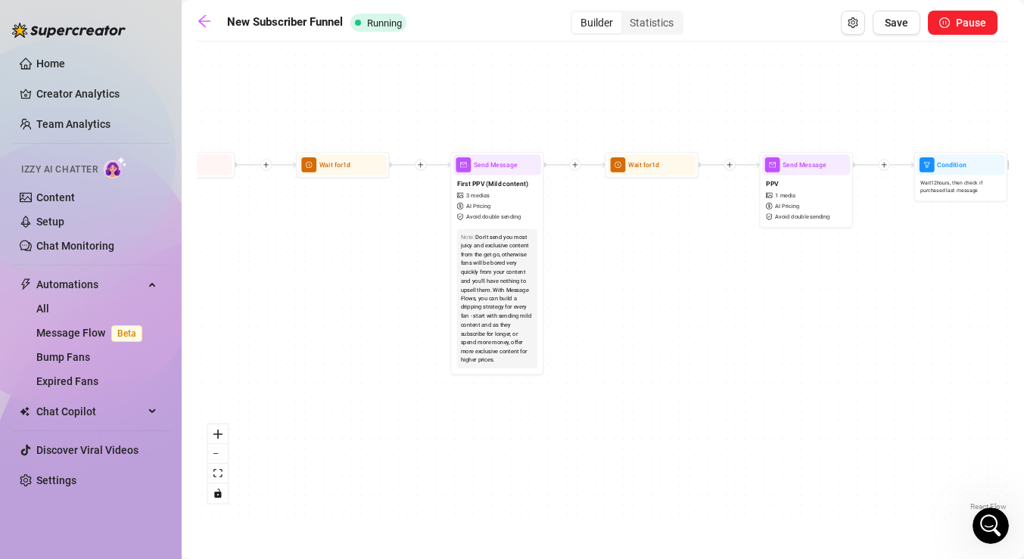
drag, startPoint x: 458, startPoint y: 296, endPoint x: 765, endPoint y: 292, distance: 306.4
click at [765, 292] on div "If True If True If True If False If False If False If True If False Wait for 1m…" at bounding box center [603, 281] width 812 height 465
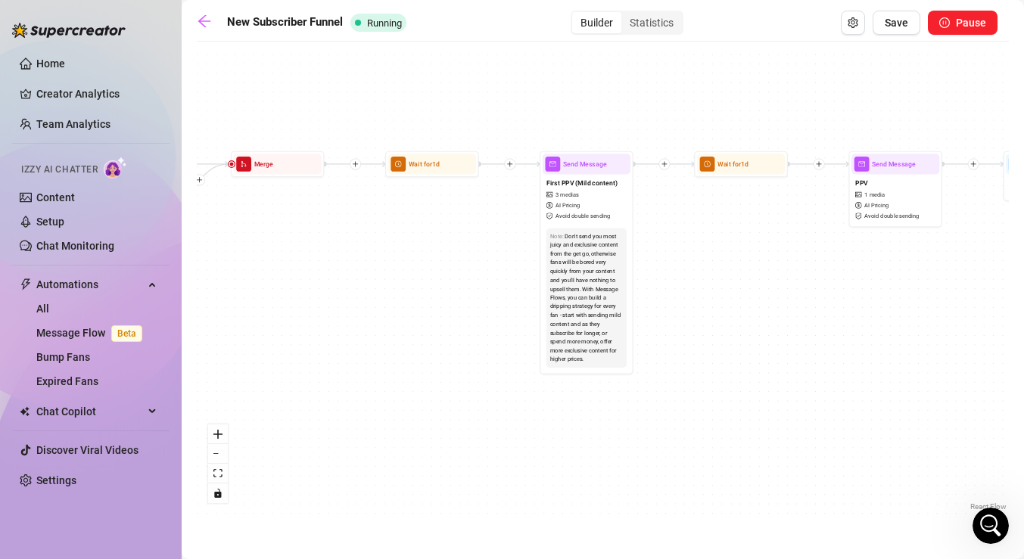
drag, startPoint x: 395, startPoint y: 266, endPoint x: 664, endPoint y: 251, distance: 269.8
click at [663, 251] on div "If True If True If True If False If False If False If True If False Wait for 1m…" at bounding box center [603, 281] width 812 height 465
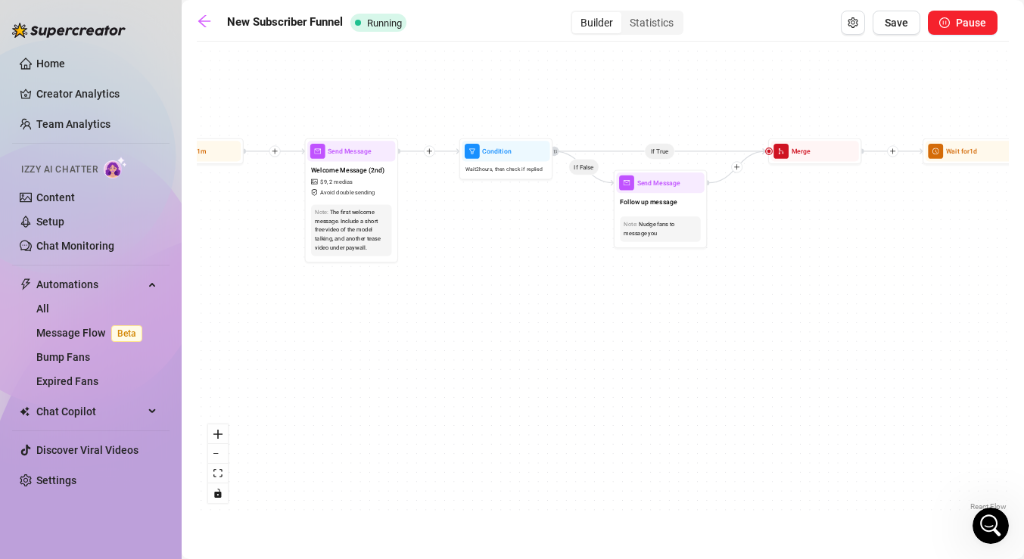
drag, startPoint x: 444, startPoint y: 266, endPoint x: 726, endPoint y: 267, distance: 282.2
click at [731, 268] on div "If True If True If True If False If False If False If True If False Wait for 1m…" at bounding box center [603, 281] width 812 height 465
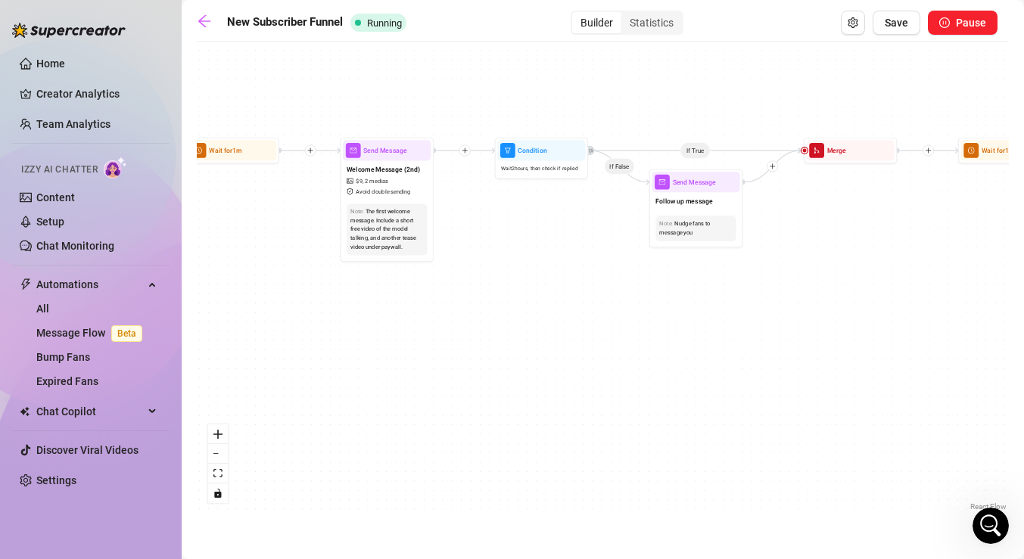
drag, startPoint x: 457, startPoint y: 271, endPoint x: 640, endPoint y: 271, distance: 183.1
click at [640, 271] on div "If True If True If True If False If False If False If True If False Wait for 1m…" at bounding box center [603, 281] width 812 height 465
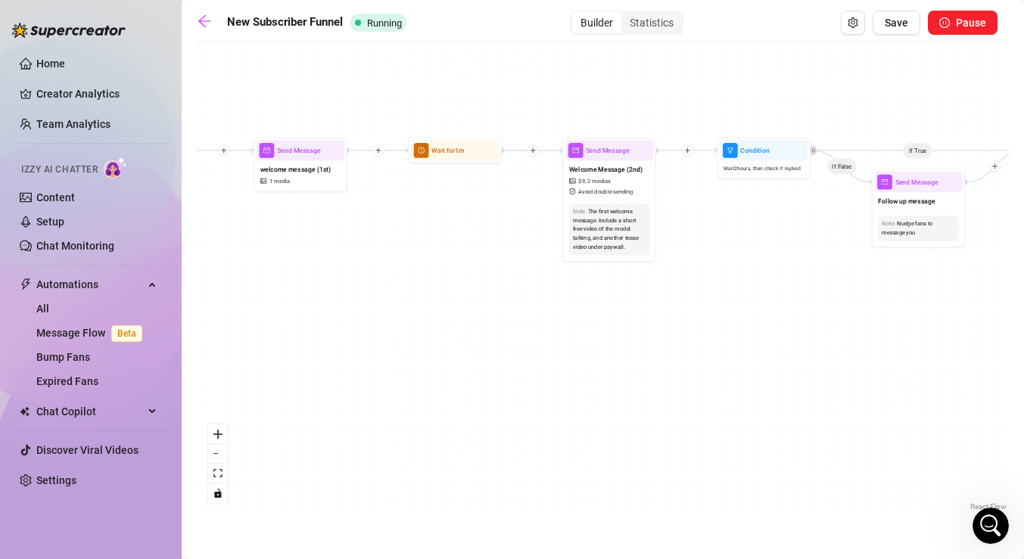
drag, startPoint x: 390, startPoint y: 260, endPoint x: 677, endPoint y: 262, distance: 286.7
click at [676, 262] on div "If True If True If True If False If False If False If True If False Wait for 1m…" at bounding box center [603, 281] width 812 height 465
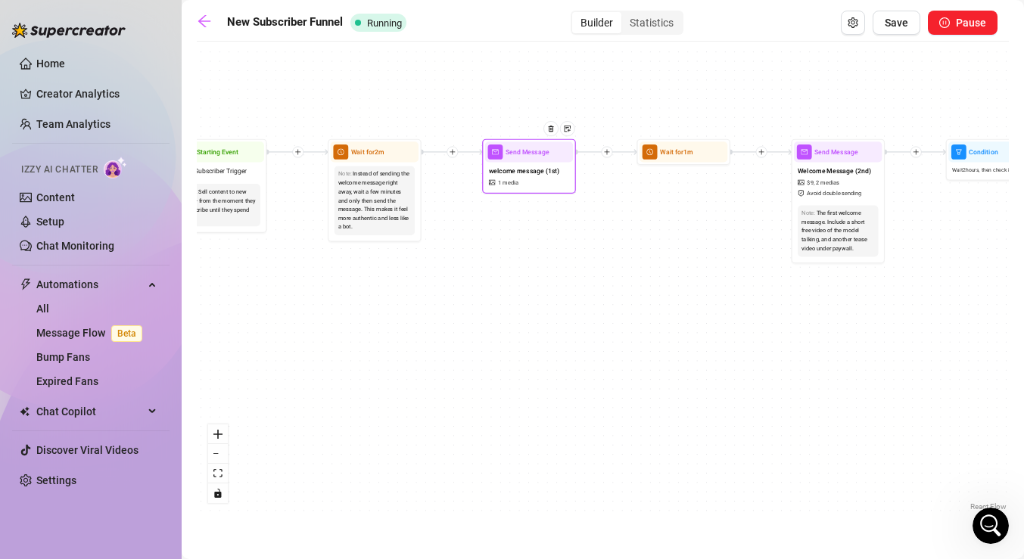
click at [532, 172] on span "welcome message (1st)" at bounding box center [524, 171] width 70 height 11
type textarea "Hii babe, welcome 💕 thanks for subbing!! Im so glad ur here.."
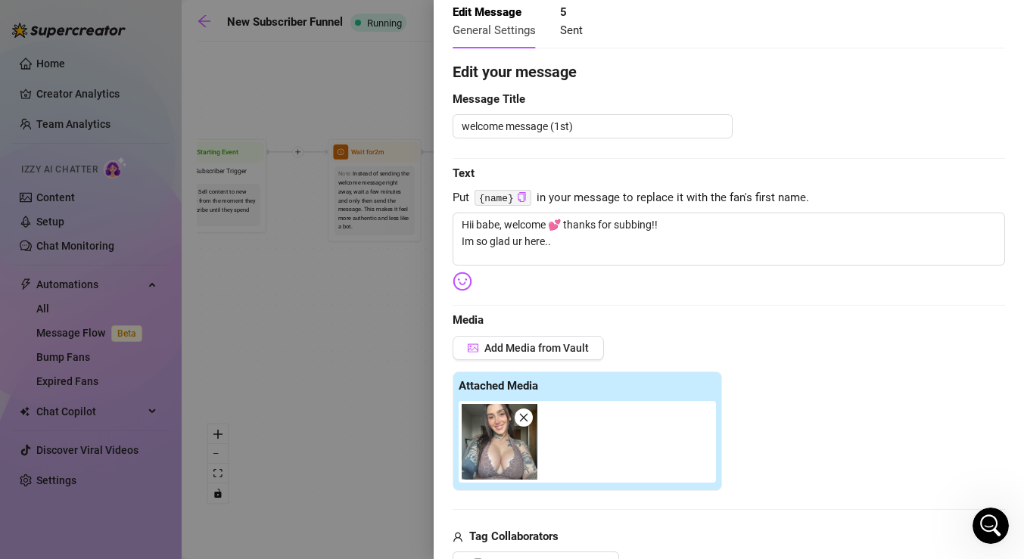
scroll to position [88, 0]
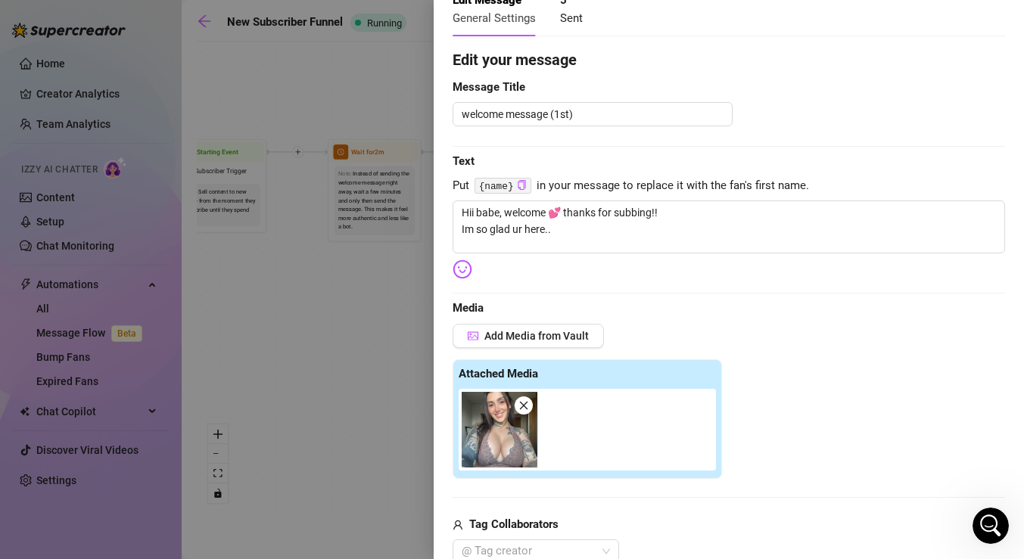
click at [525, 402] on icon "close" at bounding box center [524, 406] width 8 height 8
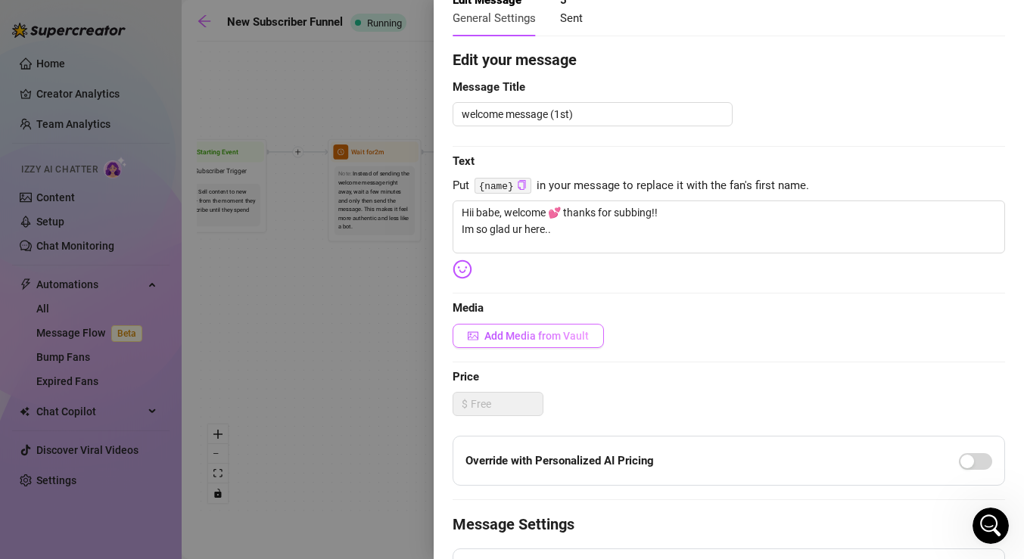
click at [550, 335] on span "Add Media from Vault" at bounding box center [536, 336] width 104 height 12
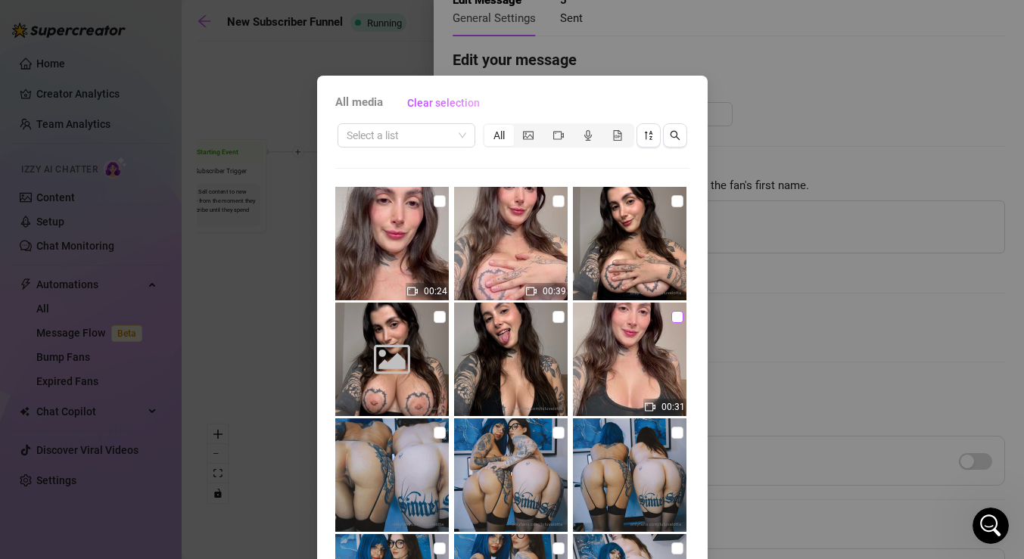
click at [680, 314] on input "checkbox" at bounding box center [677, 317] width 12 height 12
checkbox input "true"
click at [639, 354] on img at bounding box center [629, 359] width 113 height 113
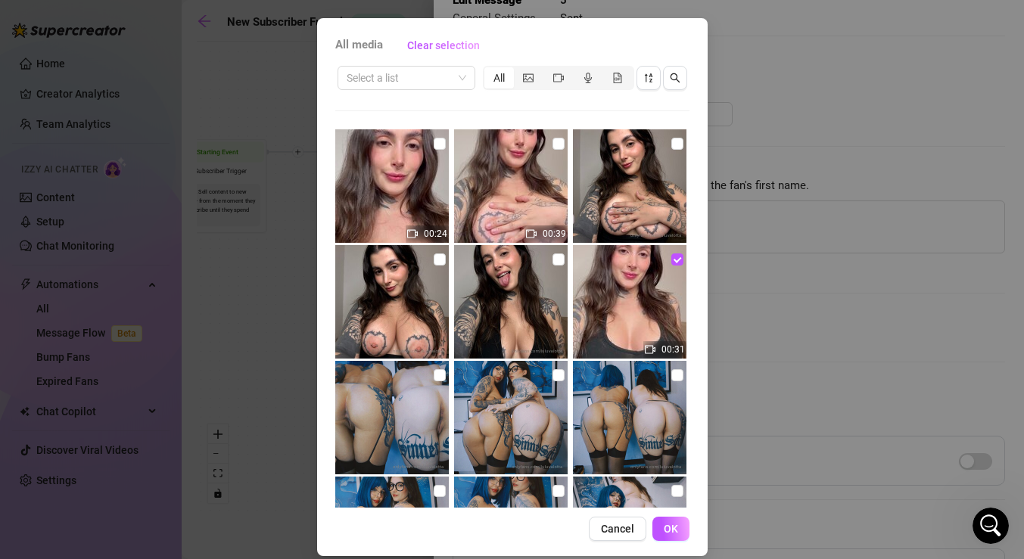
scroll to position [73, 0]
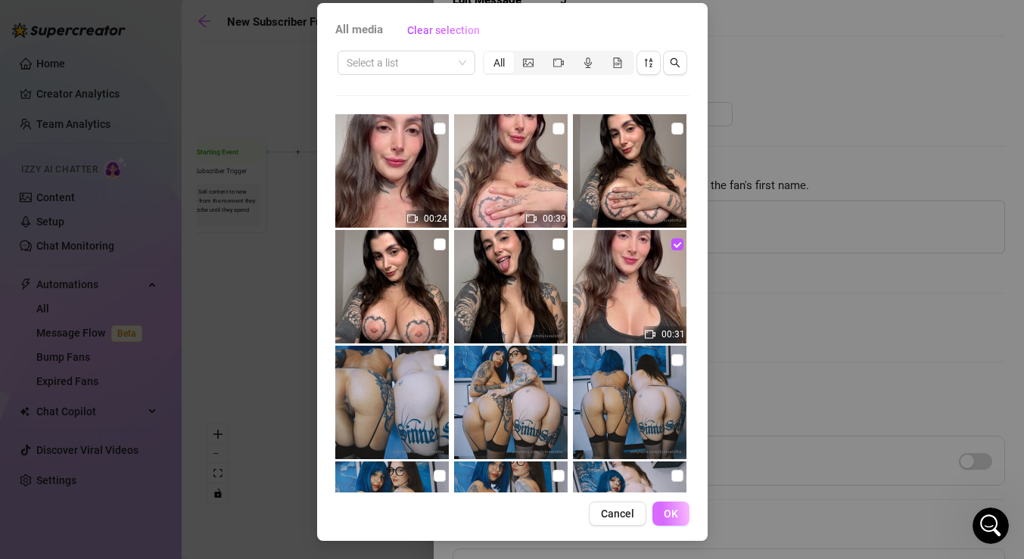
click at [672, 511] on span "OK" at bounding box center [671, 514] width 14 height 12
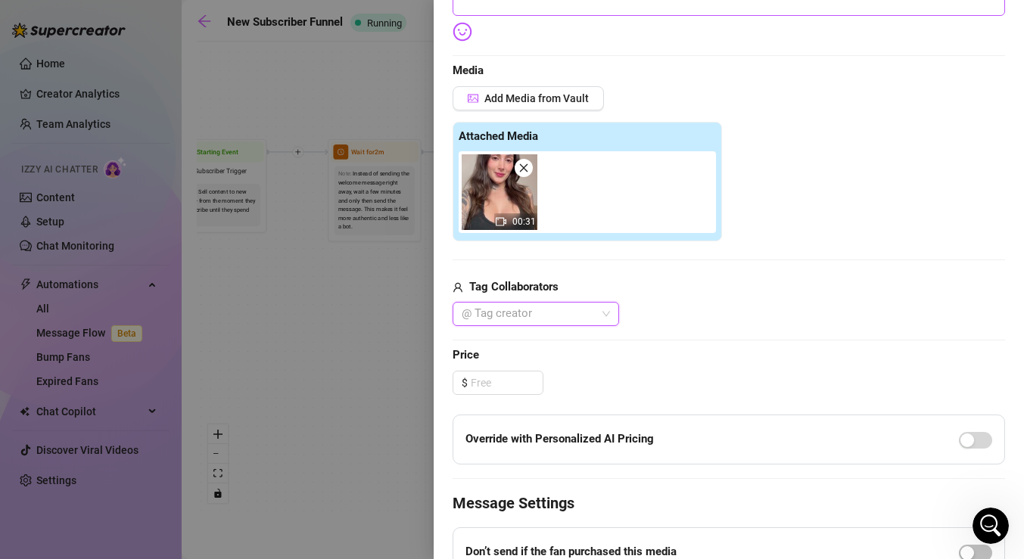
scroll to position [512, 0]
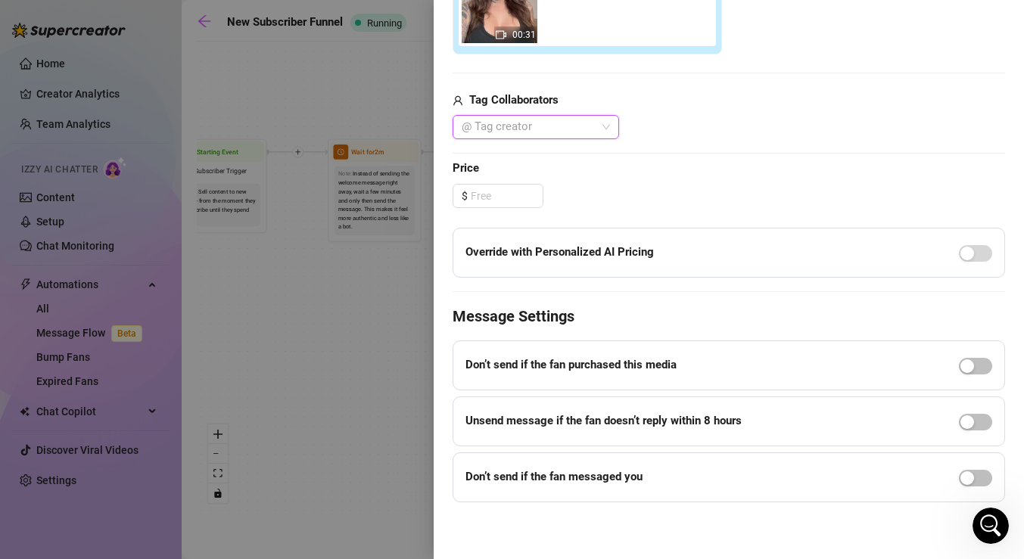
click at [962, 356] on div at bounding box center [975, 364] width 33 height 17
click at [971, 360] on div "button" at bounding box center [967, 366] width 14 height 14
click at [971, 359] on span "button" at bounding box center [975, 366] width 33 height 17
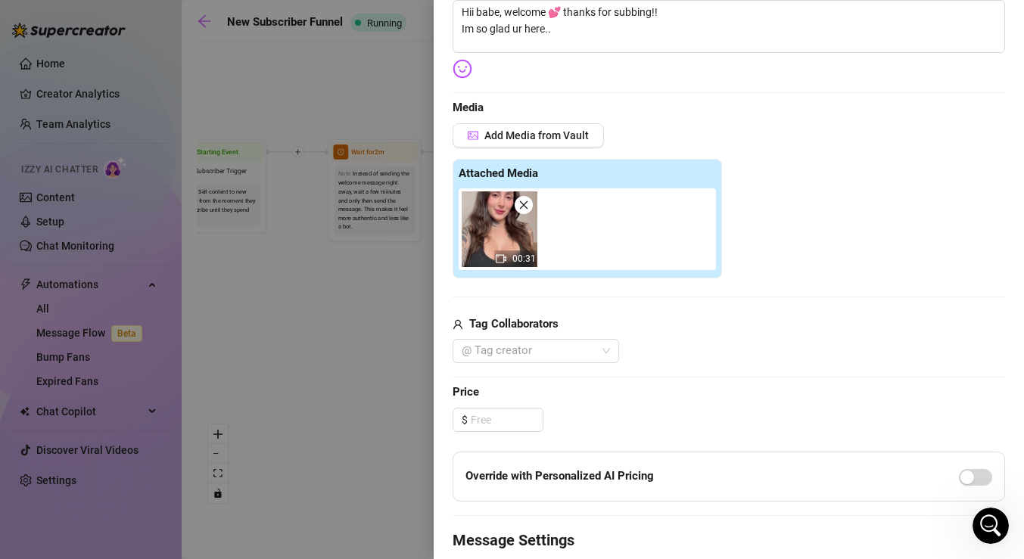
scroll to position [0, 0]
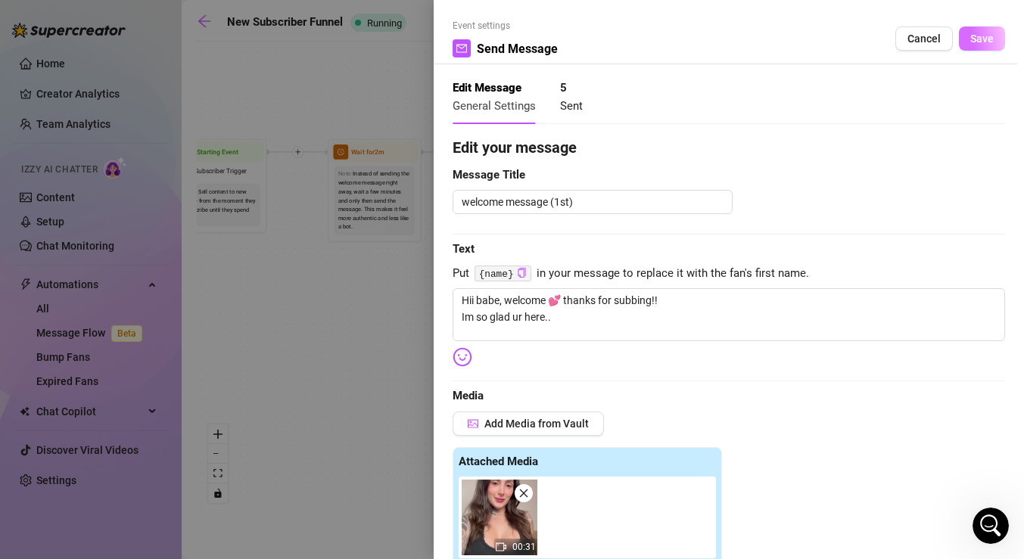
click at [982, 41] on span "Save" at bounding box center [981, 39] width 23 height 12
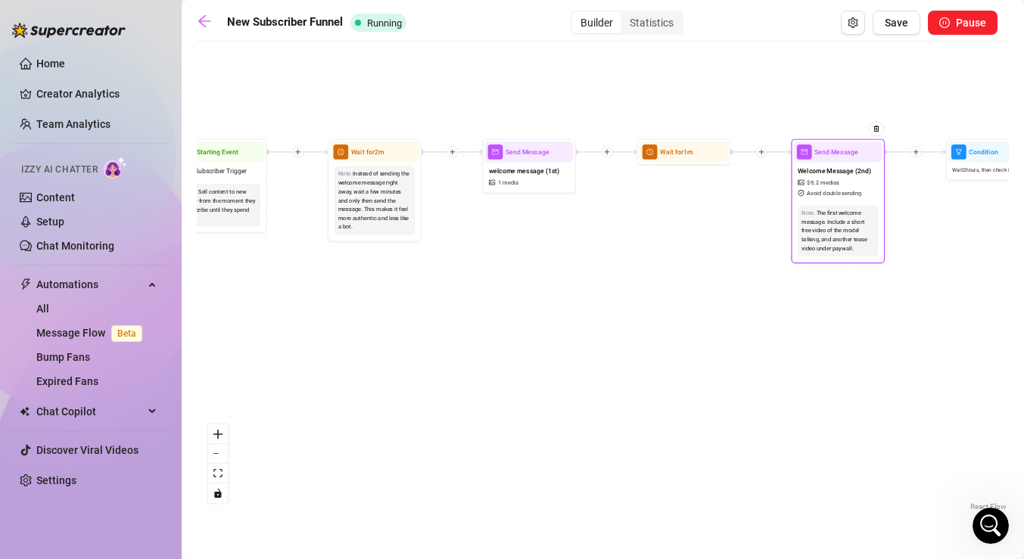
click at [813, 184] on span "$ 9 ," at bounding box center [811, 183] width 8 height 9
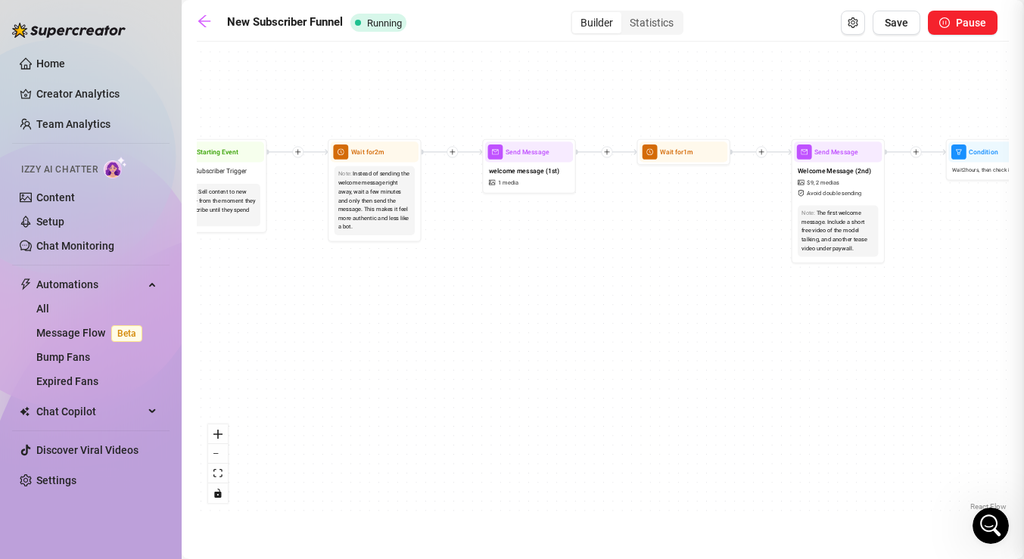
type textarea "How u doing? Since you're here, it's time I spoil you.. so I wanted to share th…"
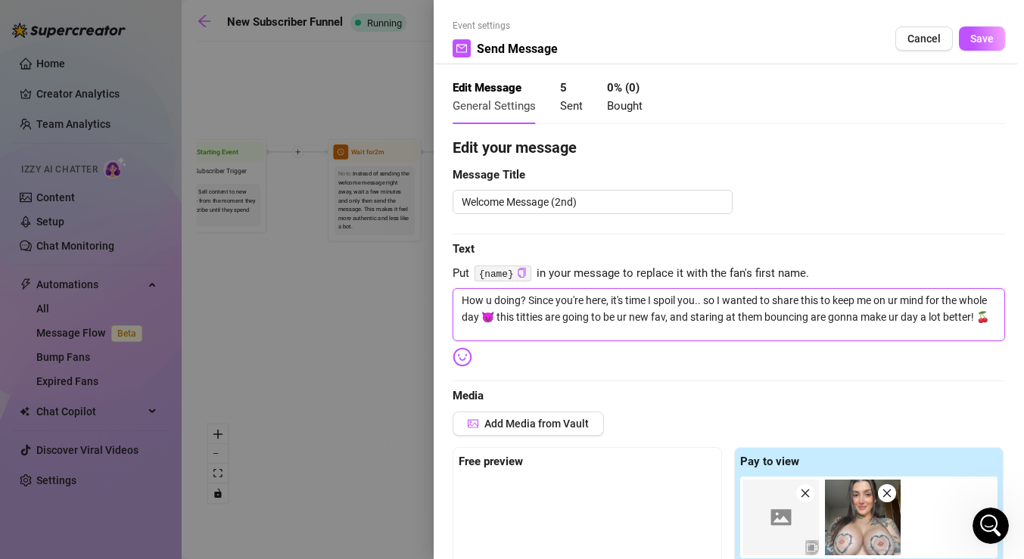
click at [526, 299] on textarea "How u doing? Since you're here, it's time I spoil you.. so I wanted to share th…" at bounding box center [728, 314] width 552 height 53
type textarea "How u doing Since you're here, it's time I spoil you.. so I wanted to share thi…"
type textarea "How u doin Since you're here, it's time I spoil you.. so I wanted to share this…"
type textarea "How u doi Since you're here, it's time I spoil you.. so I wanted to share this …"
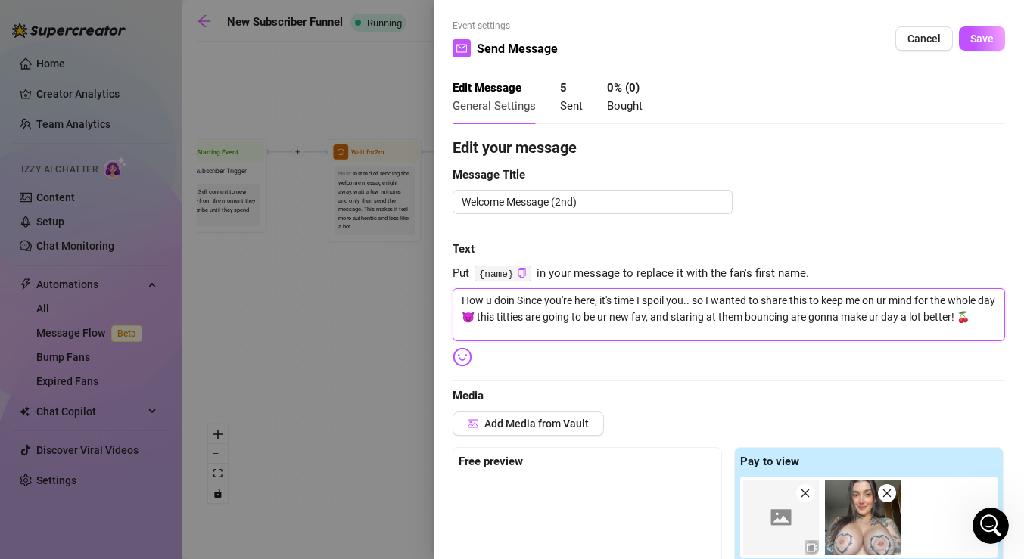
type textarea "How u doi Since you're here, it's time I spoil you.. so I wanted to share this …"
type textarea "How u do Since you're here, it's time I spoil you.. so I wanted to share this t…"
type textarea "How u d Since you're here, it's time I spoil you.. so I wanted to share this to…"
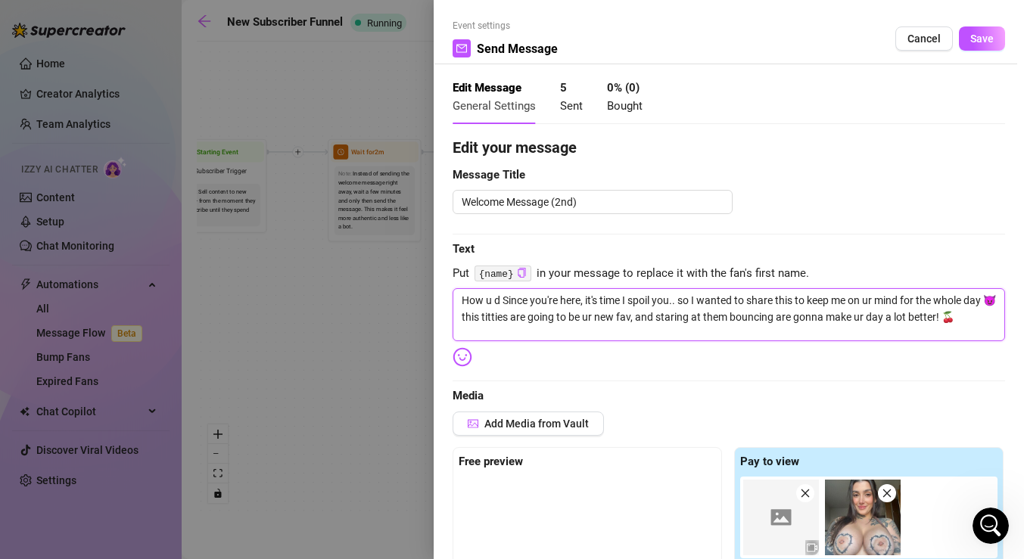
type textarea "How u Since you're here, it's time I spoil you.. so I wanted to share this to k…"
type textarea "How Since you're here, it's time I spoil you.. so I wanted to share this to kee…"
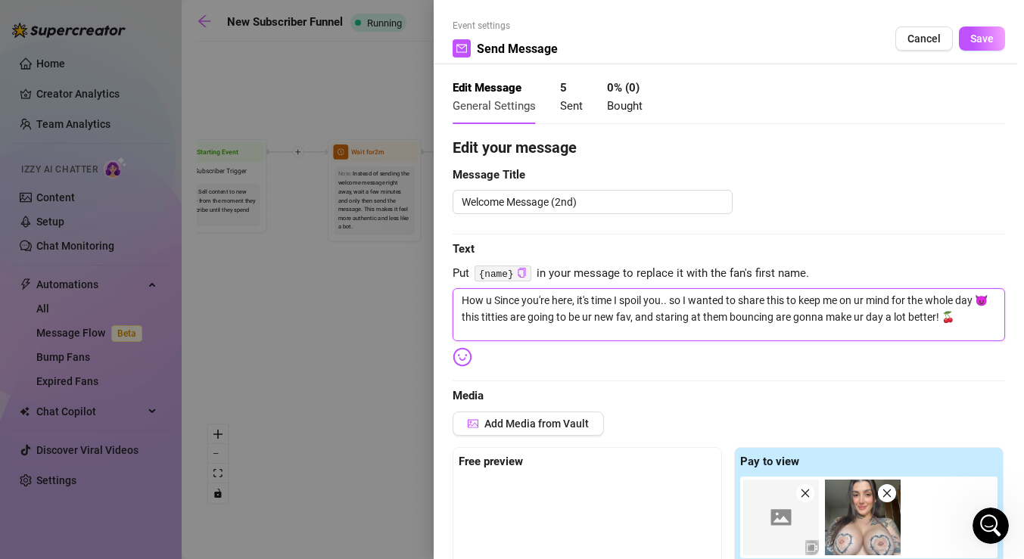
type textarea "How Since you're here, it's time I spoil you.. so I wanted to share this to kee…"
type textarea "Ho Since you're here, it's time I spoil you.. so I wanted to share this to keep…"
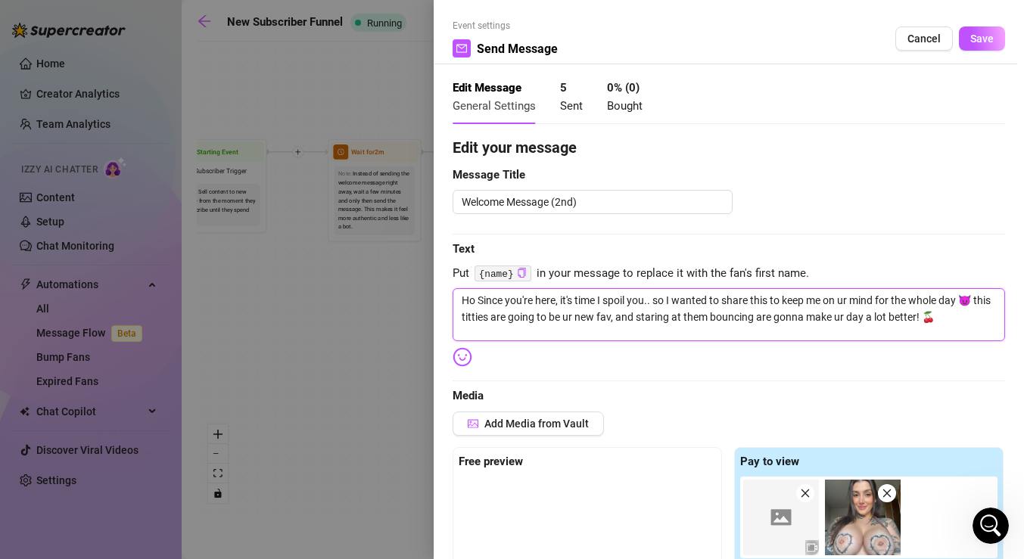
type textarea "H Since you're here, it's time I spoil you.. so I wanted to share this to keep …"
type textarea "Since you're here, it's time I spoil you.. so I wanted to share this to keep me…"
type textarea "H Since you're here, it's time I spoil you.. so I wanted to share this to keep …"
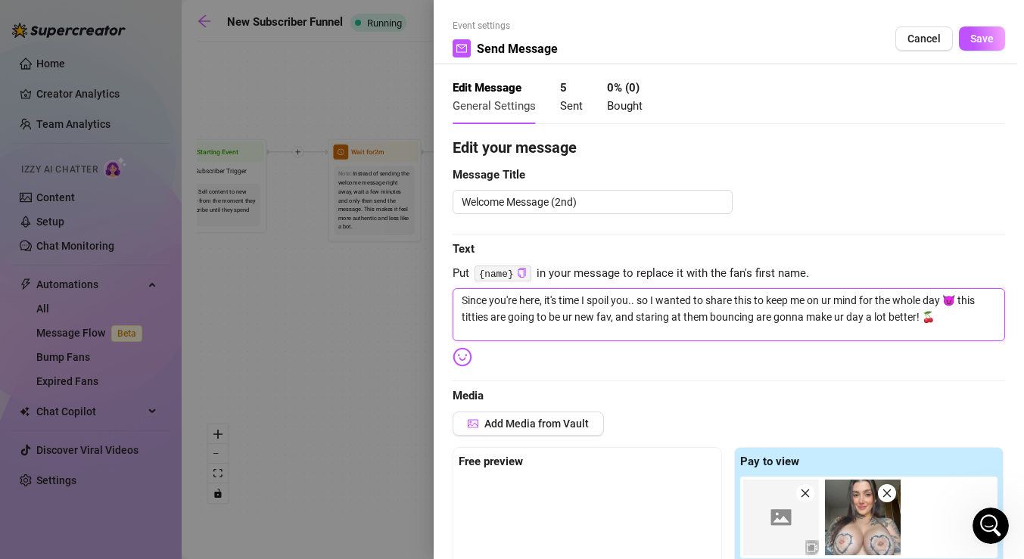
type textarea "H Since you're here, it's time I spoil you.. so I wanted to share this to keep …"
type textarea "Ho Since you're here, it's time I spoil you.. so I wanted to share this to keep…"
type textarea "How Since you're here, it's time I spoil you.. so I wanted to share this to kee…"
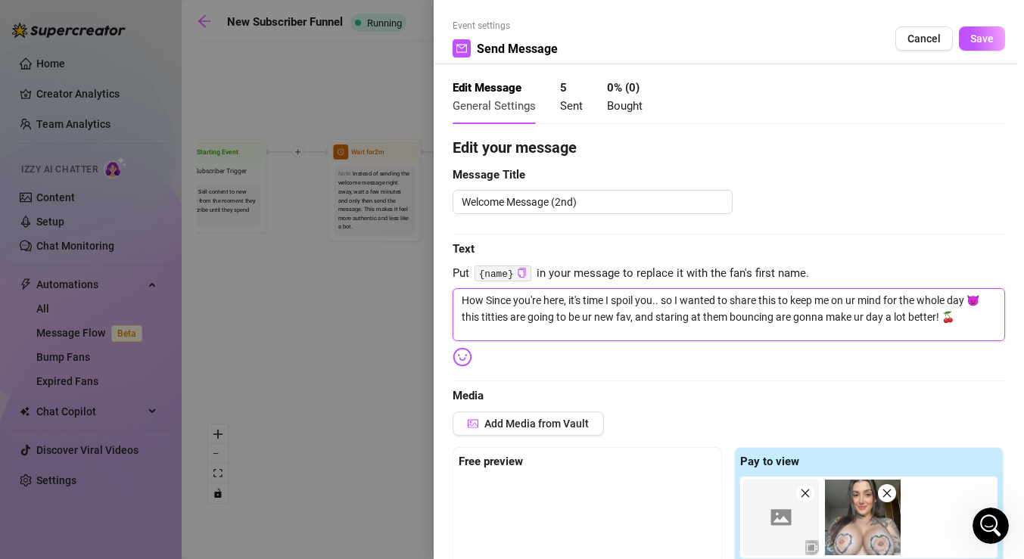
type textarea "How Since you're here, it's time I spoil you.. so I wanted to share this to kee…"
type textarea "How a Since you're here, it's time I spoil you.. so I wanted to share this to k…"
type textarea "How ar Since you're here, it's time I spoil you.. so I wanted to share this to …"
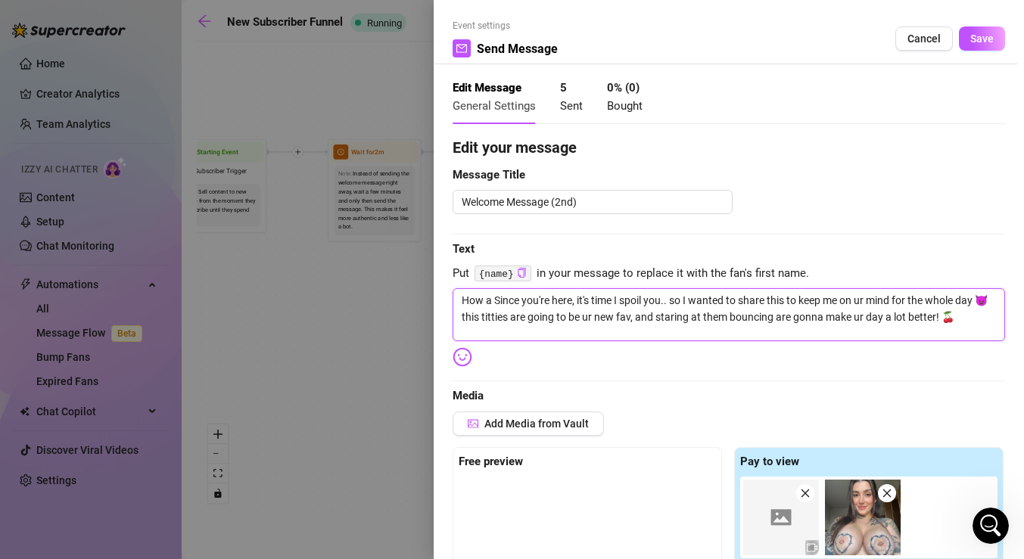
type textarea "How ar Since you're here, it's time I spoil you.. so I wanted to share this to …"
type textarea "How are Since you're here, it's time I spoil you.. so I wanted to share this to…"
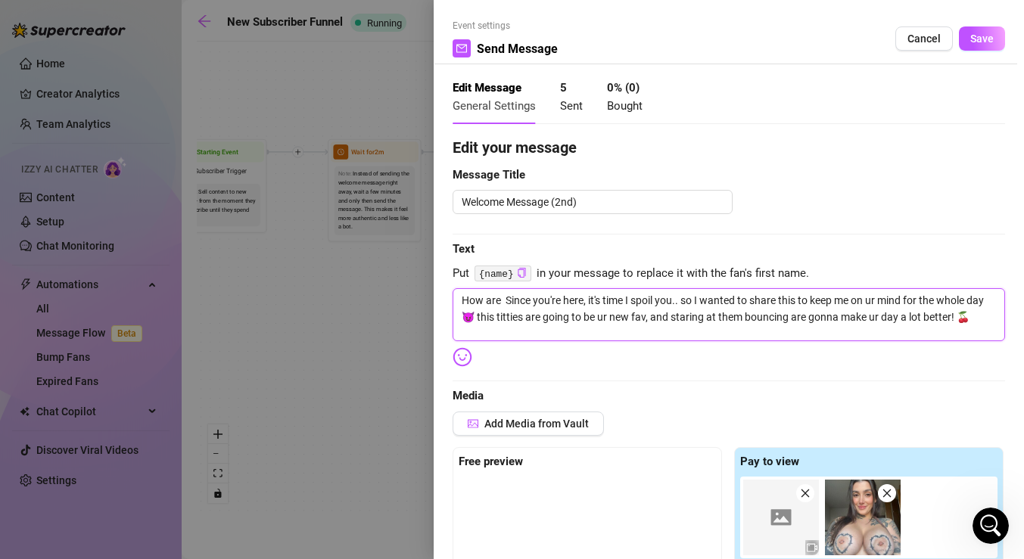
type textarea "How are u Since you're here, it's time I spoil you.. so I wanted to share this …"
type textarea "How are u? Since you're here, it's time I spoil you.. so I wanted to share this…"
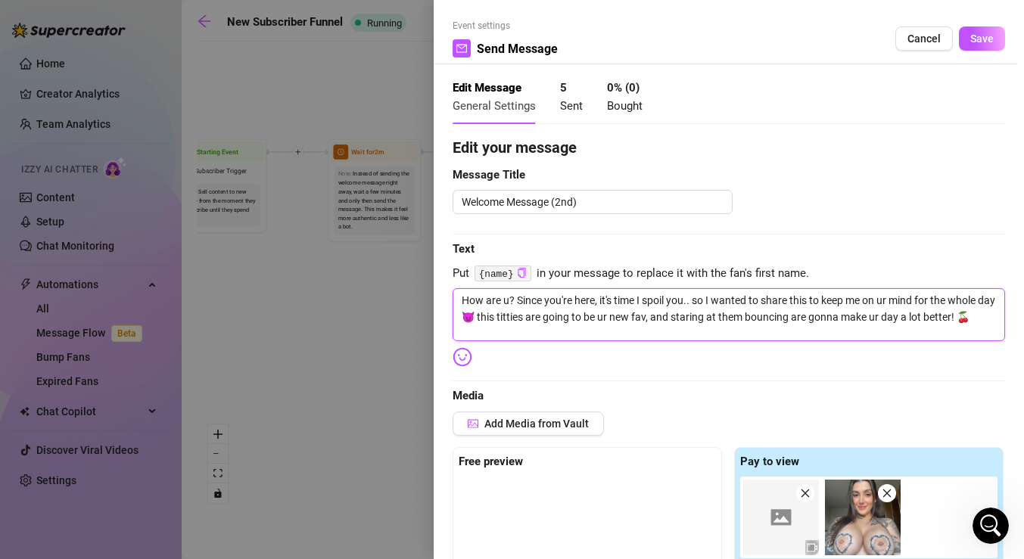
type textarea "How are u? Since you're here, it's time I spoil you.. so I wanted to share this…"
type textarea "How are u? w Since you're here, it's time I spoil you.. so I wanted to share th…"
type textarea "How are u? wh Since you're here, it's time I spoil you.. so I wanted to share t…"
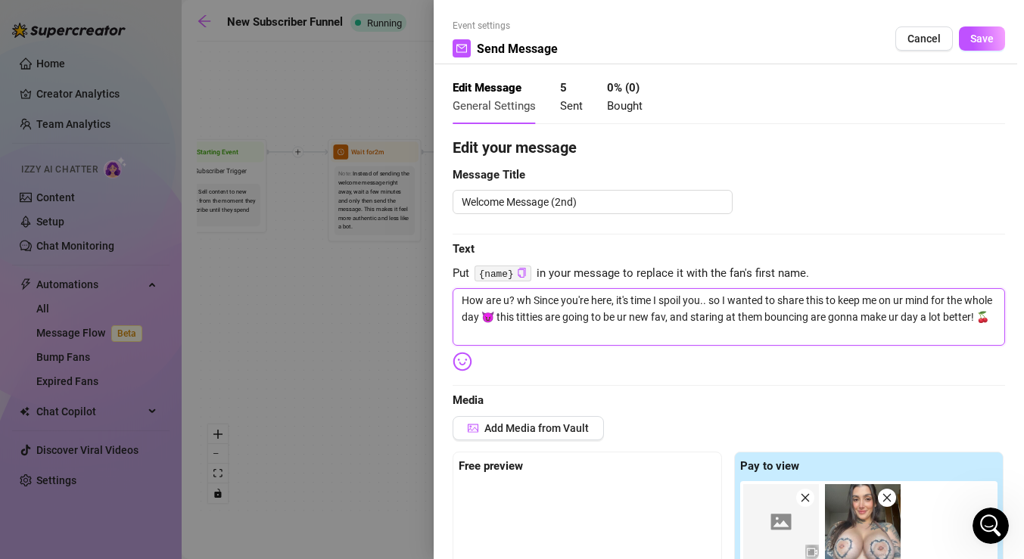
type textarea "How are u? why Since you're here, it's time I spoil you.. so I wanted to share …"
type textarea "How are u? why d Since you're here, it's time I spoil you.. so I wanted to shar…"
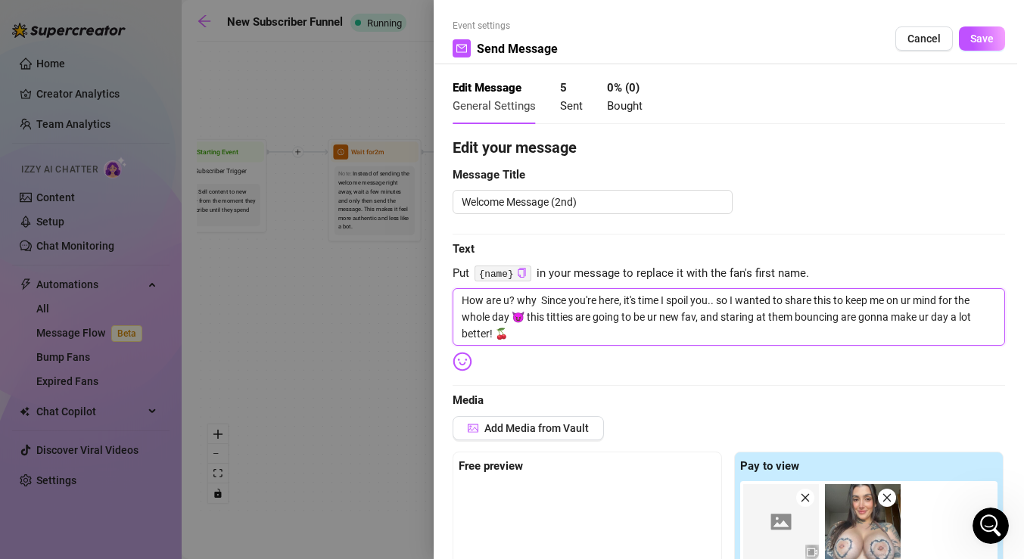
type textarea "How are u? why d Since you're here, it's time I spoil you.. so I wanted to shar…"
type textarea "How are u? why do Since you're here, it's time I spoil you.. so I wanted to sha…"
type textarea "How are u? why don Since you're here, it's time I spoil you.. so I wanted to sh…"
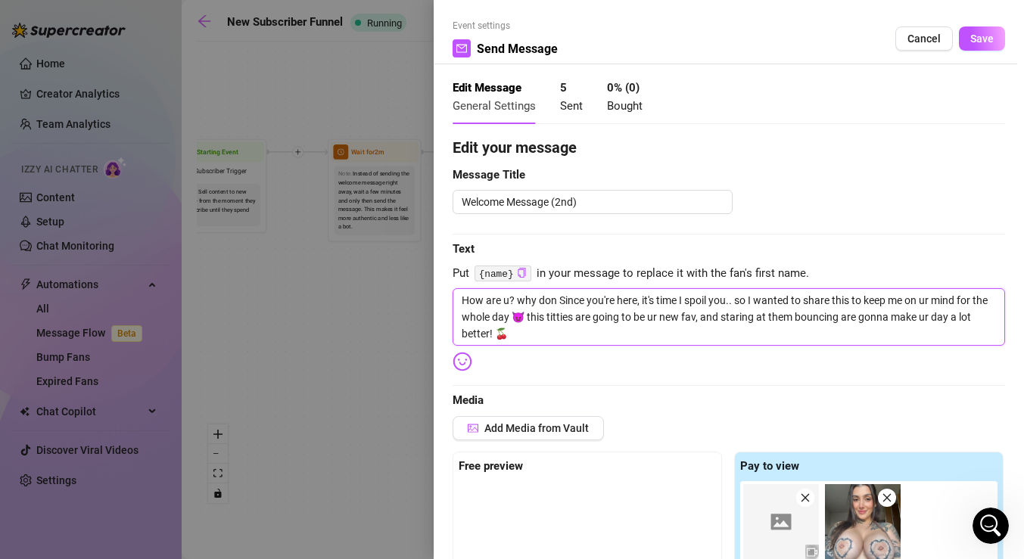
type textarea "How are u? why dont Since you're here, it's time I spoil you.. so I wanted to s…"
type textarea "How are u? why dont u Since you're here, it's time I spoil you.. so I wanted to…"
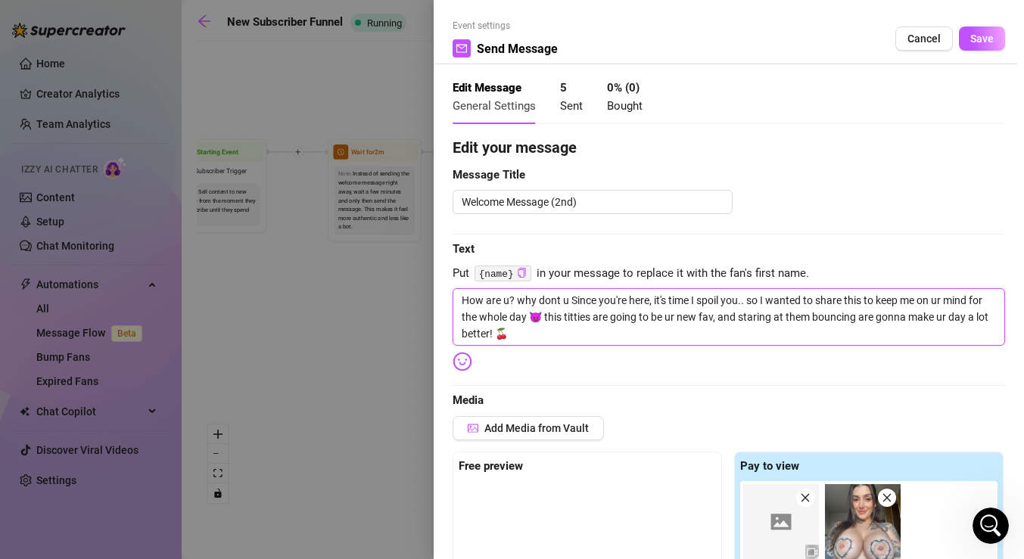
type textarea "How are u? why dont u Since you're here, it's time I spoil you.. so I wanted to…"
type textarea "How are u? why dont u s Since you're here, it's time I spoil you.. so I wanted …"
type textarea "How are u? why dont u st Since you're here, it's time I spoil you.. so I wanted…"
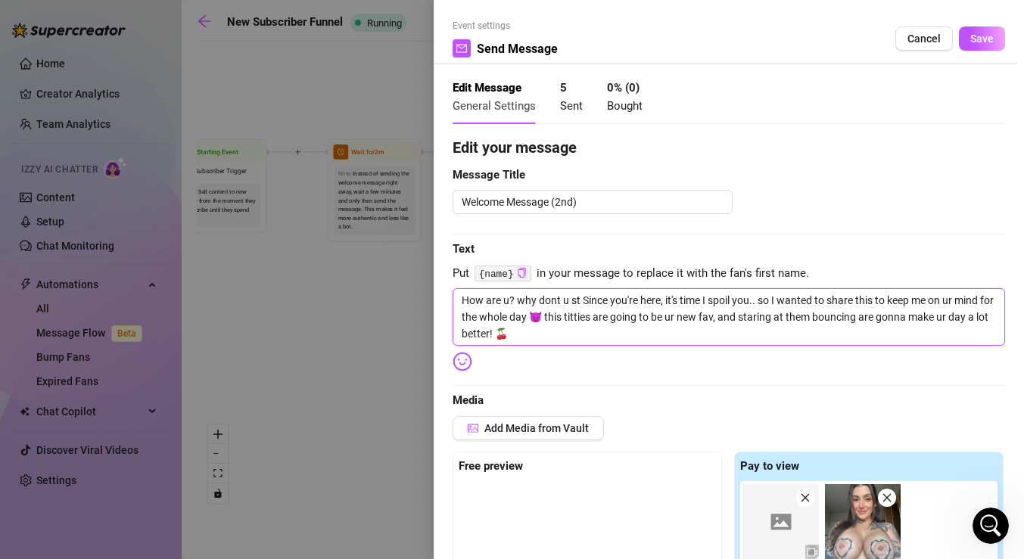
type textarea "How are u? why dont u sta Since you're here, it's time I spoil you.. so I wante…"
type textarea "How are u? why dont u star Since you're here, it's time I spoil you.. so I want…"
type textarea "How are u? why dont u start Since you're here, it's time I spoil you.. so I wan…"
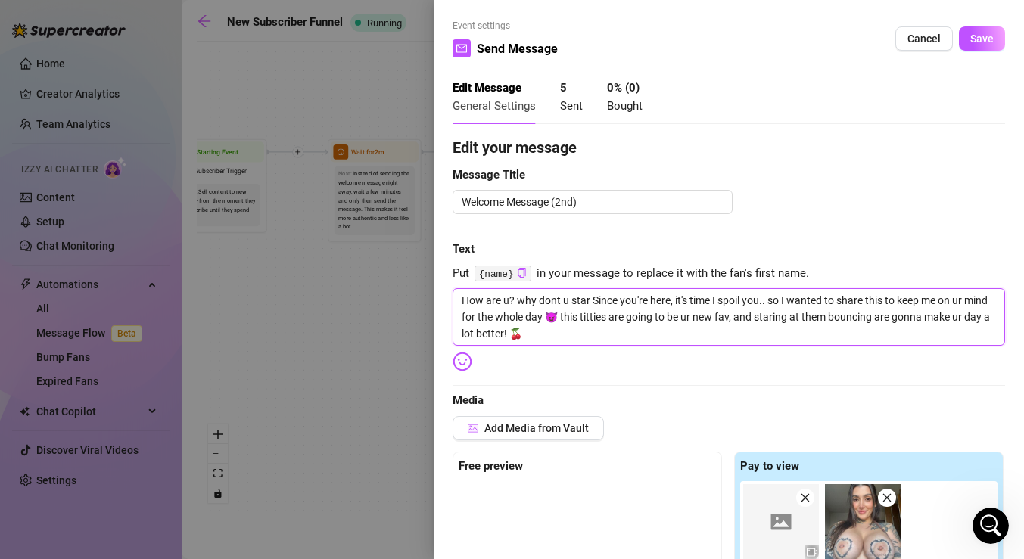
type textarea "How are u? why dont u start Since you're here, it's time I spoil you.. so I wan…"
type textarea "How are u? why dont u start b Since you're here, it's time I spoil you.. so I w…"
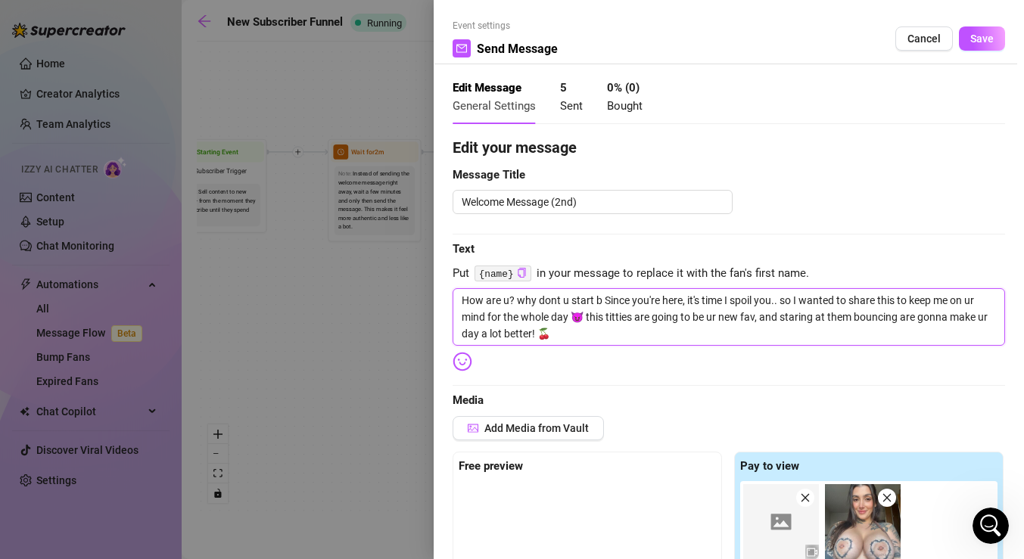
type textarea "How are u? why dont u start by Since you're here, it's time I spoil you.. so I …"
type textarea "How are u? why dont u start by t Since you're here, it's time I spoil you.. so …"
type textarea "How are u? why dont u start by te Since you're here, it's time I spoil you.. so…"
type textarea "How are u? why dont u start by tel Since you're here, it's time I spoil you.. s…"
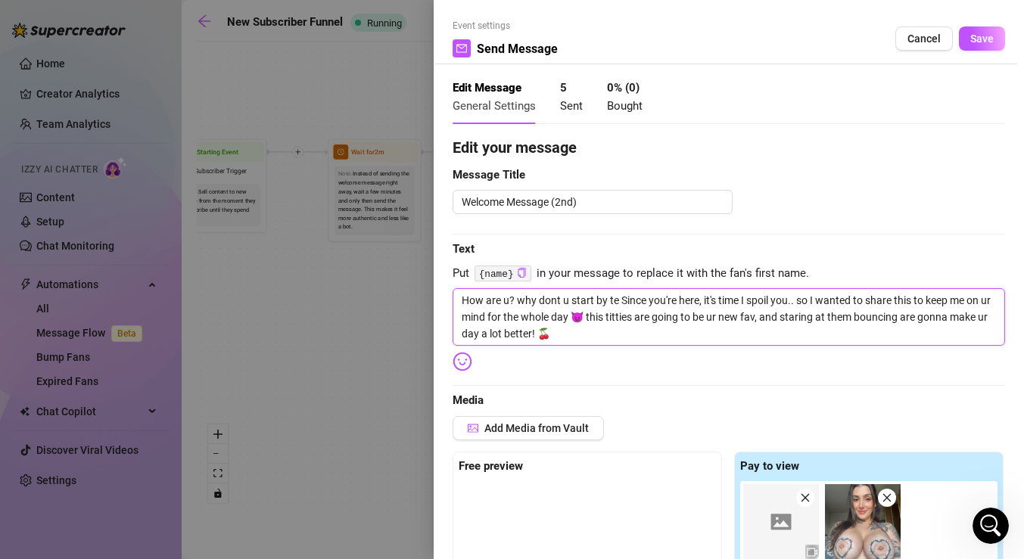
type textarea "How are u? why dont u start by tel Since you're here, it's time I spoil you.. s…"
type textarea "How are u? why dont u start by tell Since you're here, it's time I spoil you.. …"
type textarea "How are u? why dont u start by telli Since you're here, it's time I spoil you..…"
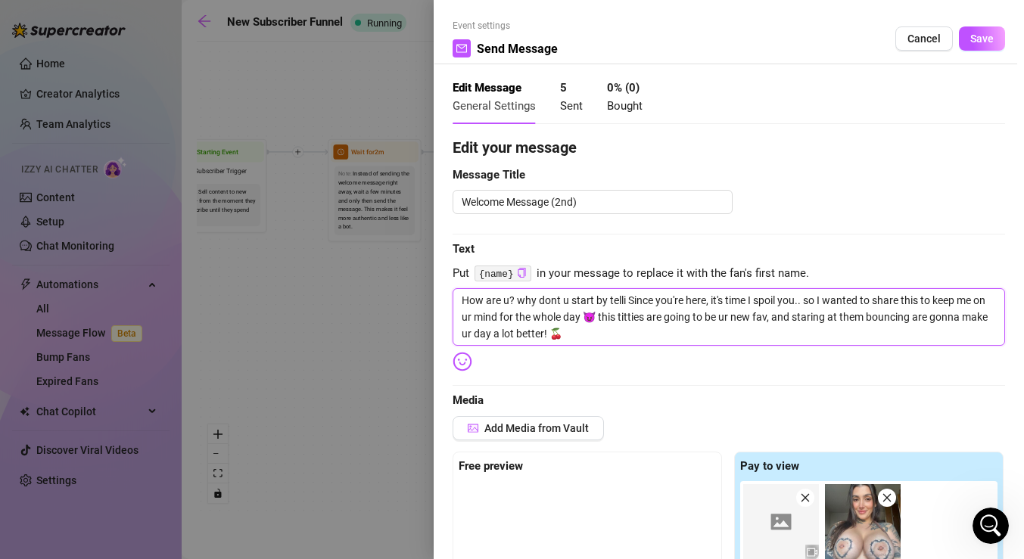
type textarea "How are u? why dont u start by tellin Since you're here, it's time I spoil you.…"
type textarea "How are u? why dont u start by telling Since you're here, it's time I spoil you…"
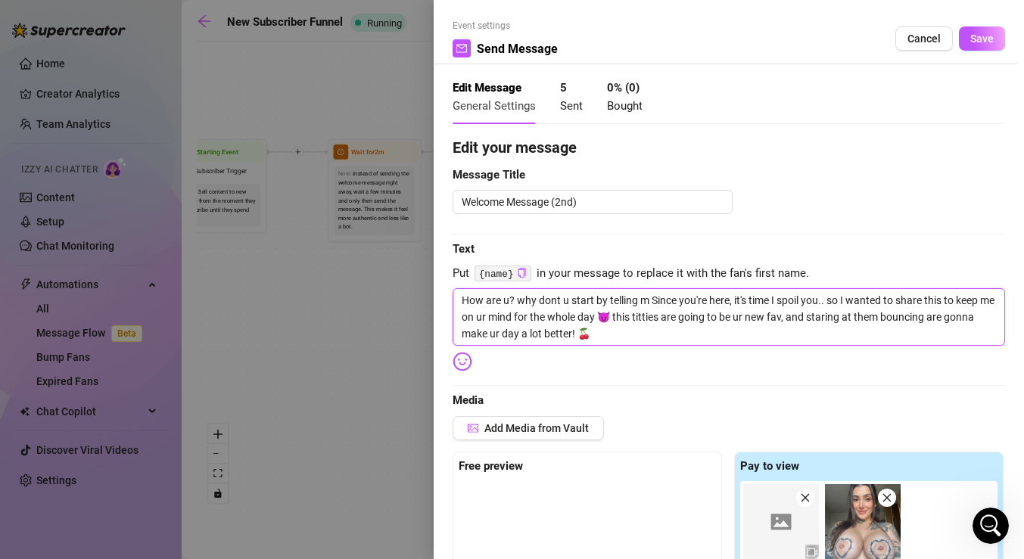
type textarea "How are u? why dont u start by telling me Since you're here, it's time I spoil …"
type textarea "How are u? why dont u start by telling me u Since you're here, it's time I spoi…"
type textarea "How are u? why dont u start by telling me ur Since you're here, it's time I spo…"
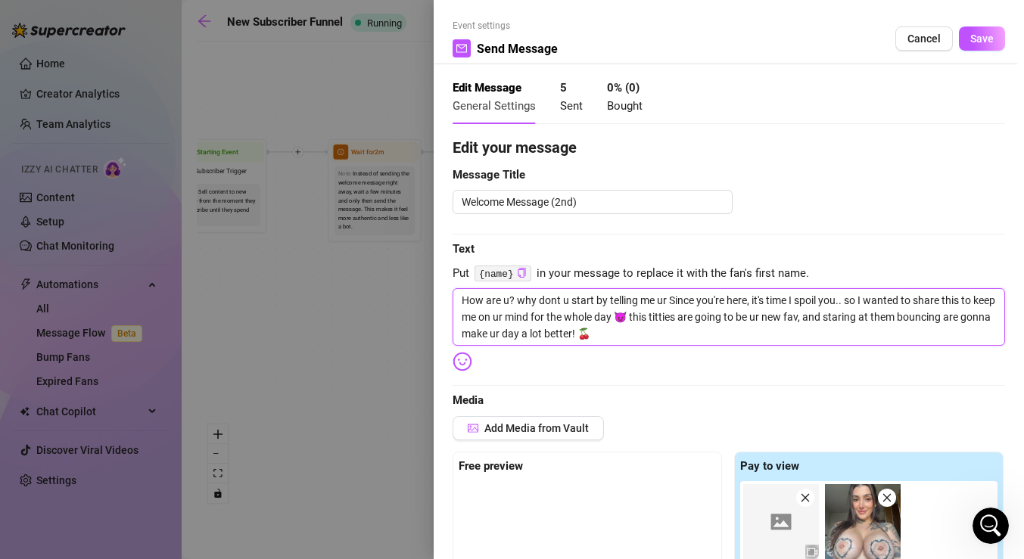
type textarea "How are u? why dont u start by telling me ur Since you're here, it's time I spo…"
type textarea "How are u? why dont u start by telling me ur n Since you're here, it's time I s…"
type textarea "How are u? why dont u start by telling me ur na Since you're here, it's time I …"
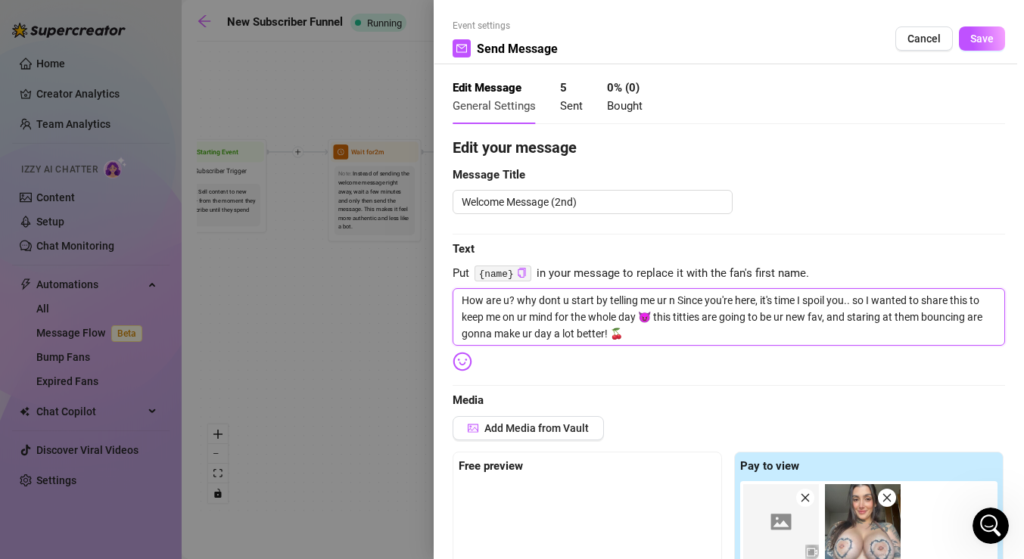
type textarea "How are u? why dont u start by telling me ur na Since you're here, it's time I …"
type textarea "How are u? why dont u start by telling me ur nam Since you're here, it's time I…"
type textarea "How are u? why dont u start by telling me ur name Since you're here, it's time …"
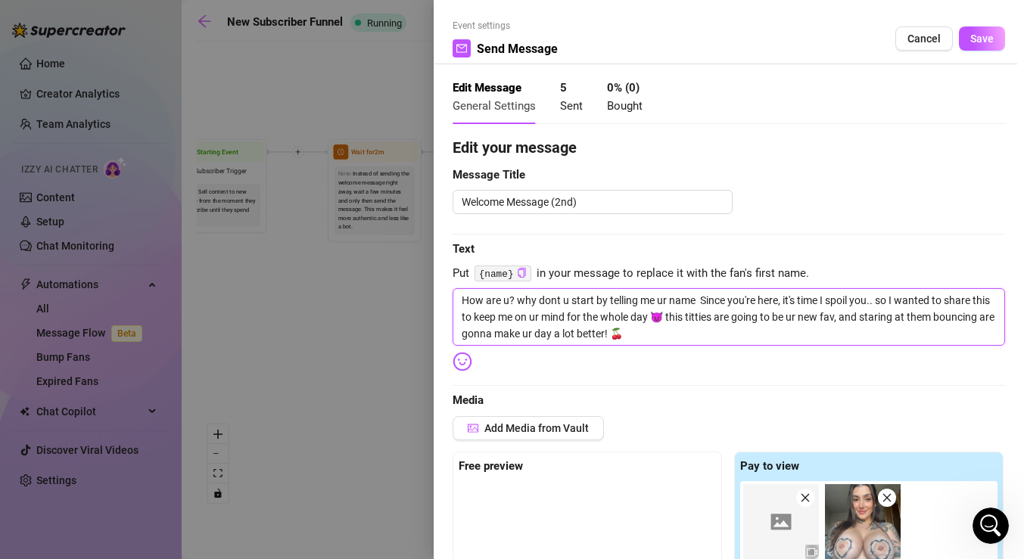
type textarea "How are u? why dont u start by telling me ur name a Since you're here, it's tim…"
type textarea "How are u? why dont u start by telling me ur name an Since you're here, it's ti…"
type textarea "How are u? why dont u start by telling me ur name and Since you're here, it's t…"
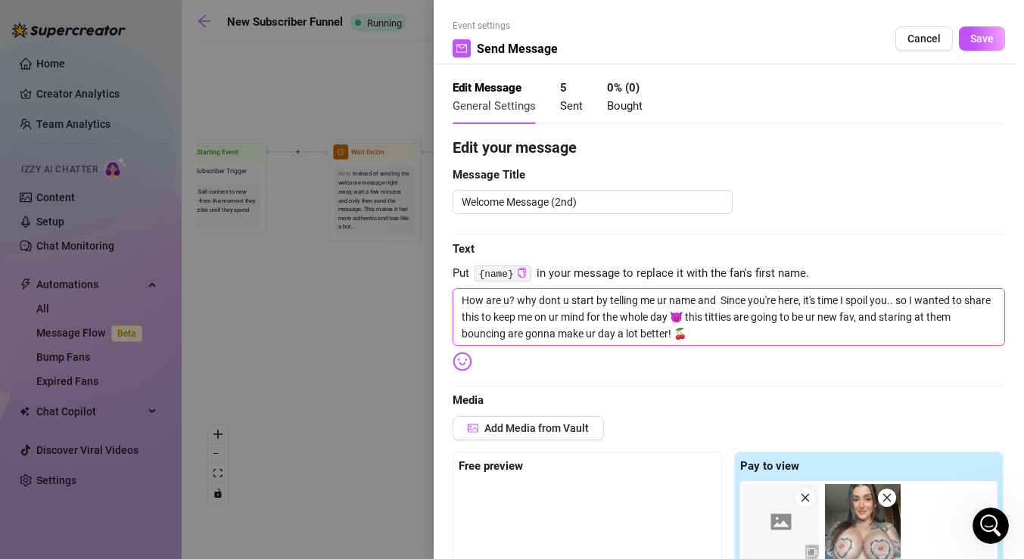
type textarea "How are u? why dont u start by telling me ur name and w Since you're here, it's…"
type textarea "How are u? why dont u start by telling me ur name and wh Since you're here, it'…"
type textarea "How are u? why dont u start by telling me ur name and whe Since you're here, it…"
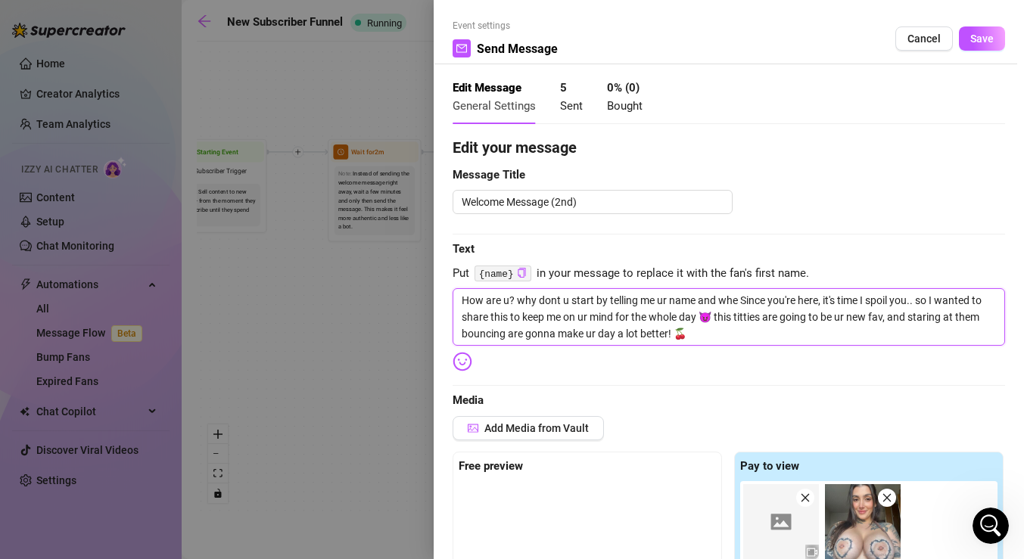
type textarea "How are u? why dont u start by telling me ur name and wher Since you're here, i…"
type textarea "How are u? why dont u start by telling me ur name and wher e Since you're here,…"
type textarea "How are u? why dont u start by telling me ur name and wher eu Since you're here…"
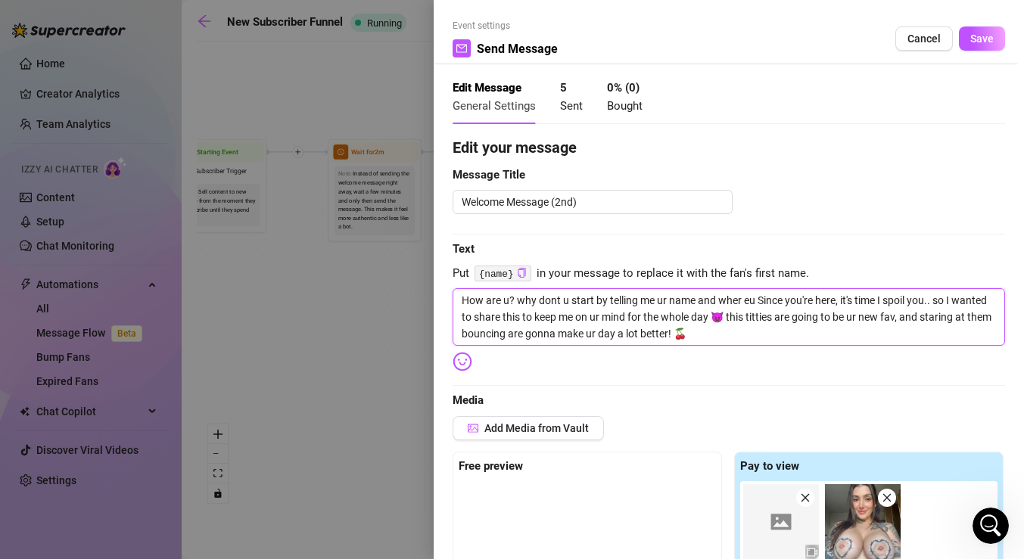
type textarea "How are u? why dont u start by telling me ur name and wher eu Since you're here…"
type textarea "How are u? why dont u start by telling me ur name and wher eu f Since you're he…"
type textarea "How are u? why dont u start by telling me ur name and wher eu fr Since you're h…"
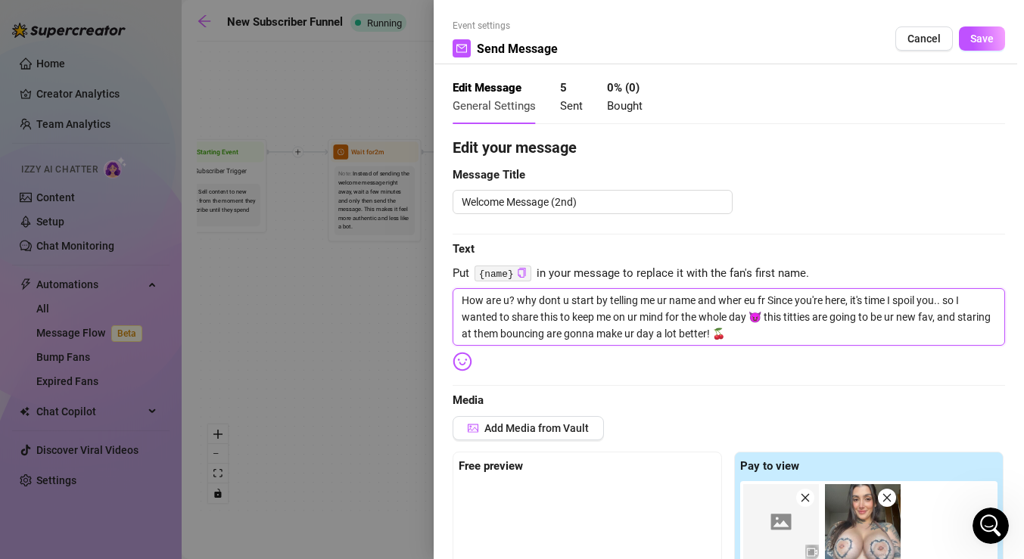
type textarea "How are u? why dont u start by telling me ur name and wher eu fro Since you're …"
type textarea "How are u? why dont u start by telling me ur name and wher eu from Since you're…"
type textarea "How are u? why dont u start by telling me ur name and wher eu from? Since you'r…"
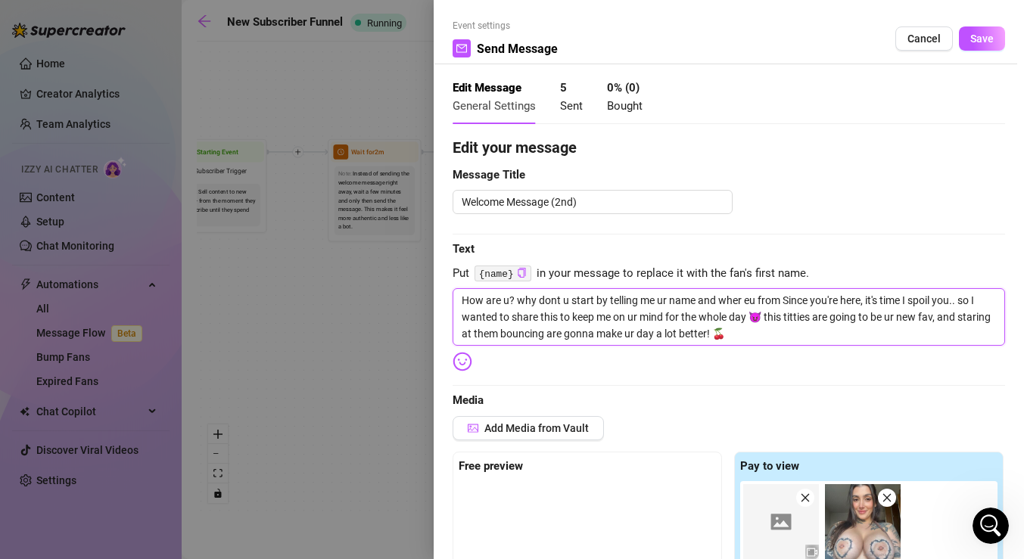
type textarea "How are u? why dont u start by telling me ur name and wher eu from? Since you'r…"
type textarea "How are u? why dont u start by telling me ur name and wher eu from Since you're…"
type textarea "How are u? why dont u start by telling me ur name and wher eu fro Since you're …"
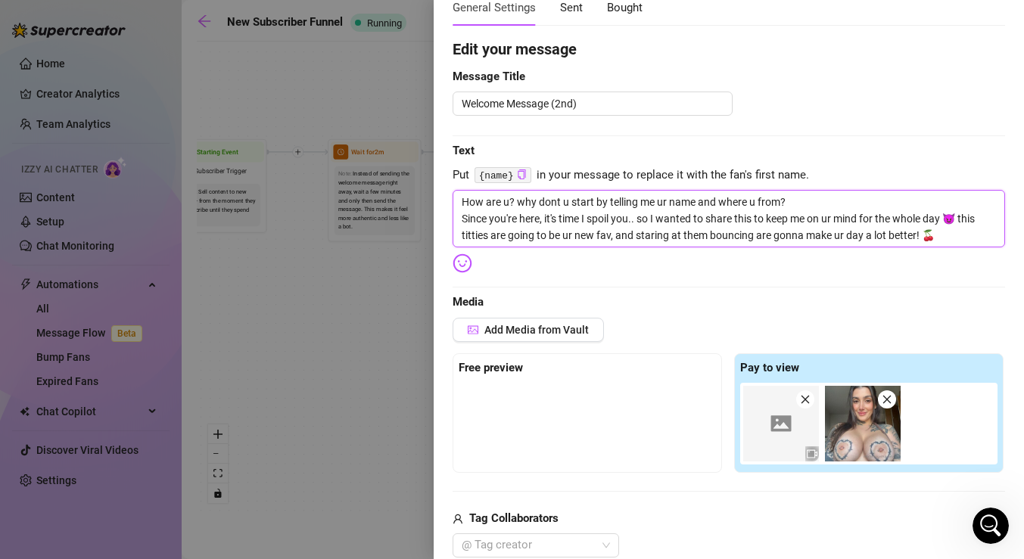
scroll to position [100, 0]
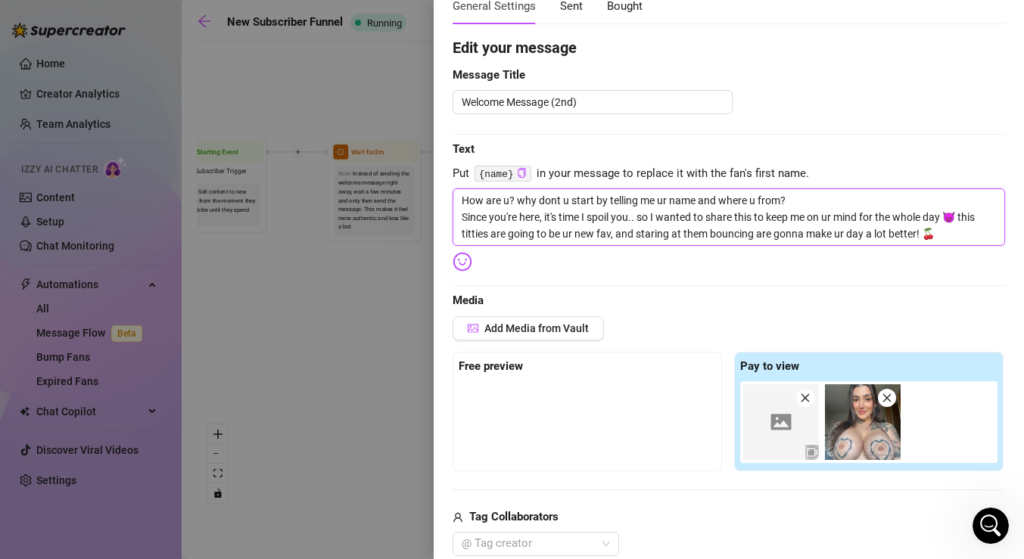
click at [804, 396] on icon "close" at bounding box center [805, 398] width 11 height 11
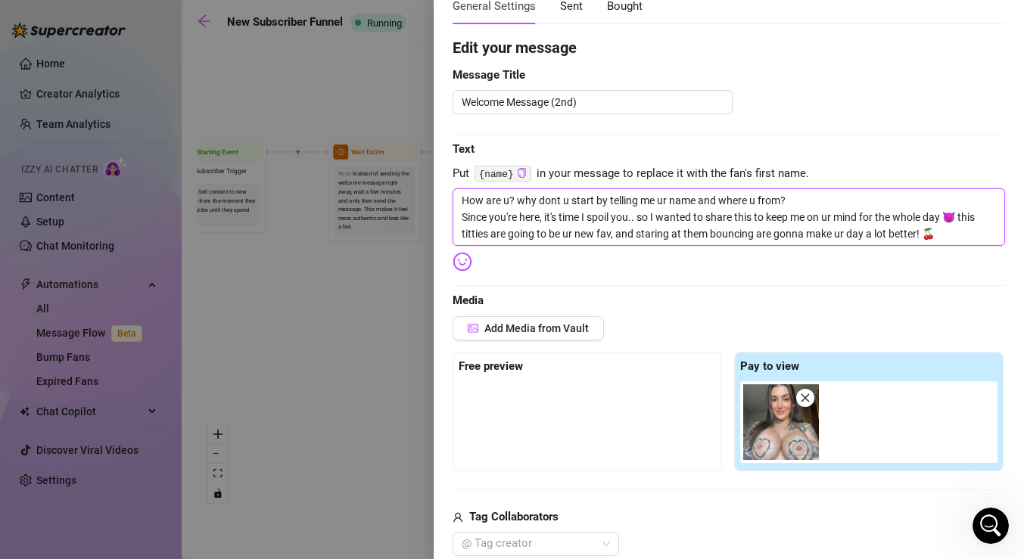
click at [804, 396] on icon "close" at bounding box center [805, 398] width 11 height 11
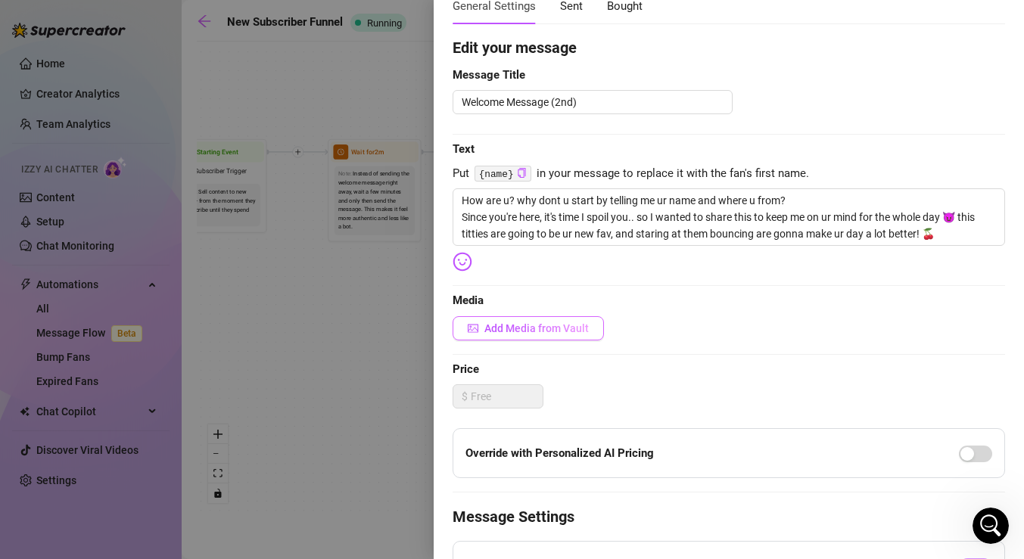
click at [545, 337] on button "Add Media from Vault" at bounding box center [527, 328] width 151 height 24
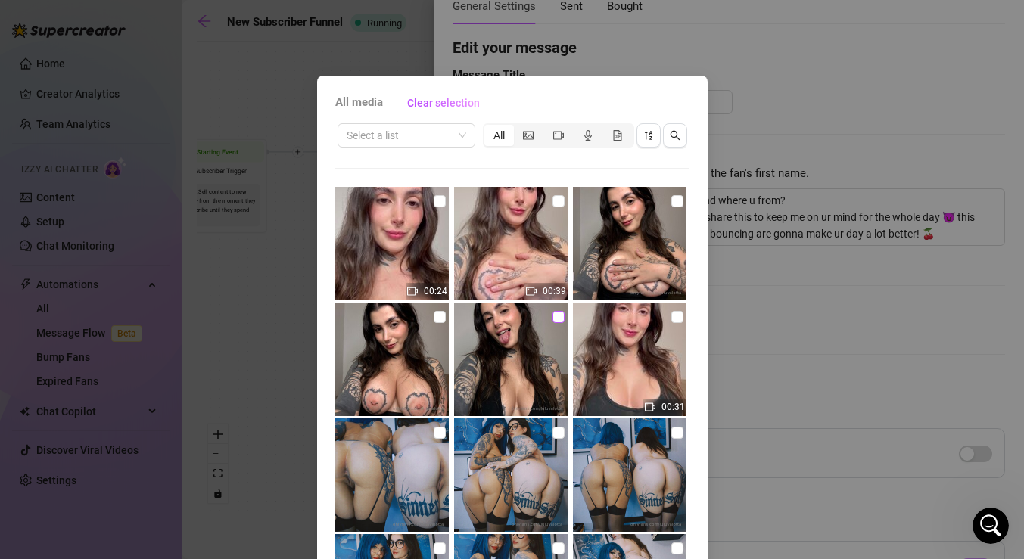
click at [559, 312] on input "checkbox" at bounding box center [558, 317] width 12 height 12
click at [674, 194] on label at bounding box center [677, 201] width 12 height 17
click at [674, 195] on input "checkbox" at bounding box center [677, 201] width 12 height 12
click at [437, 318] on input "checkbox" at bounding box center [440, 317] width 12 height 12
click at [557, 200] on input "checkbox" at bounding box center [558, 201] width 12 height 12
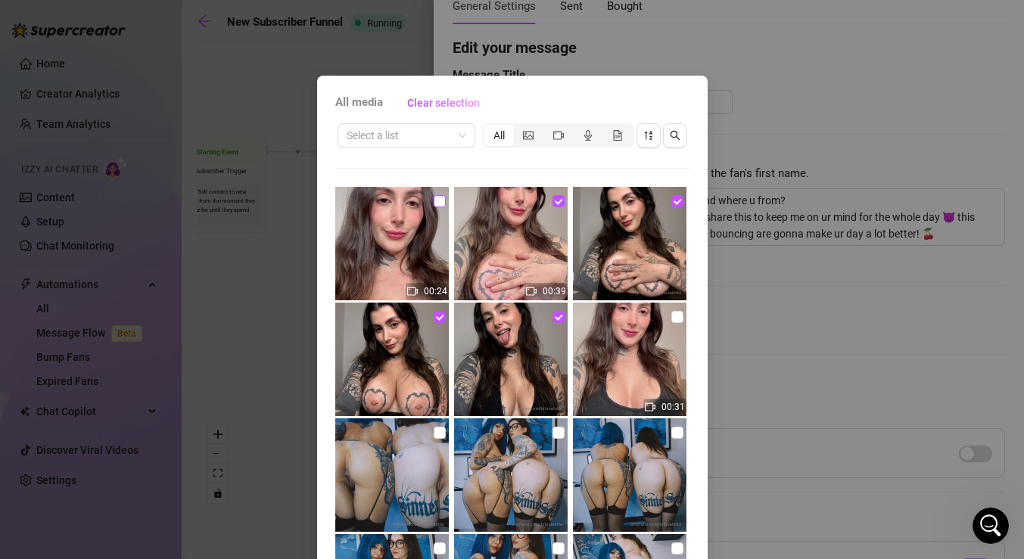
click at [441, 202] on input "checkbox" at bounding box center [440, 201] width 12 height 12
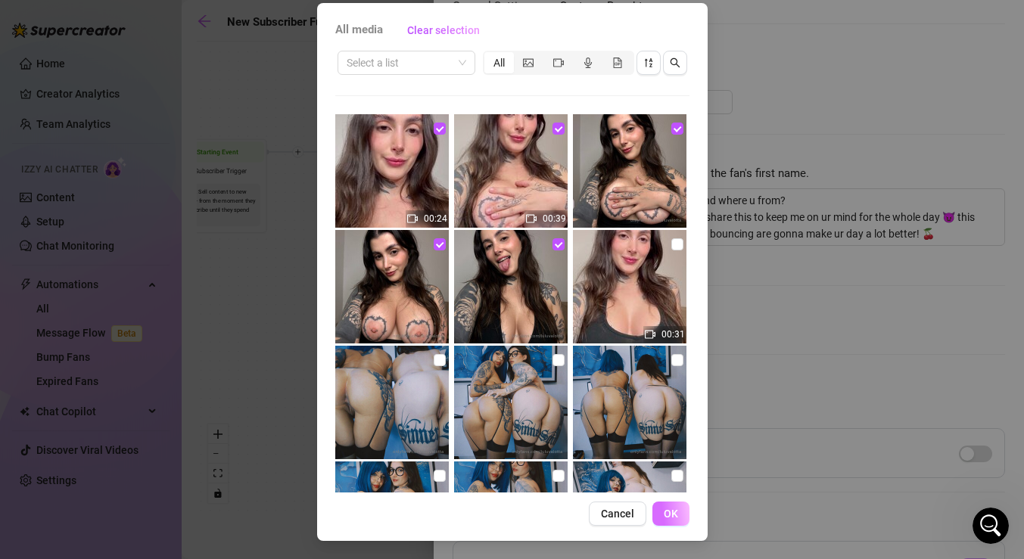
click at [670, 521] on button "OK" at bounding box center [670, 514] width 37 height 24
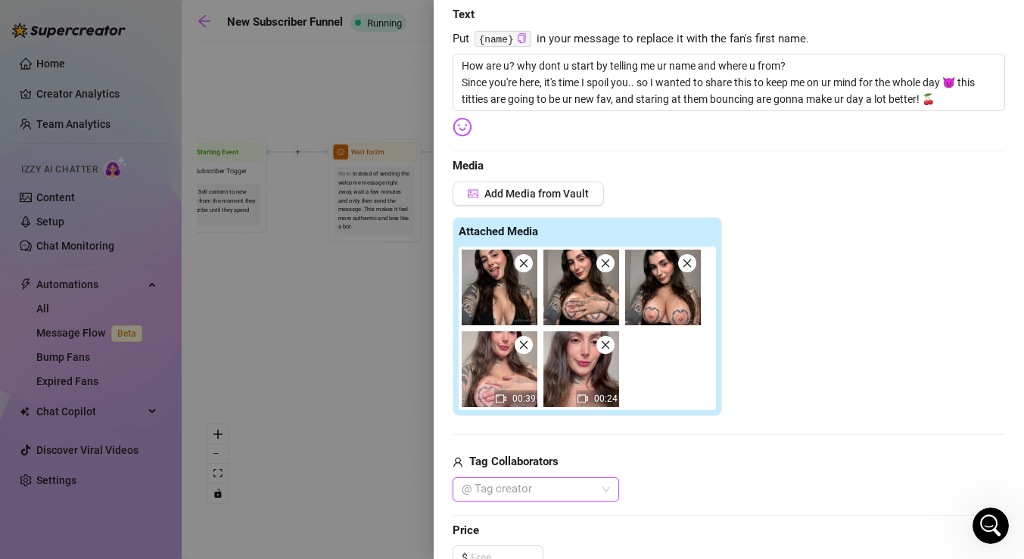
scroll to position [244, 0]
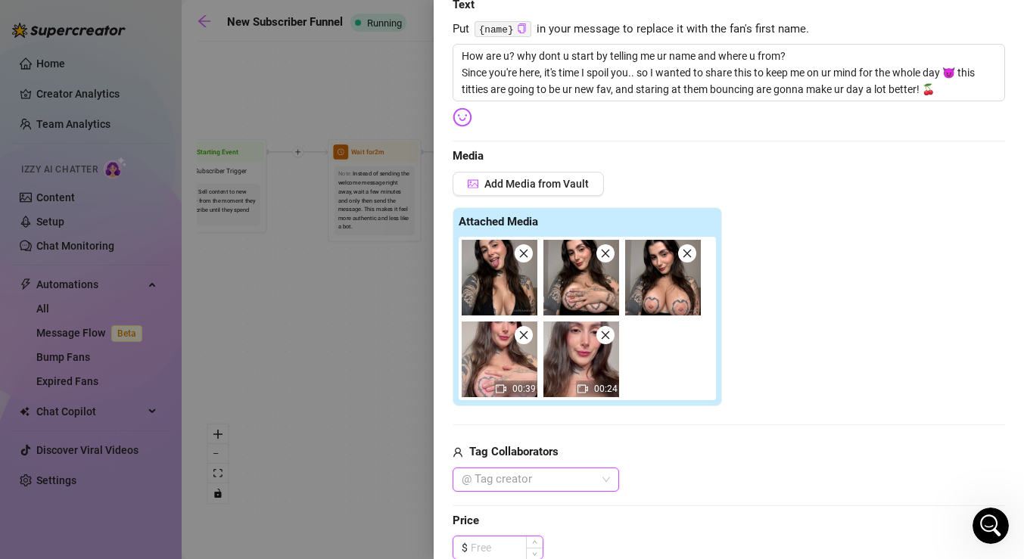
click at [504, 545] on input at bounding box center [507, 547] width 72 height 23
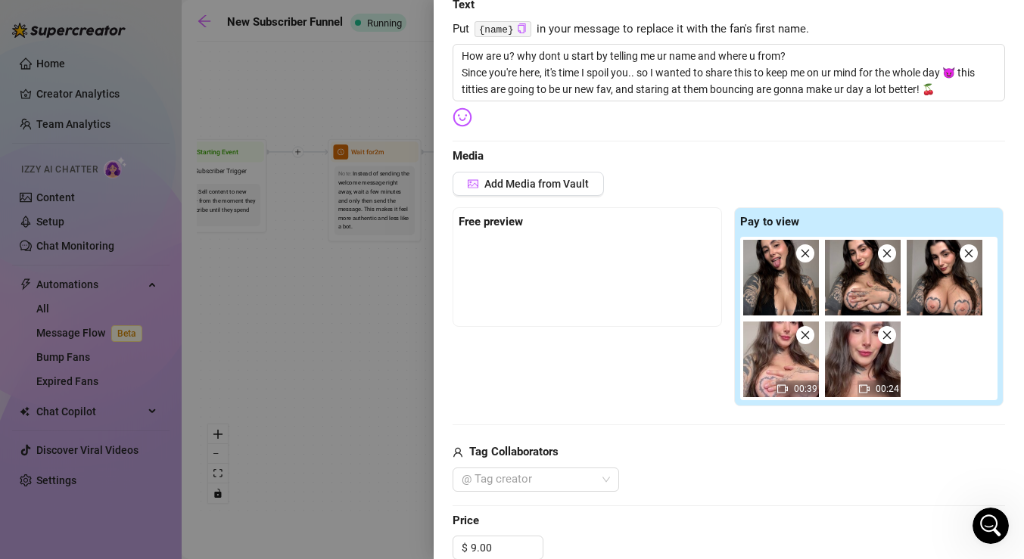
click at [713, 483] on div "@ Tag creator" at bounding box center [728, 480] width 552 height 24
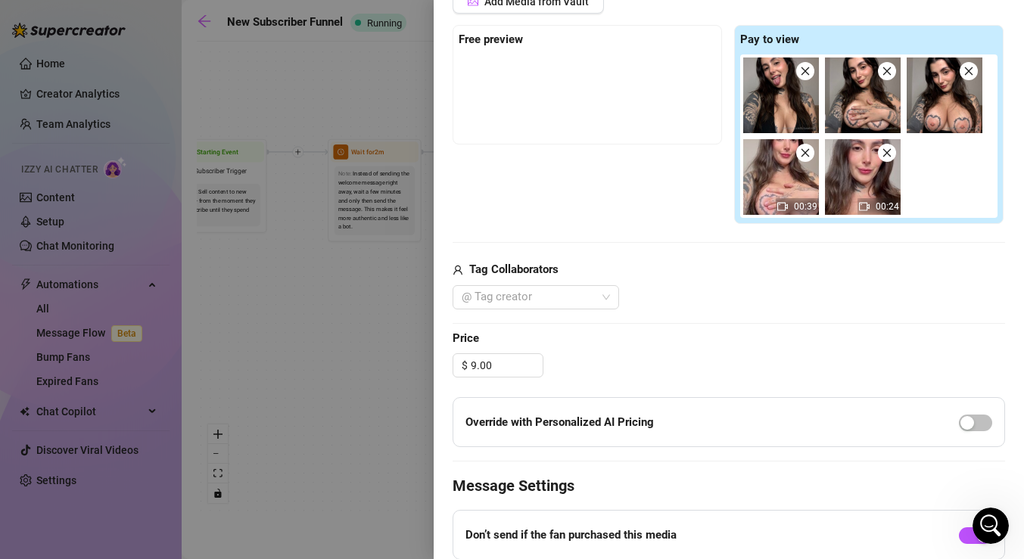
scroll to position [404, 0]
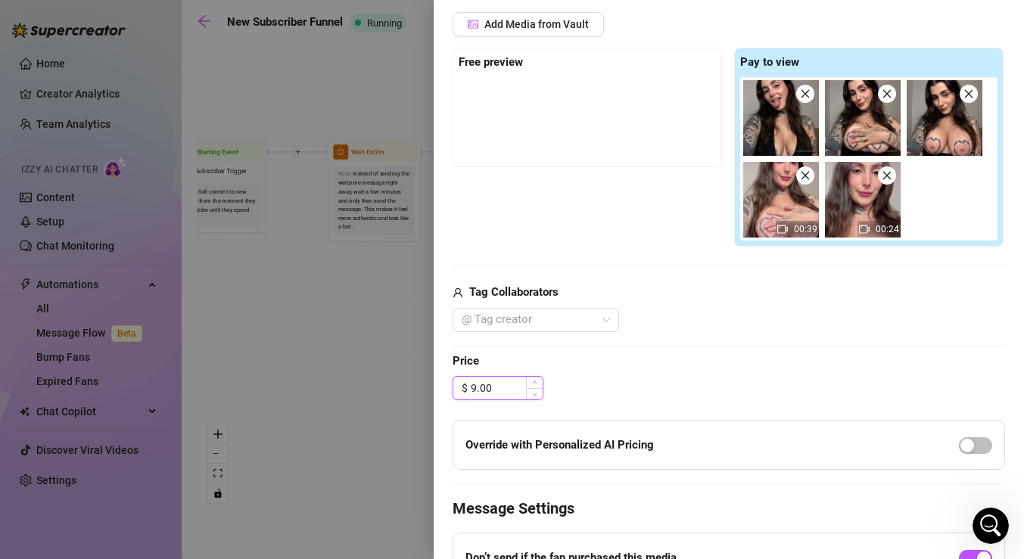
click at [501, 390] on input "9.00" at bounding box center [507, 388] width 72 height 23
click at [628, 379] on div "$ 9.99" at bounding box center [728, 388] width 552 height 24
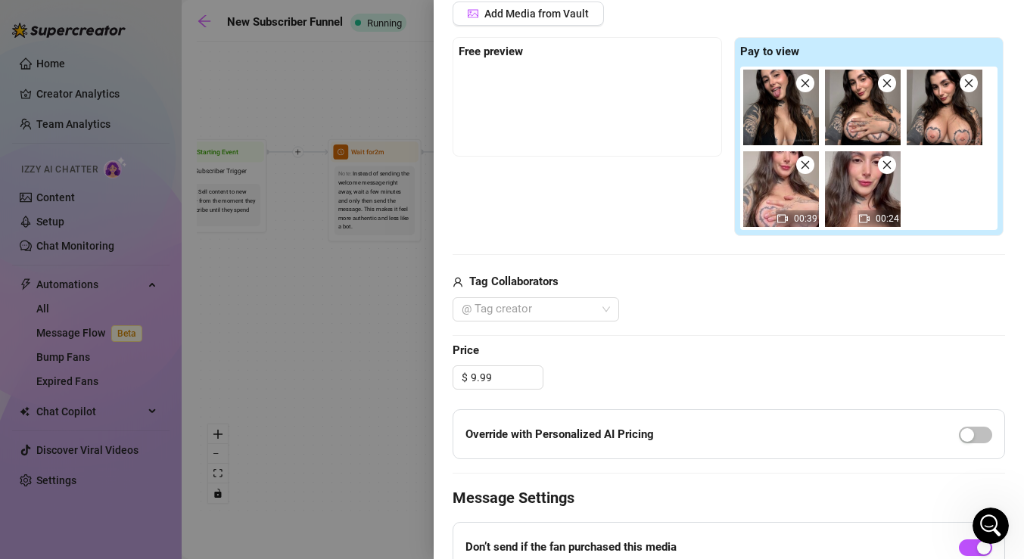
scroll to position [596, 0]
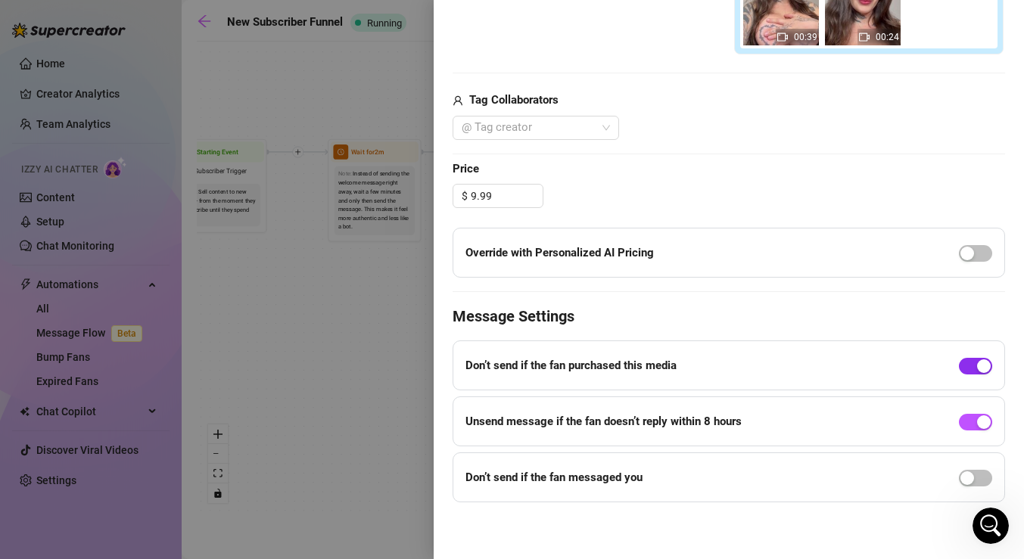
click at [984, 371] on div "button" at bounding box center [984, 366] width 14 height 14
click at [981, 366] on span "button" at bounding box center [975, 366] width 33 height 17
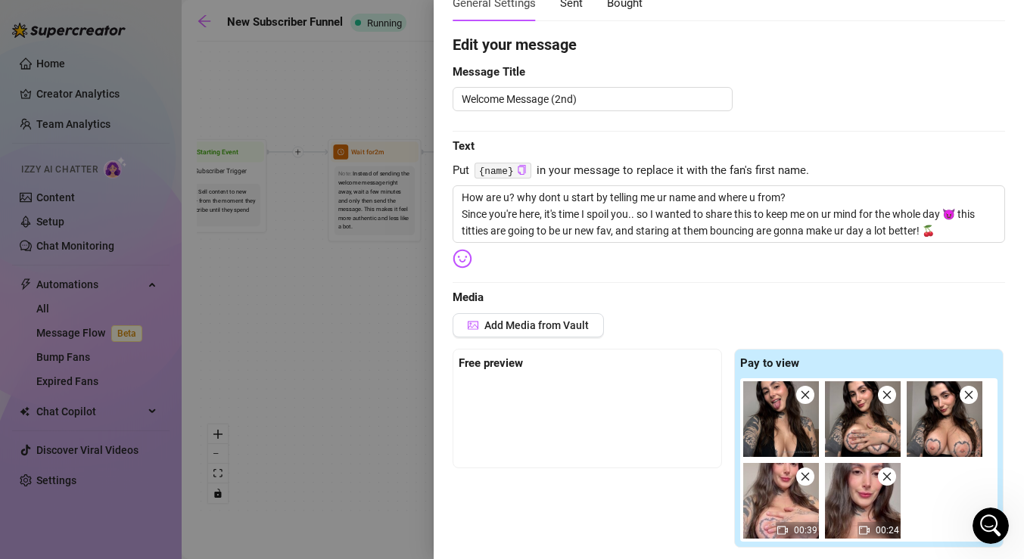
scroll to position [0, 0]
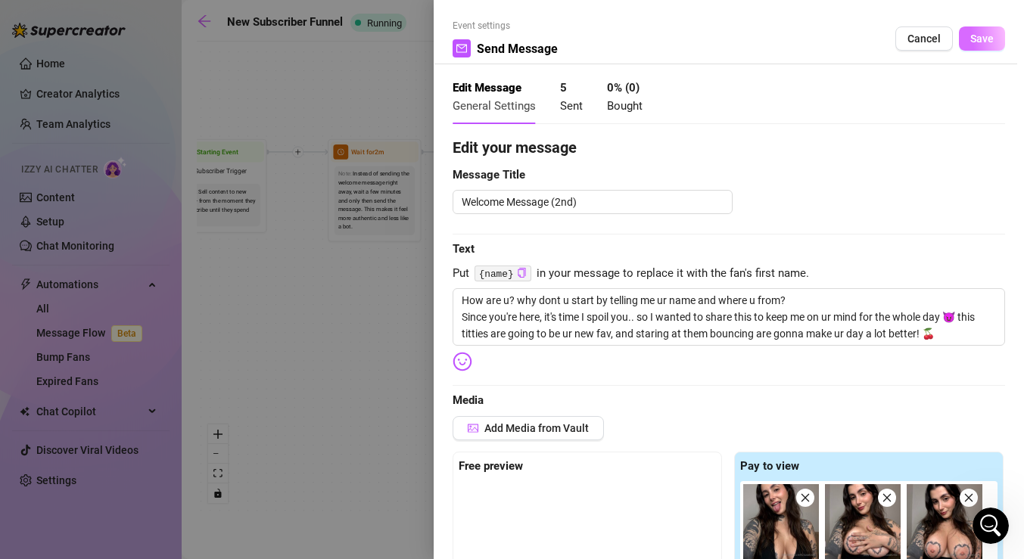
click at [994, 36] on button "Save" at bounding box center [982, 38] width 46 height 24
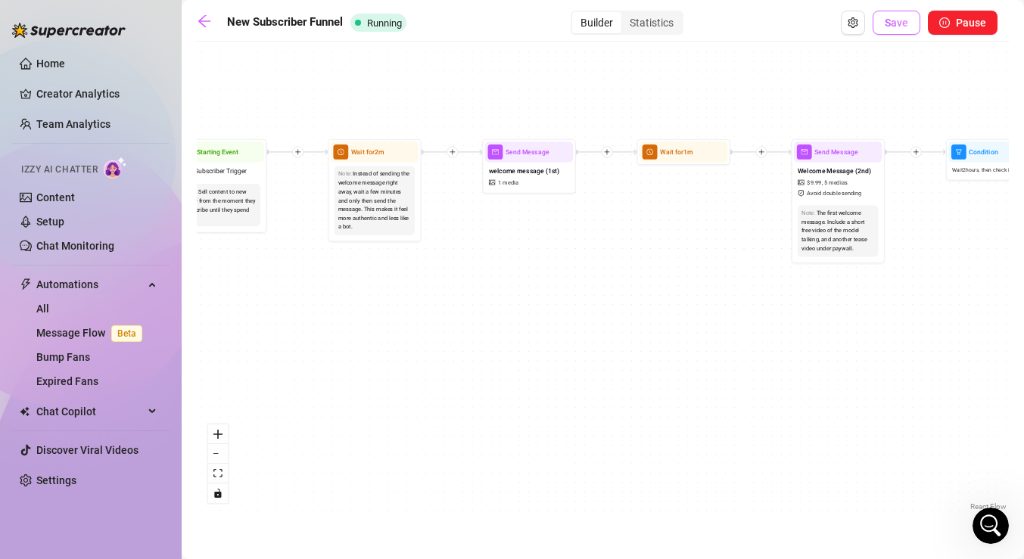
click at [899, 20] on span "Save" at bounding box center [895, 23] width 23 height 12
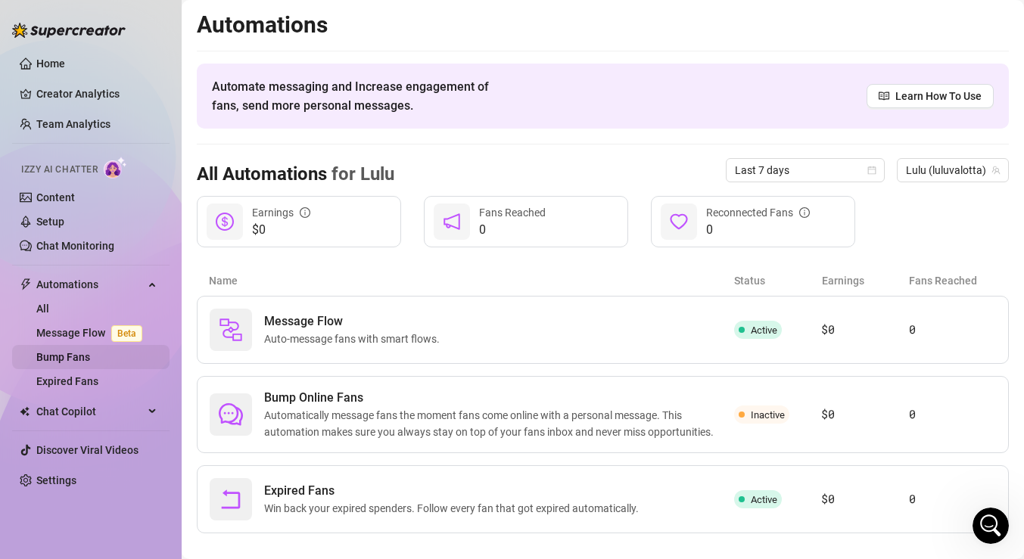
click at [82, 355] on link "Bump Fans" at bounding box center [63, 357] width 54 height 12
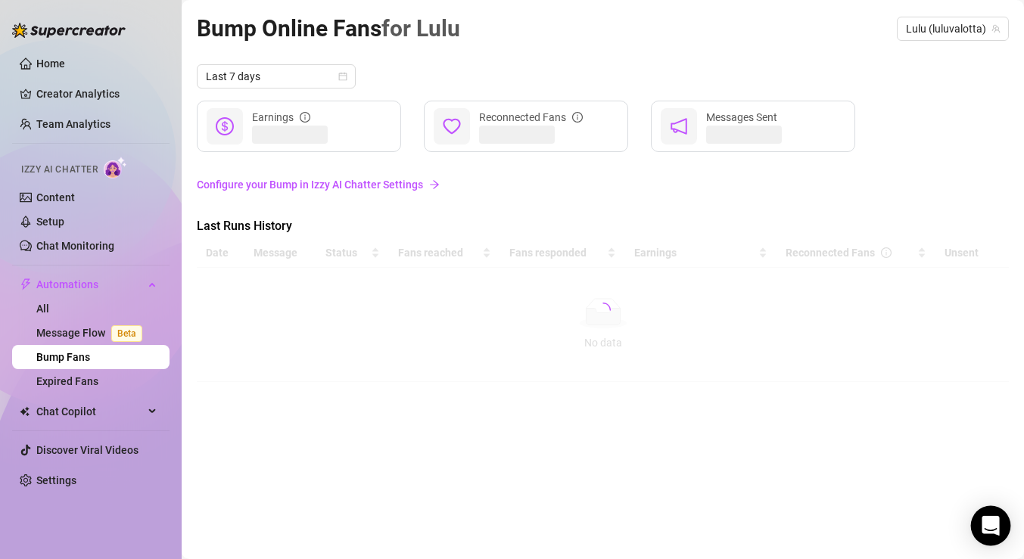
click at [992, 524] on icon "Open Intercom Messenger" at bounding box center [989, 526] width 17 height 20
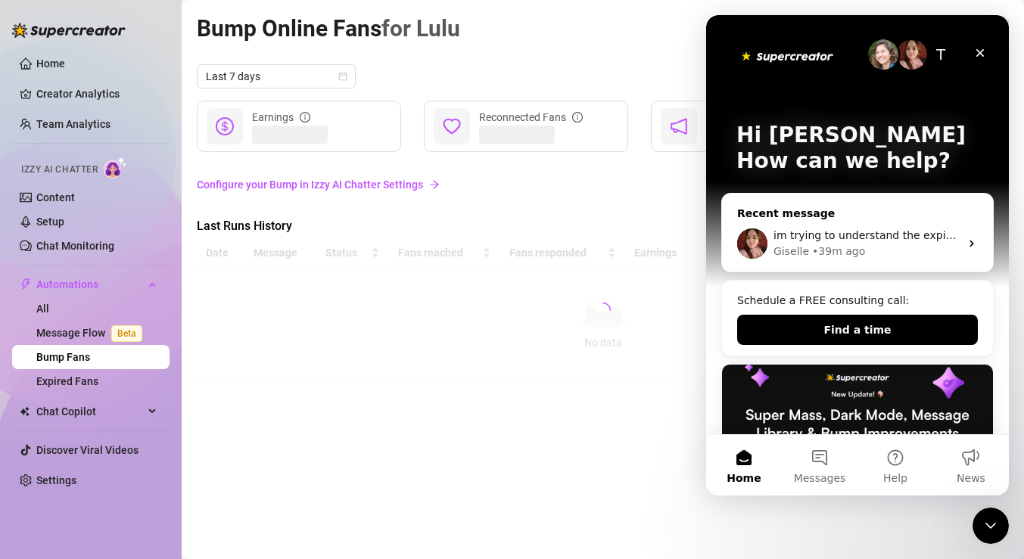
click at [872, 245] on div "Giselle • 39m ago" at bounding box center [866, 252] width 186 height 16
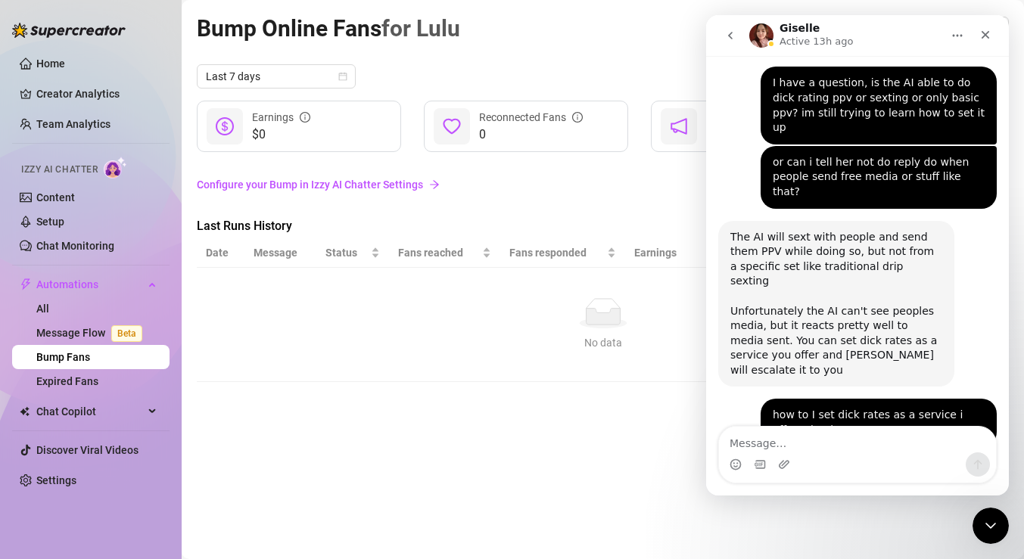
scroll to position [2613, 0]
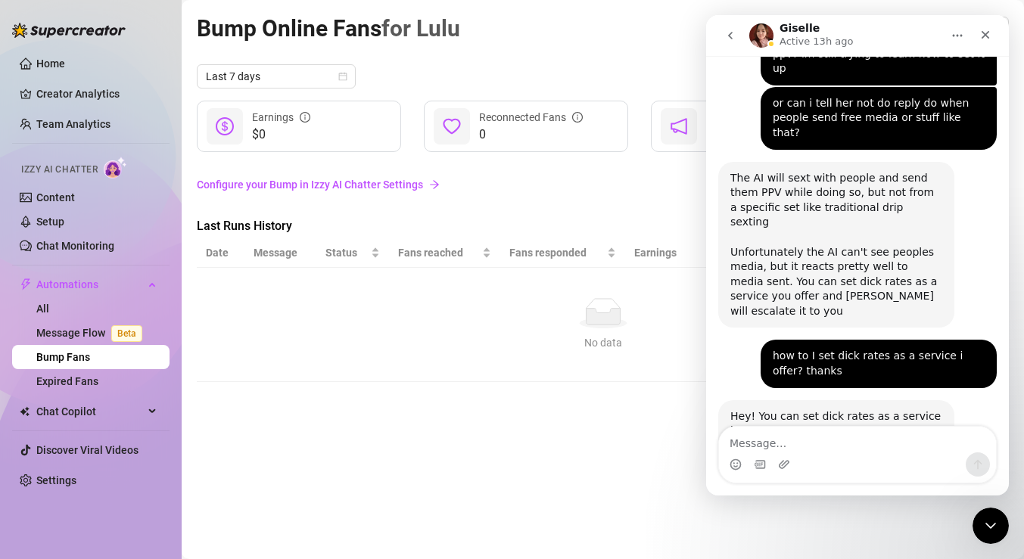
click at [830, 454] on div "Intercom messenger" at bounding box center [857, 464] width 277 height 24
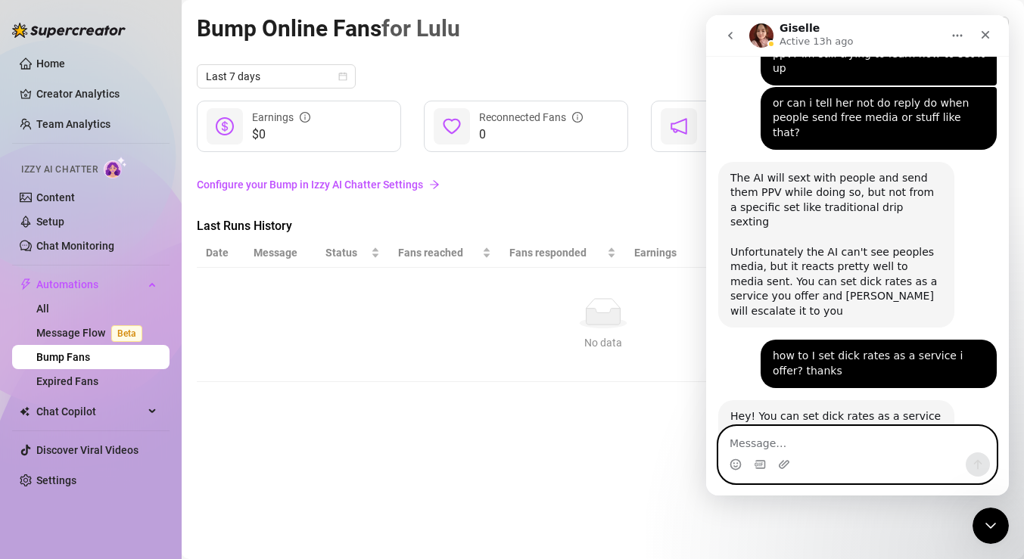
click at [807, 440] on textarea "Message…" at bounding box center [857, 440] width 277 height 26
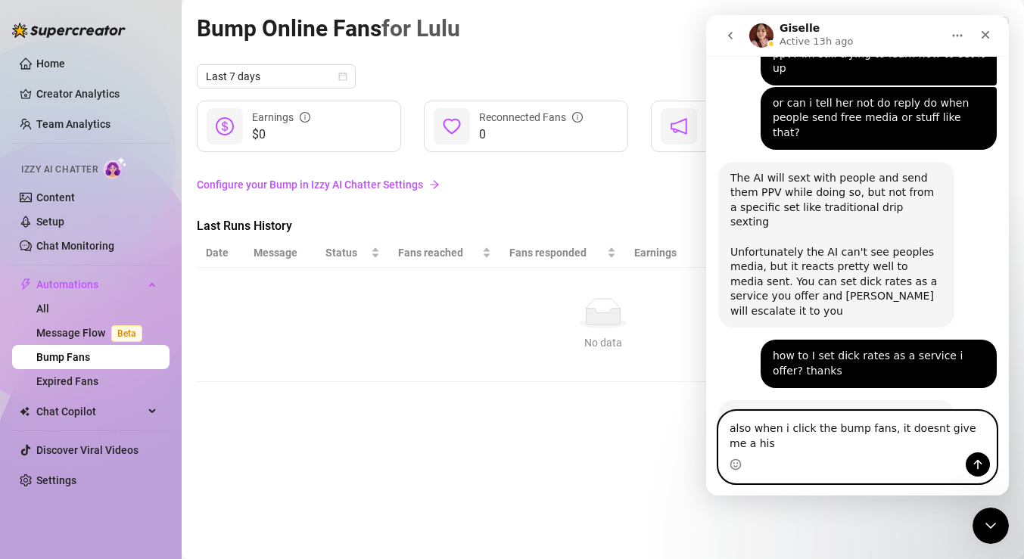
scroll to position [2628, 0]
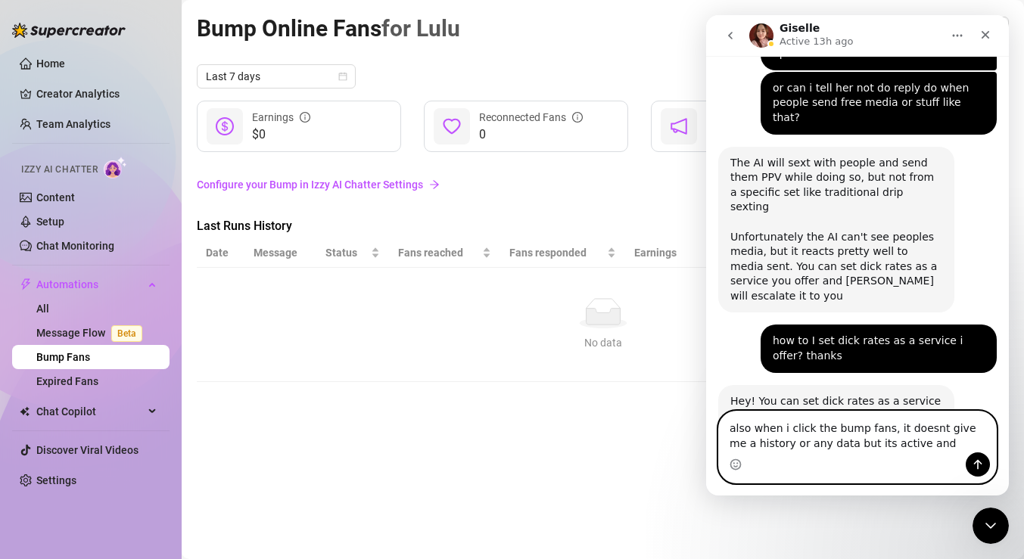
type textarea "also when i click the bump fans, it doesnt give me a history or any data but it…"
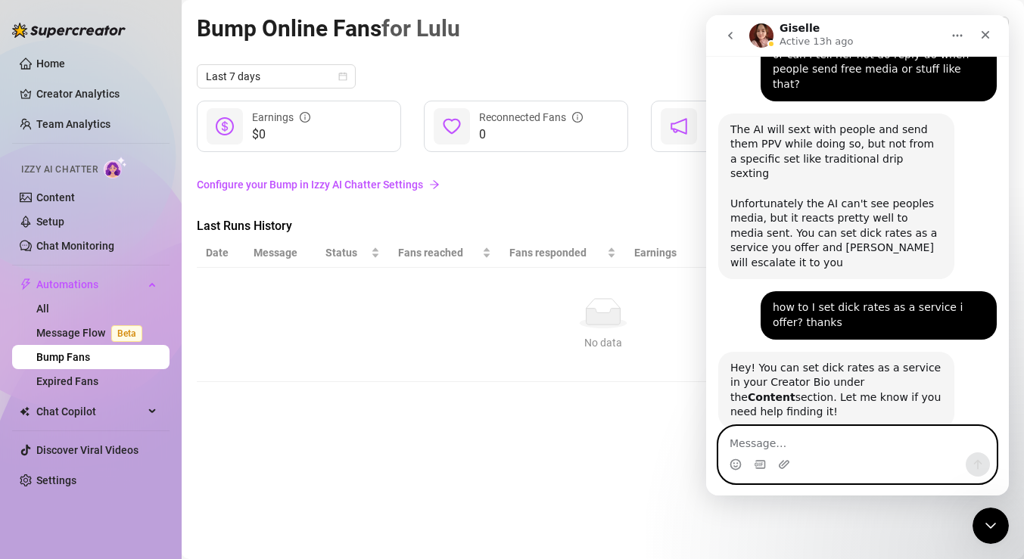
scroll to position [2677, 0]
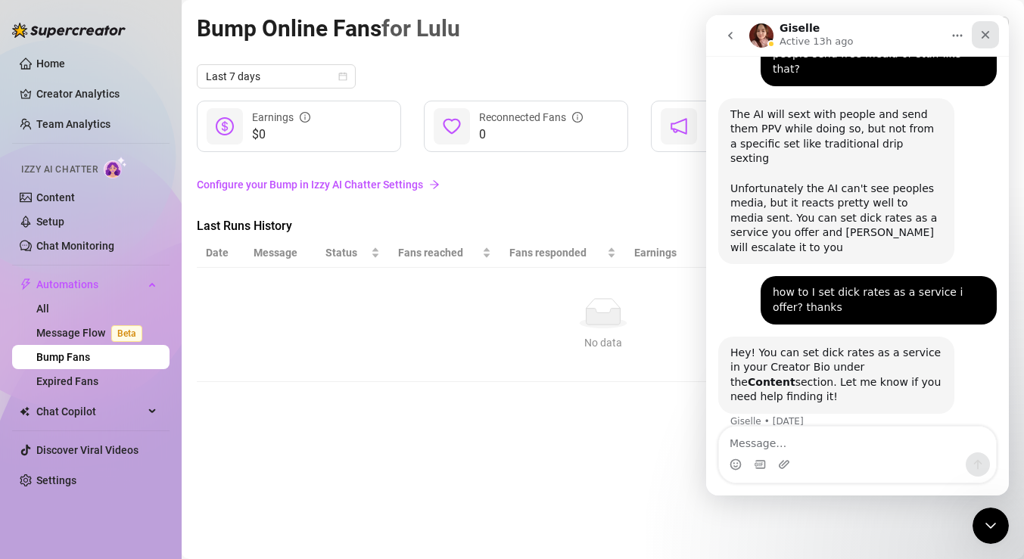
click at [990, 45] on div "Close" at bounding box center [984, 34] width 27 height 27
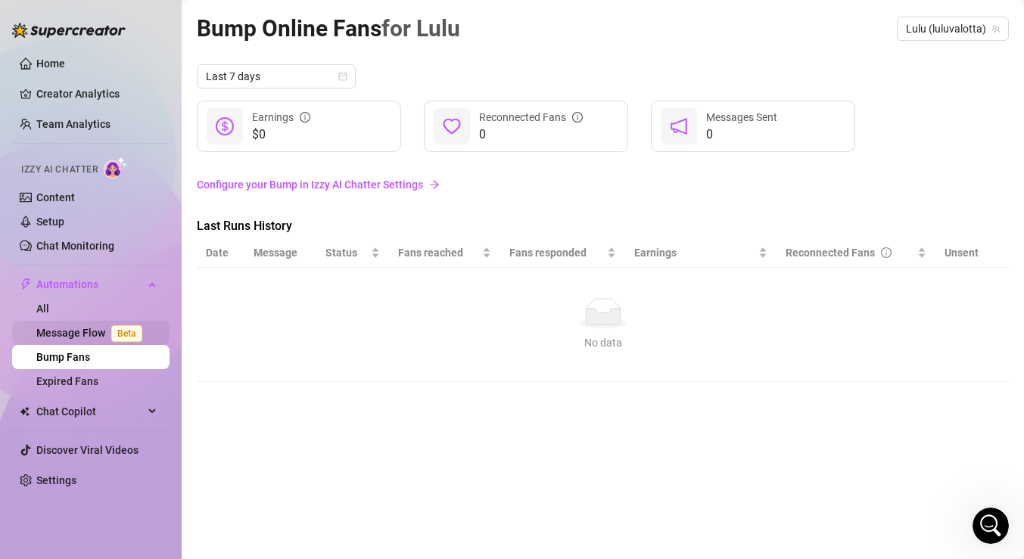
click at [99, 339] on link "Message Flow Beta" at bounding box center [92, 333] width 112 height 12
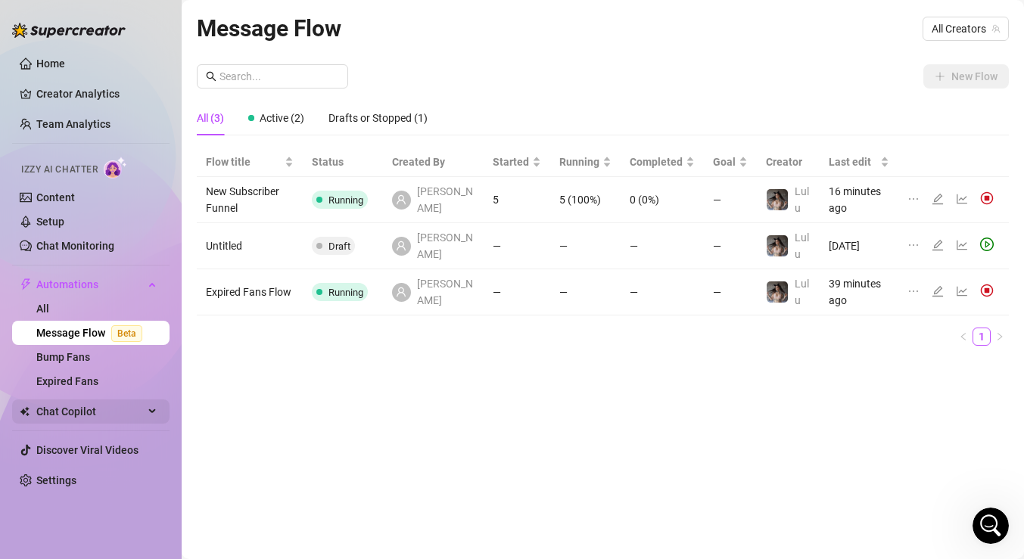
click at [109, 412] on span "Chat Copilot" at bounding box center [89, 411] width 107 height 24
